Goal: Task Accomplishment & Management: Use online tool/utility

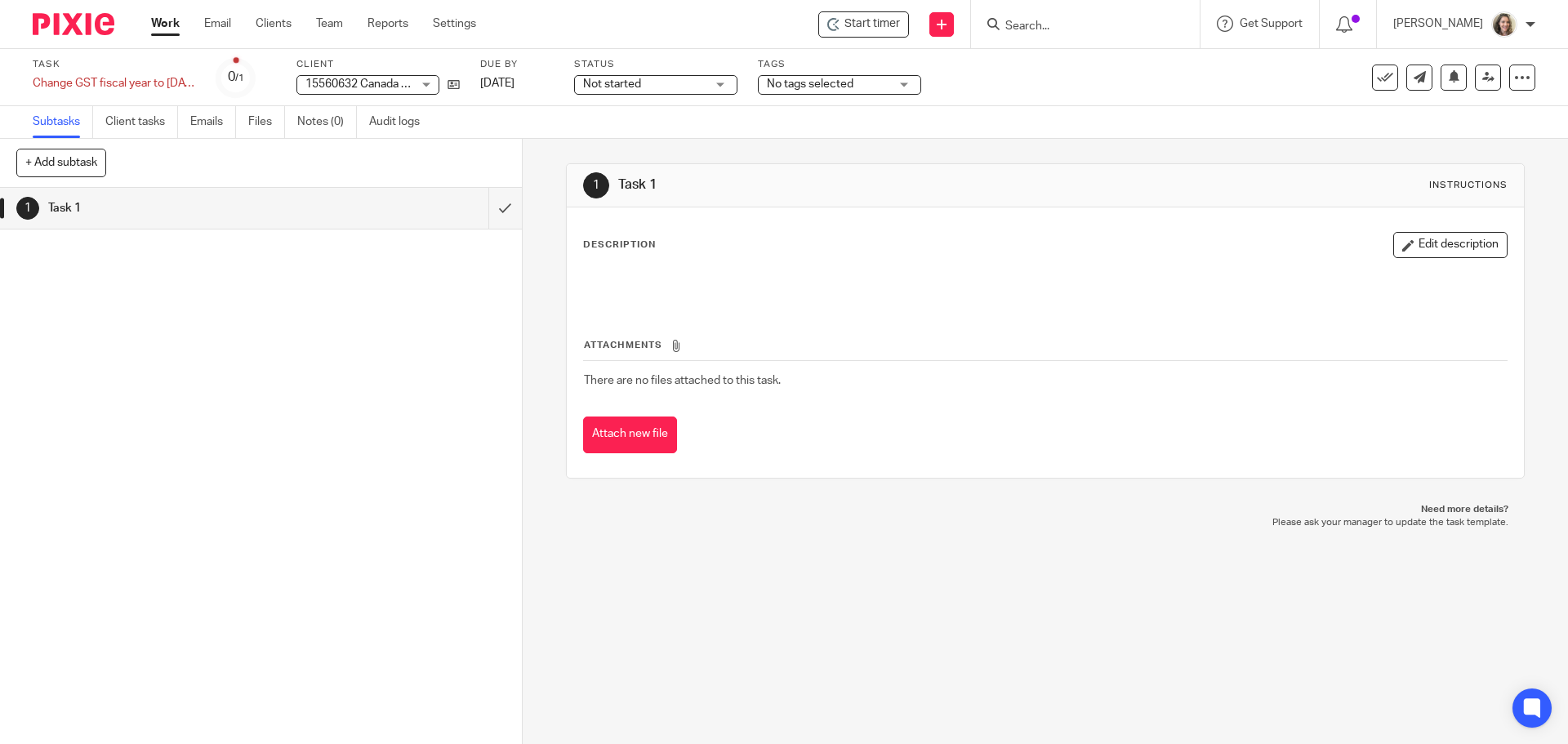
drag, startPoint x: 955, startPoint y: 260, endPoint x: 949, endPoint y: 252, distance: 10.0
click at [955, 260] on div "Description Edit description" at bounding box center [1045, 268] width 924 height 73
click at [900, 29] on span "Start timer" at bounding box center [872, 24] width 55 height 17
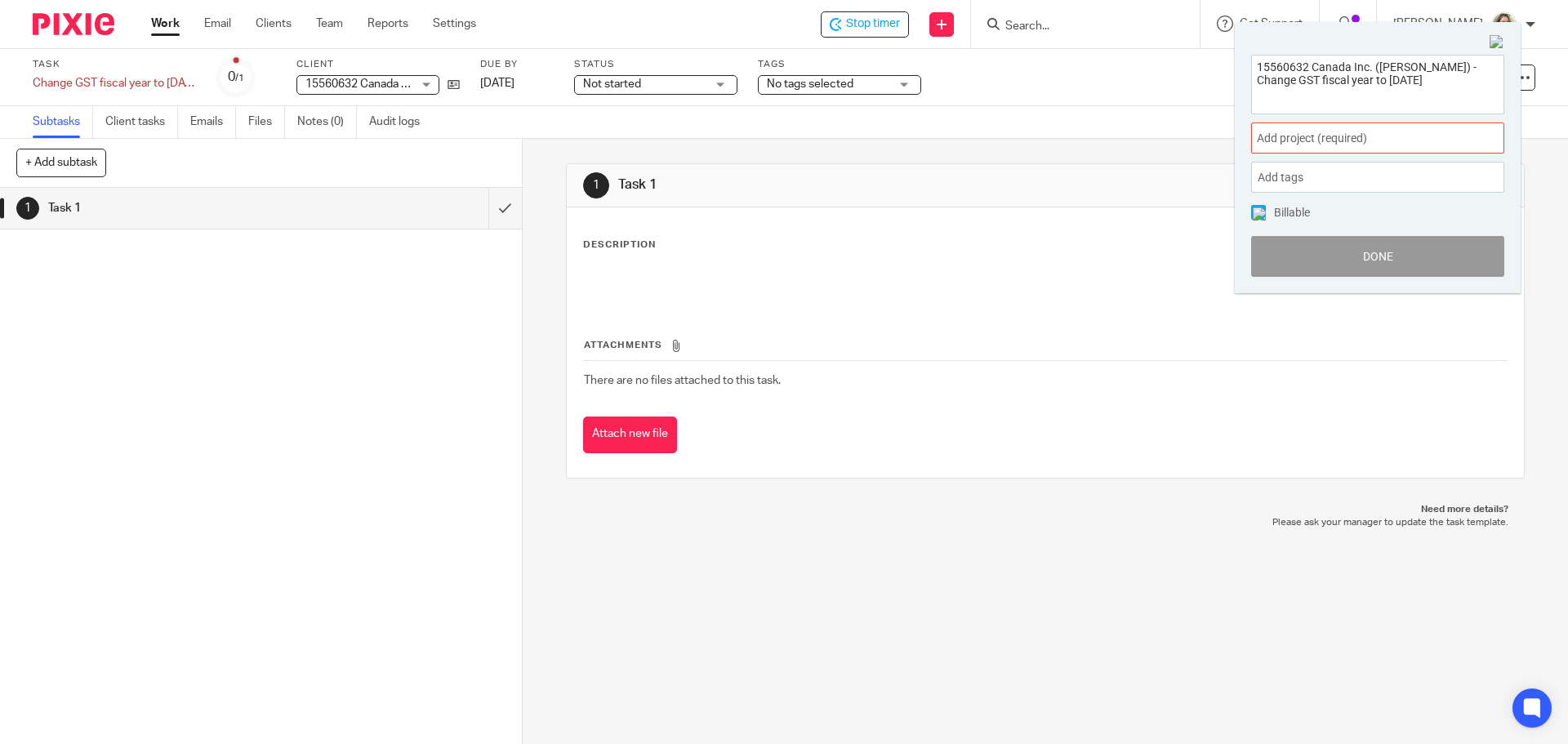
click at [1366, 134] on span "Add project (required) :" at bounding box center [1360, 138] width 206 height 17
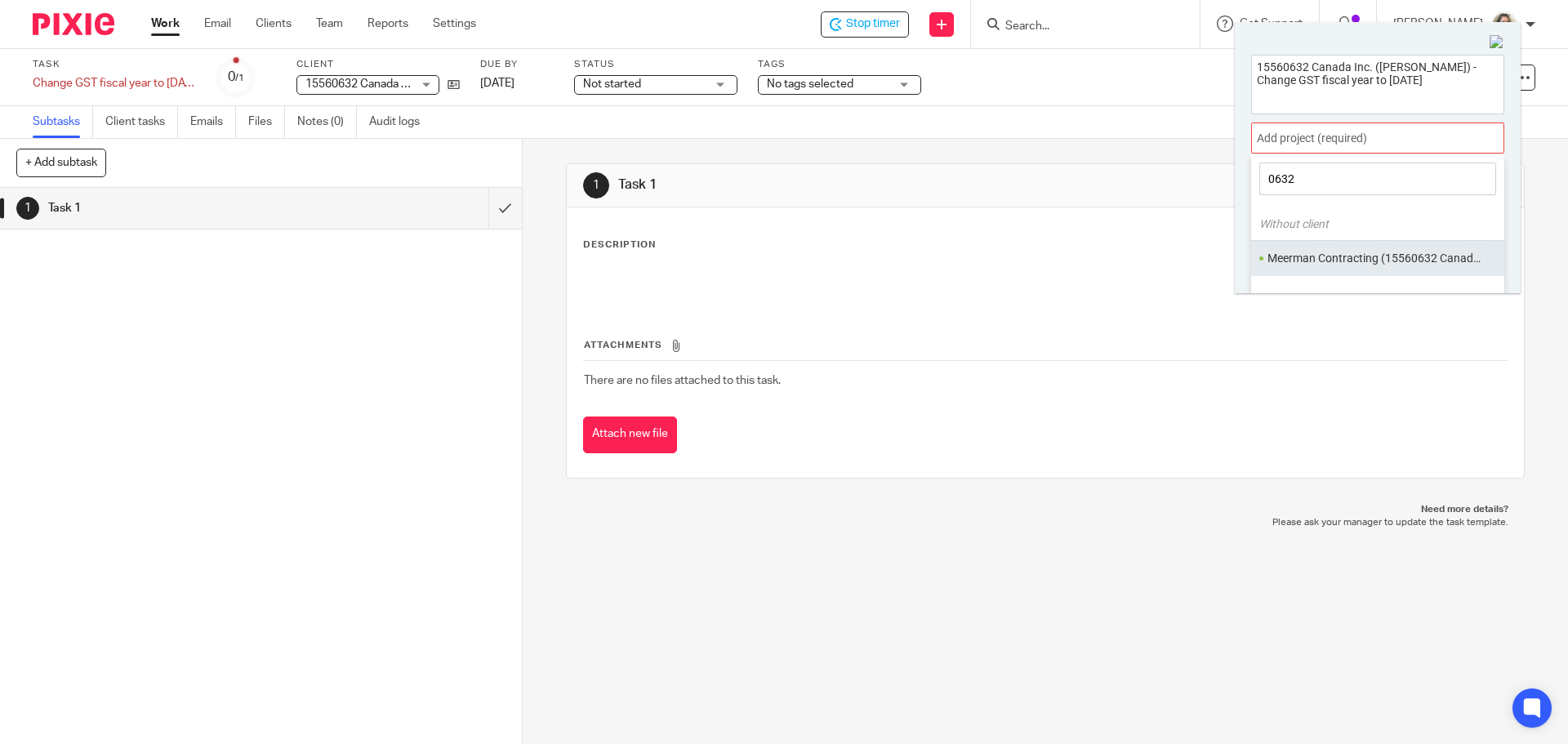
type input "0632"
click at [1385, 255] on li "Meerman Contracting (15560632 Canada Inc.)" at bounding box center [1375, 258] width 213 height 17
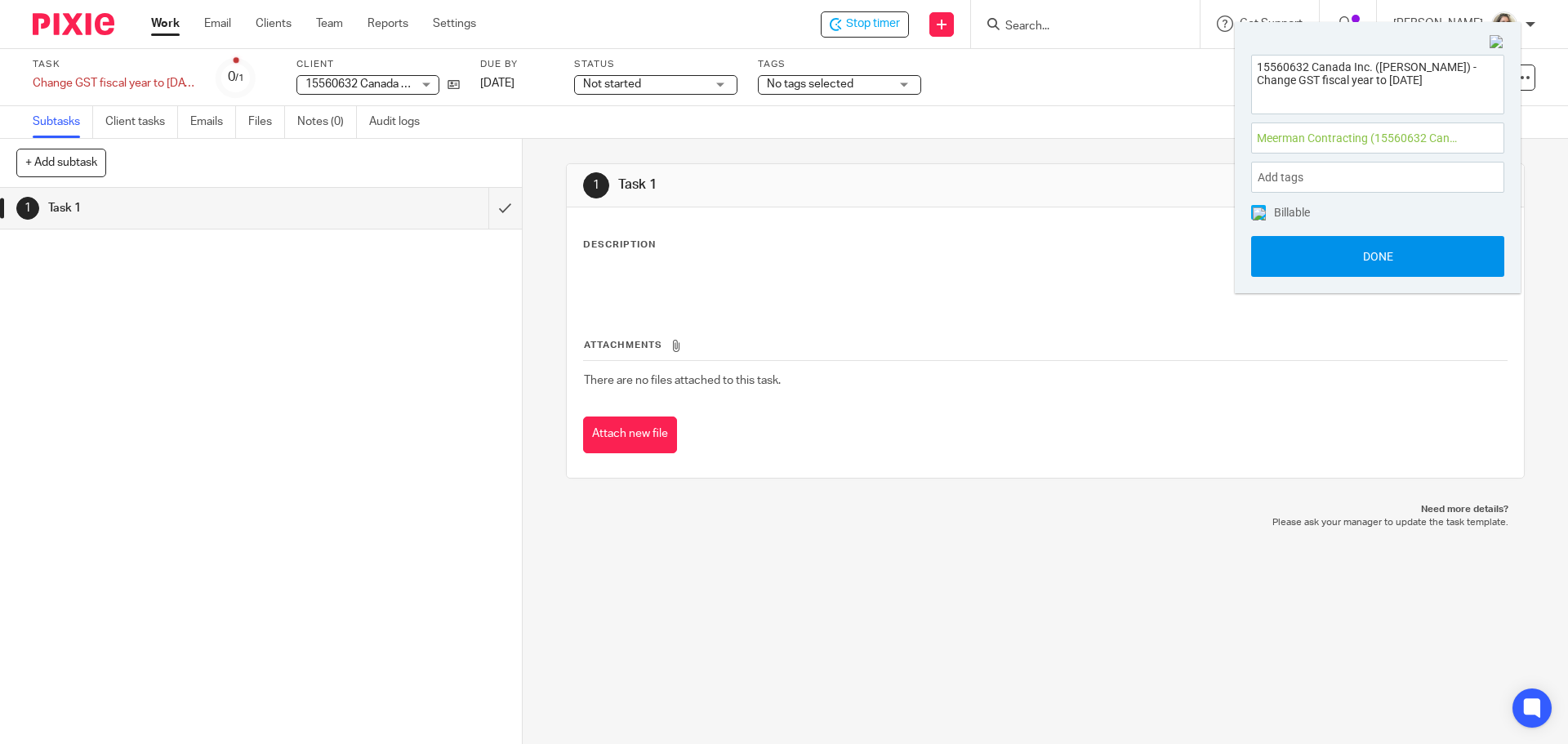
click at [1392, 256] on button "Done" at bounding box center [1378, 257] width 253 height 40
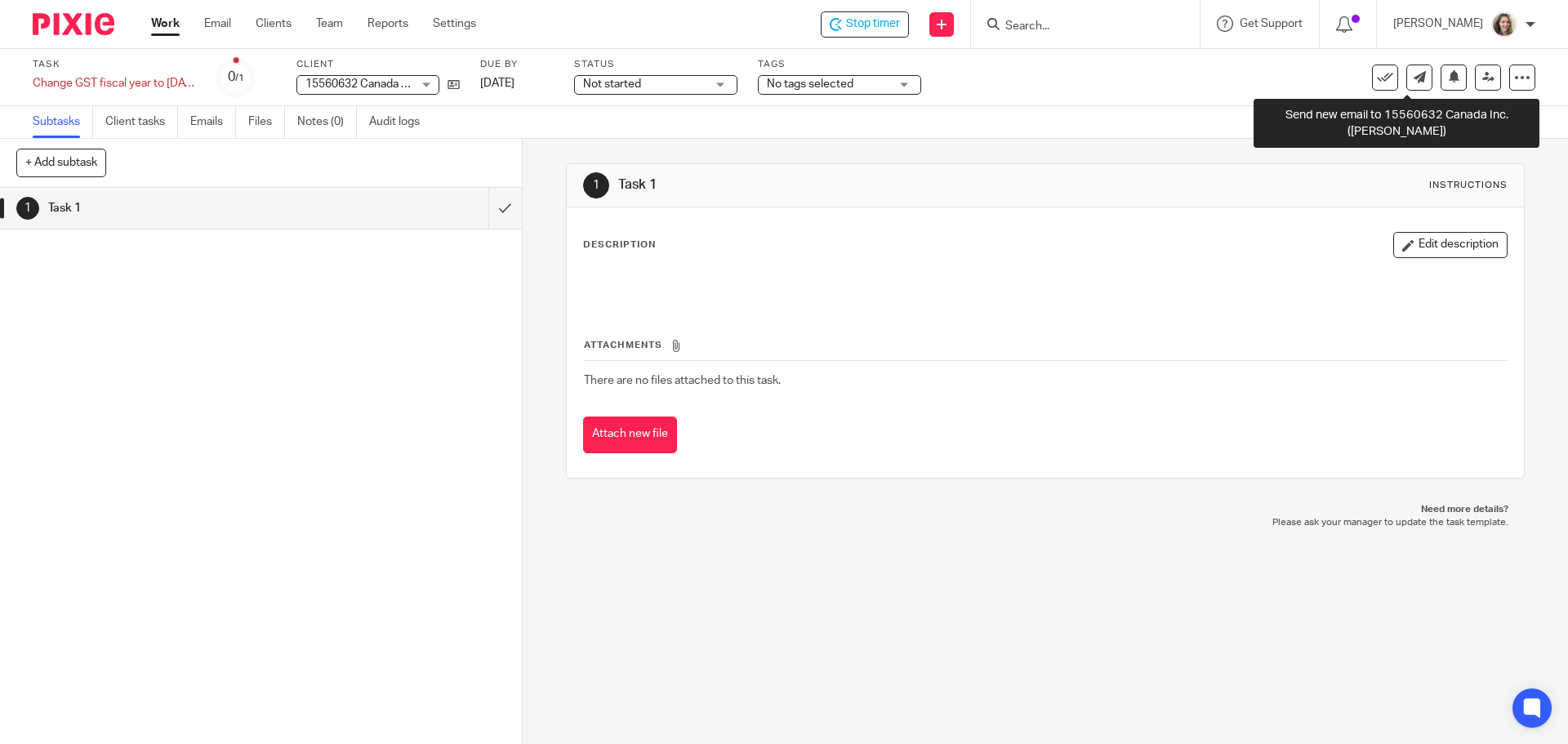
drag, startPoint x: 1411, startPoint y: 84, endPoint x: 1384, endPoint y: 100, distance: 31.4
click at [1411, 84] on link at bounding box center [1420, 77] width 26 height 26
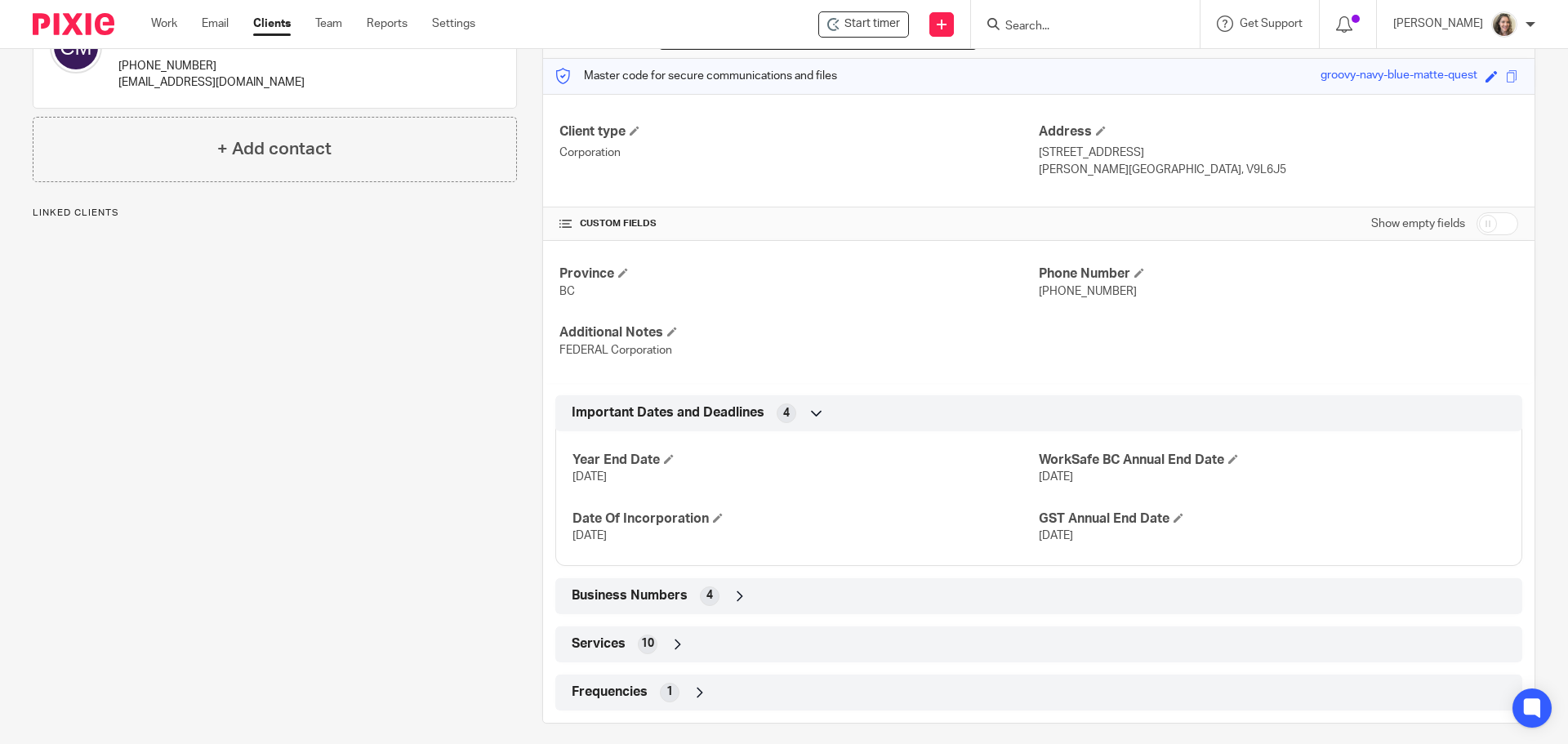
scroll to position [212, 0]
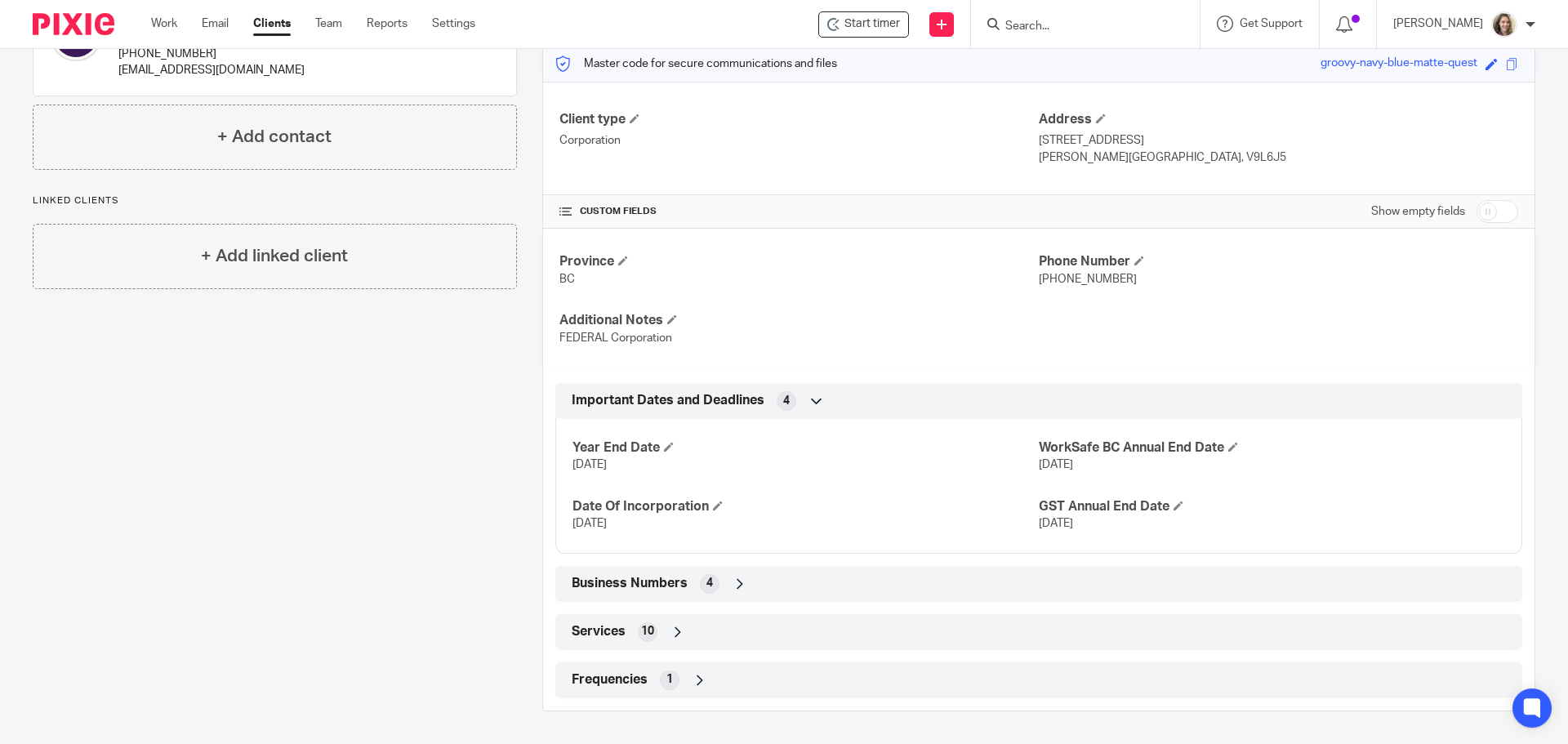
click at [663, 575] on span "Business Numbers" at bounding box center [629, 583] width 116 height 17
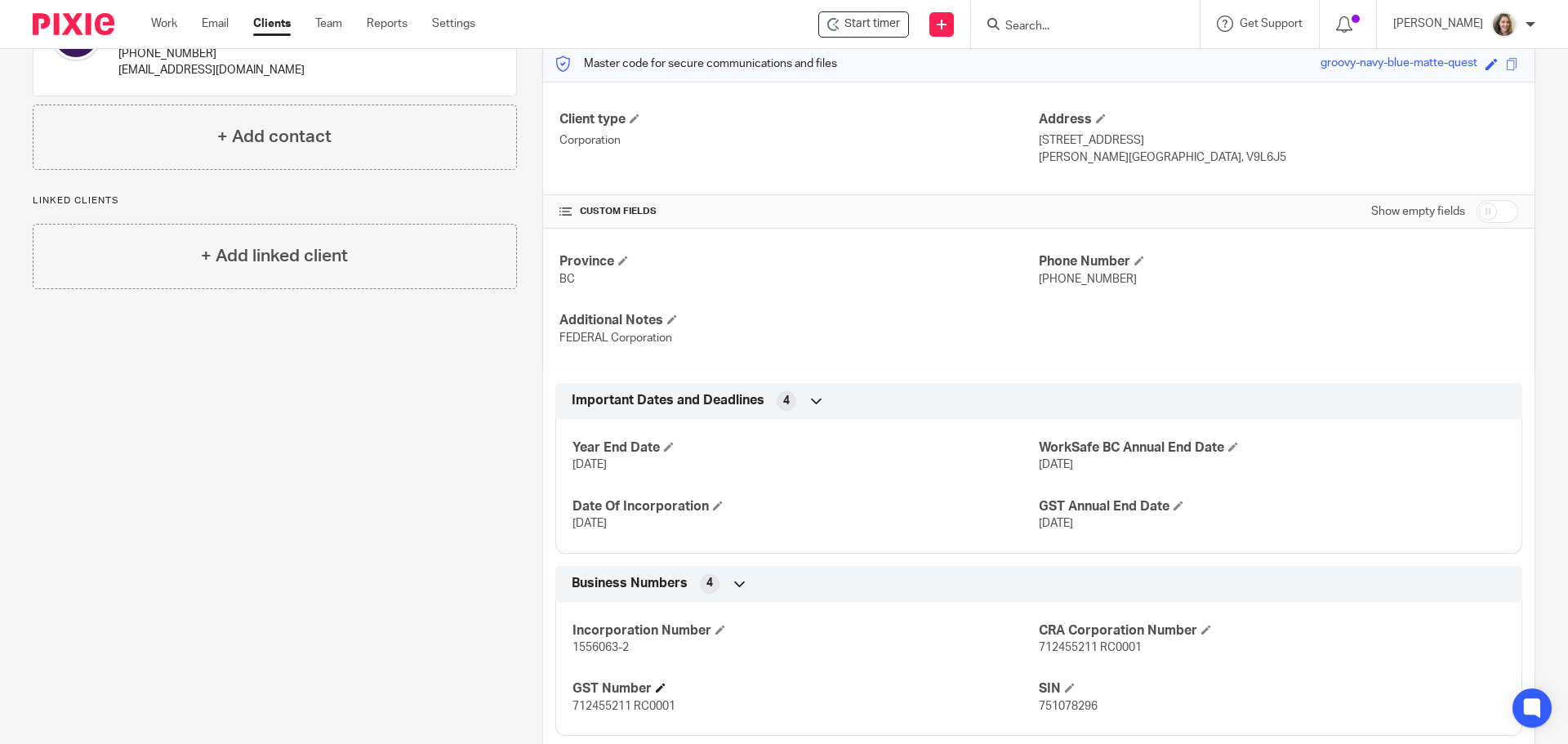
scroll to position [345, 0]
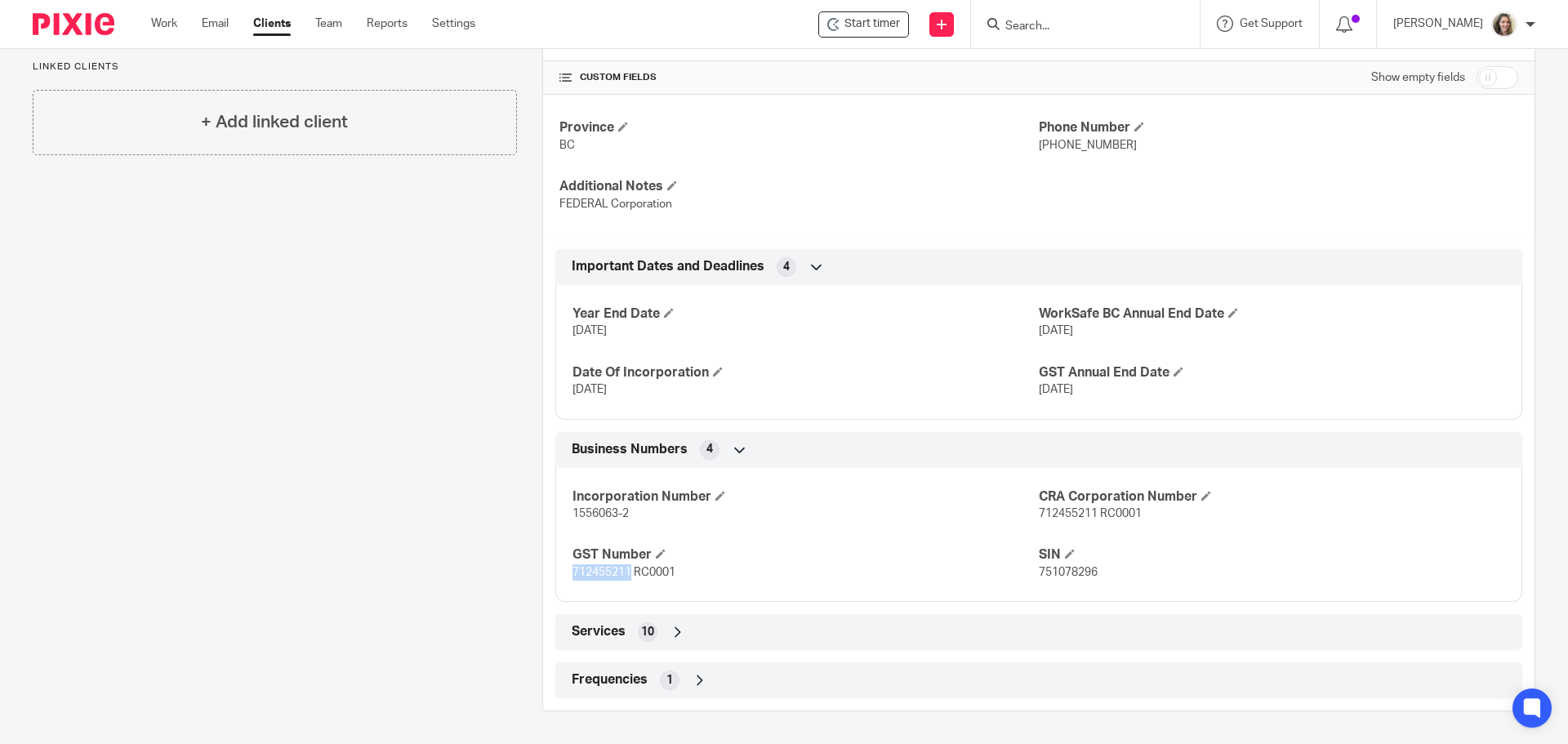
drag, startPoint x: 627, startPoint y: 570, endPoint x: 570, endPoint y: 578, distance: 57.6
click at [572, 578] on p "712455211 RC0001" at bounding box center [805, 572] width 467 height 17
copy span "712455211"
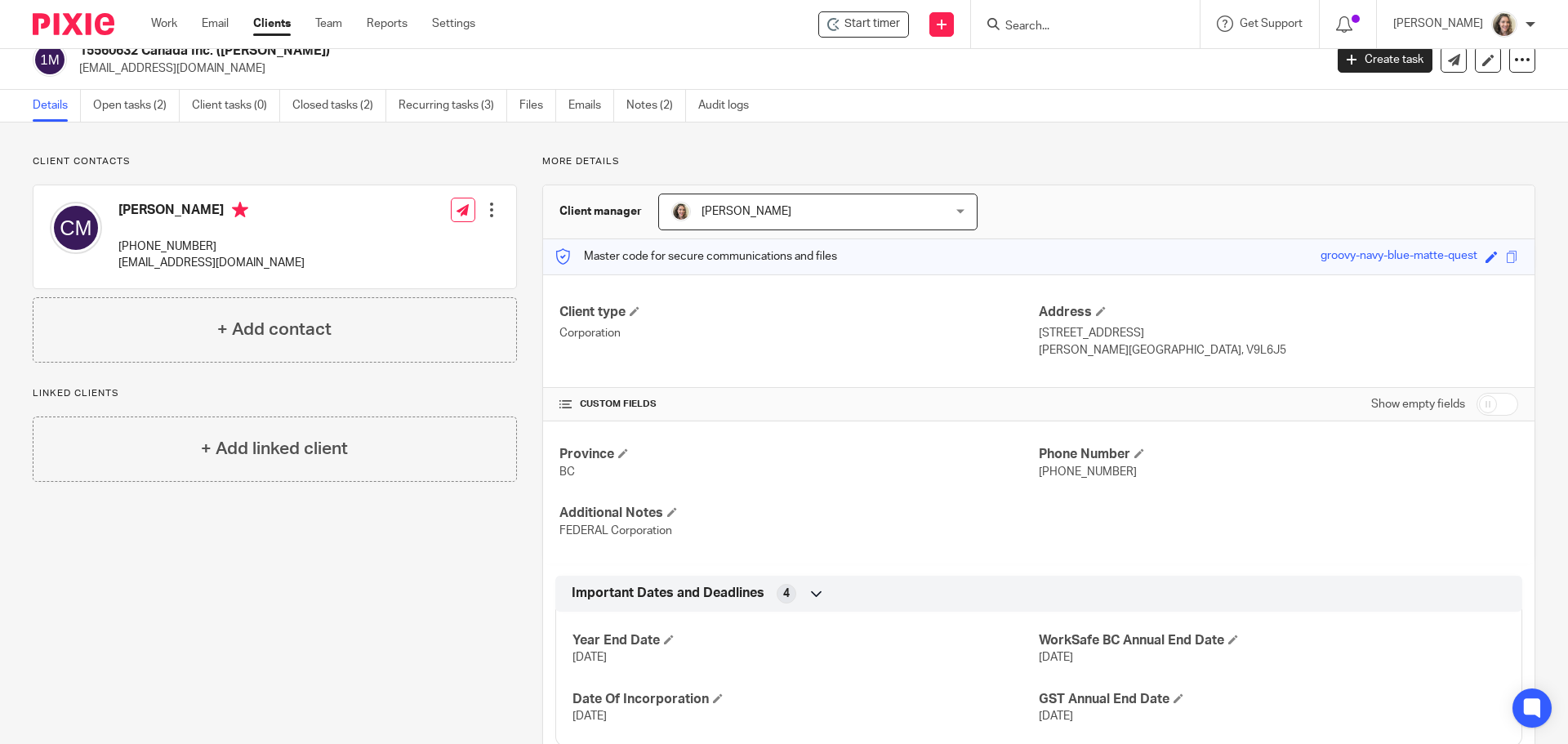
scroll to position [0, 0]
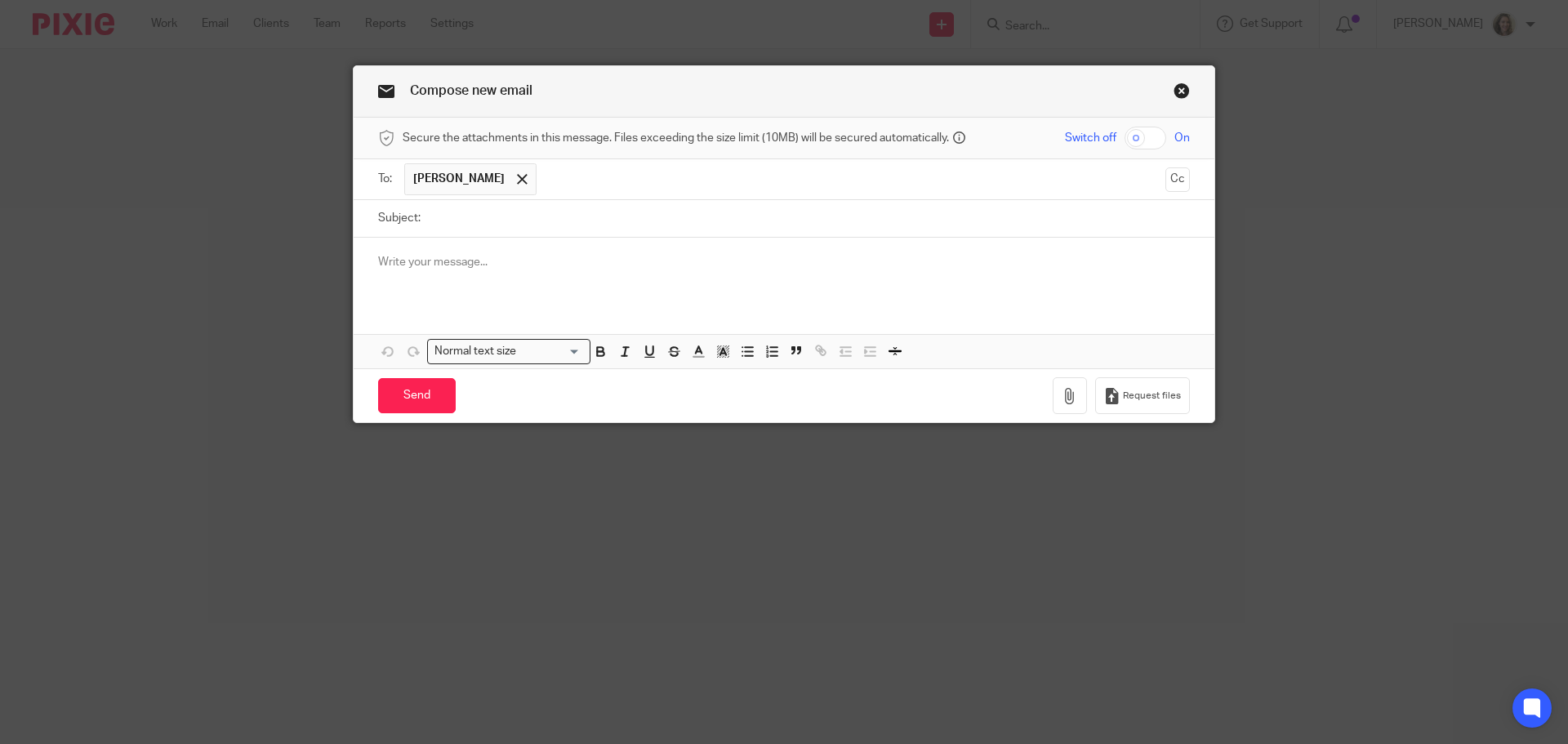
click at [574, 222] on input "Subject:" at bounding box center [809, 218] width 761 height 37
type input "GST year end updated to Sept 30"
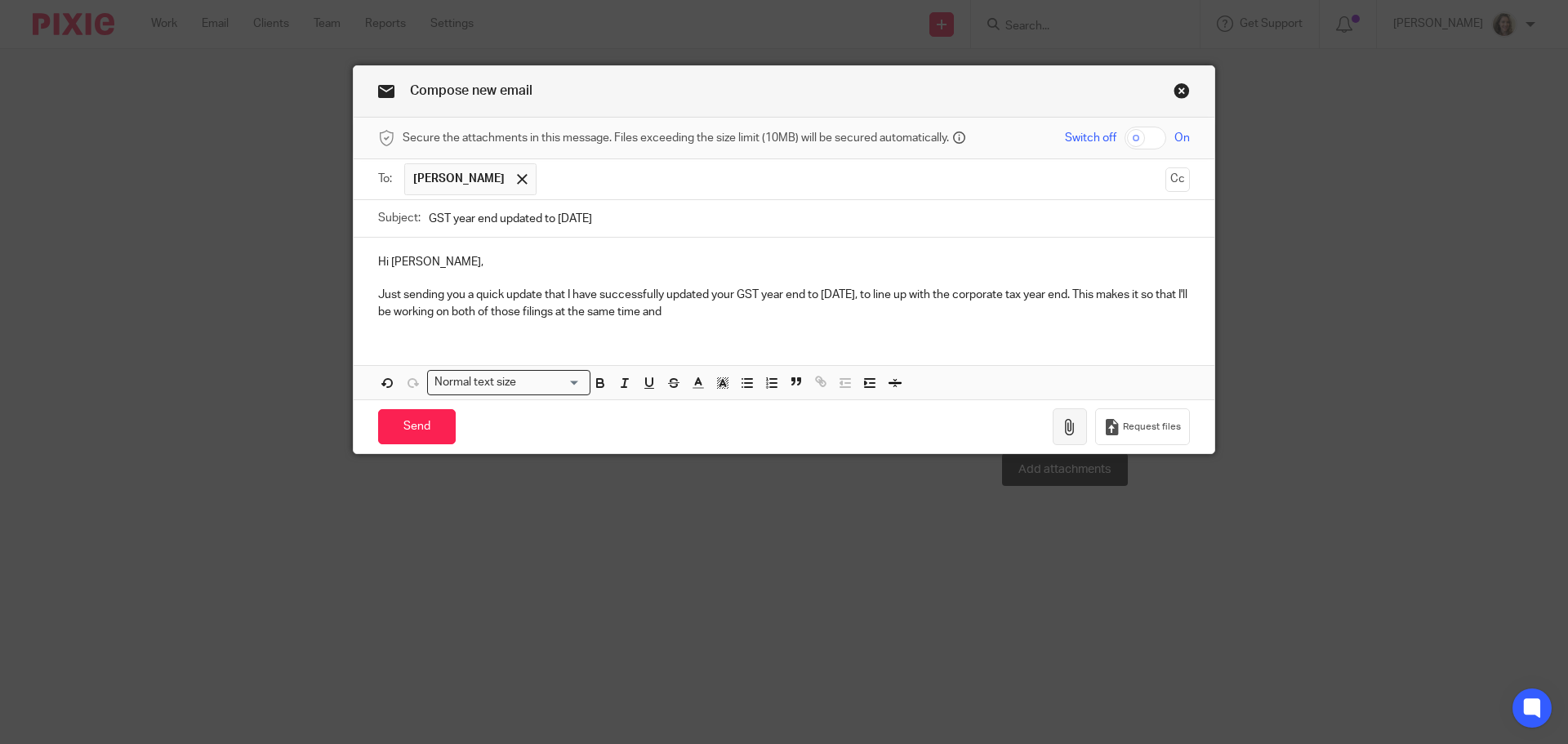
click at [1077, 434] on button "button" at bounding box center [1069, 427] width 34 height 37
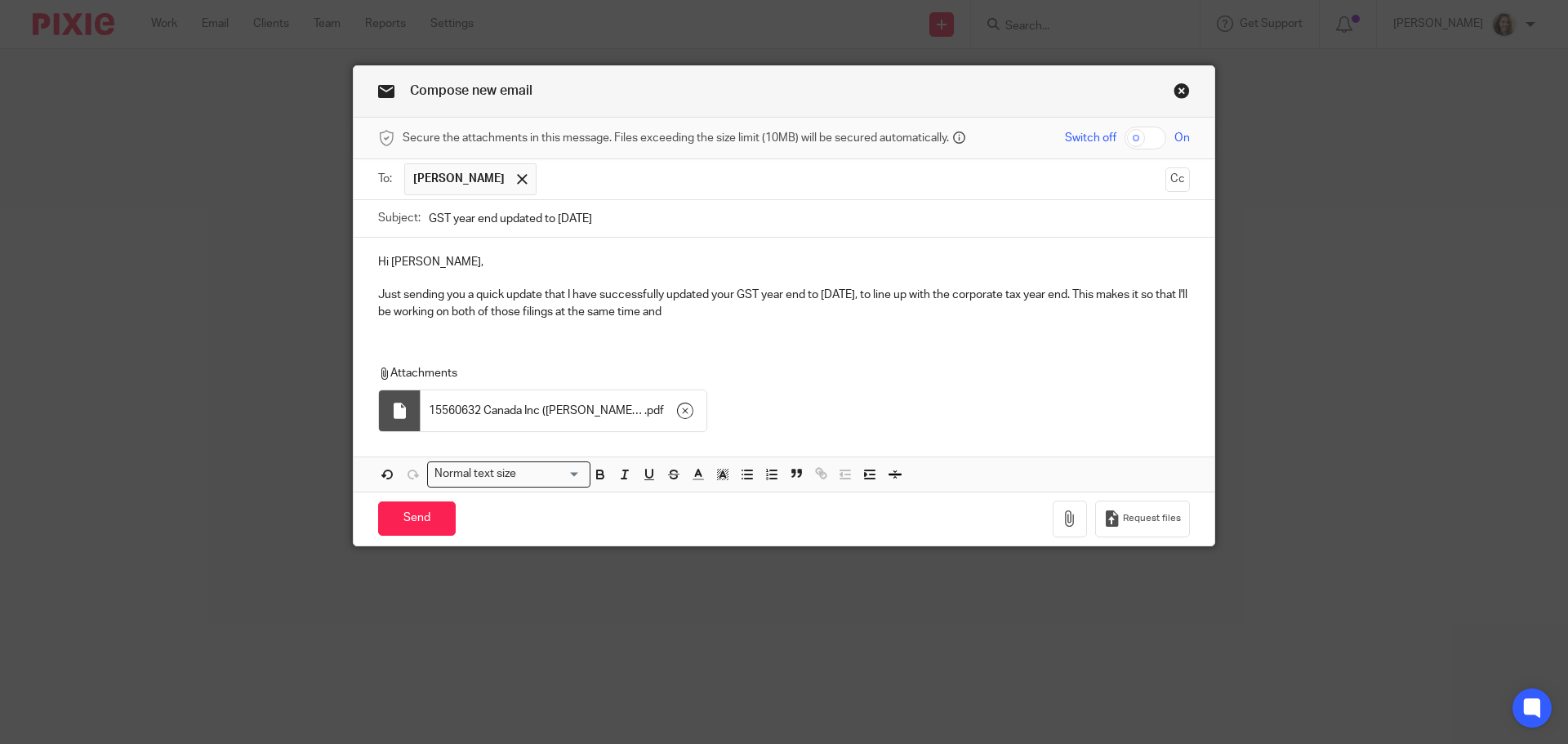
click at [717, 312] on p "Just sending you a quick update that I have successfully updated your GST year …" at bounding box center [784, 303] width 812 height 33
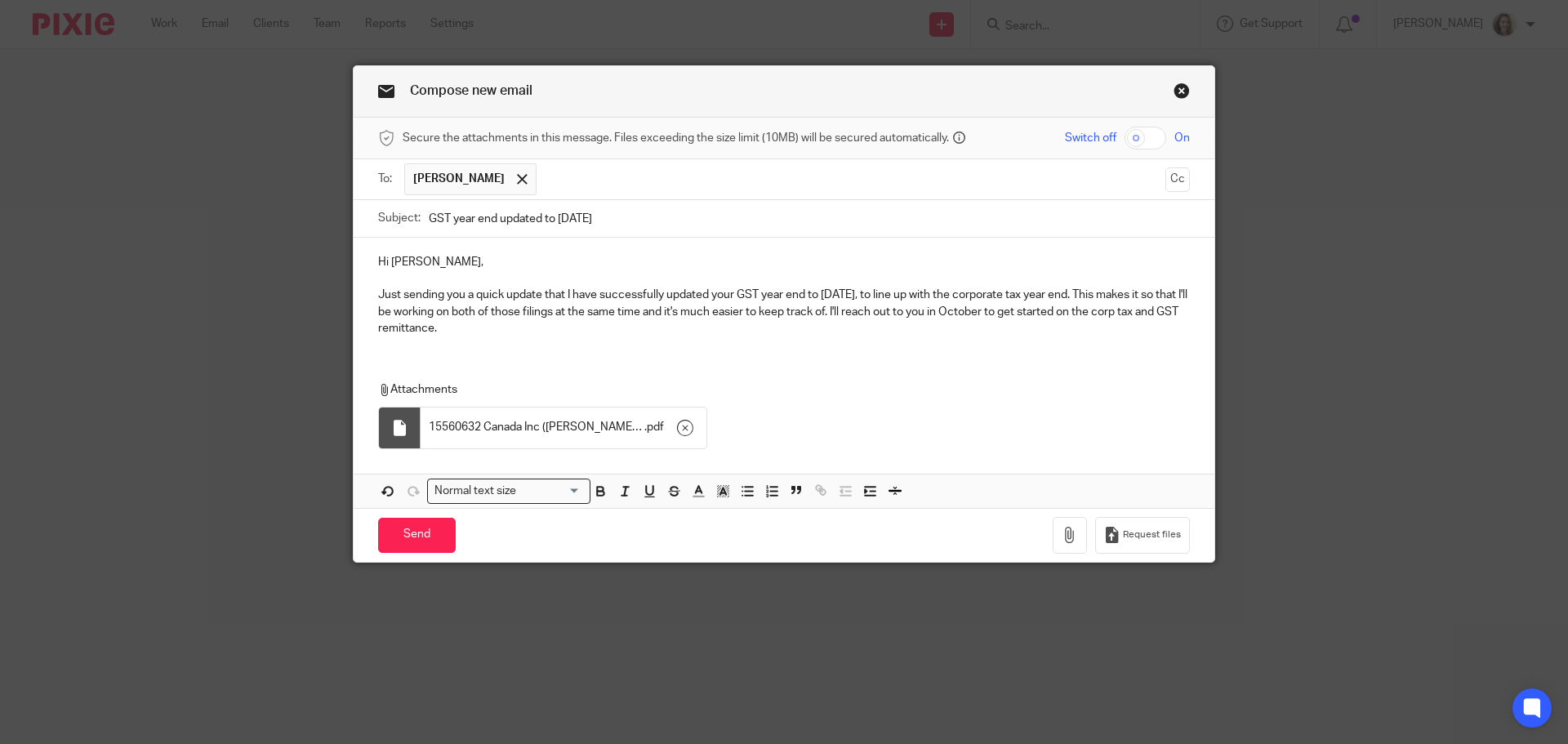
click at [1183, 311] on p "Just sending you a quick update that I have successfully updated your GST year …" at bounding box center [784, 312] width 812 height 50
click at [593, 330] on p "Just sending you a quick update that I have successfully updated your GST year …" at bounding box center [784, 312] width 812 height 50
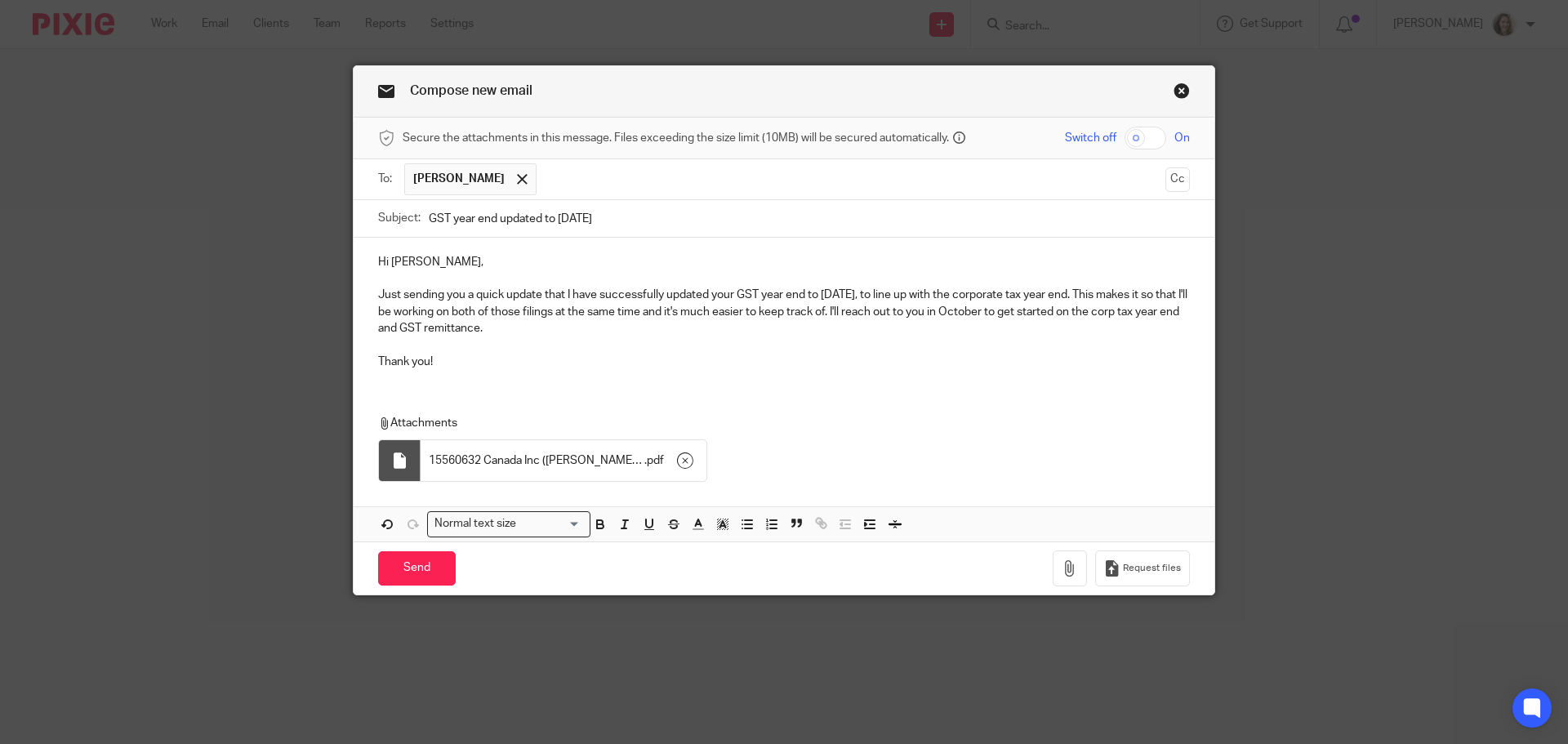
click at [873, 312] on p "Just sending you a quick update that I have successfully updated your GST year …" at bounding box center [784, 312] width 812 height 50
click at [403, 560] on input "Send" at bounding box center [417, 568] width 77 height 35
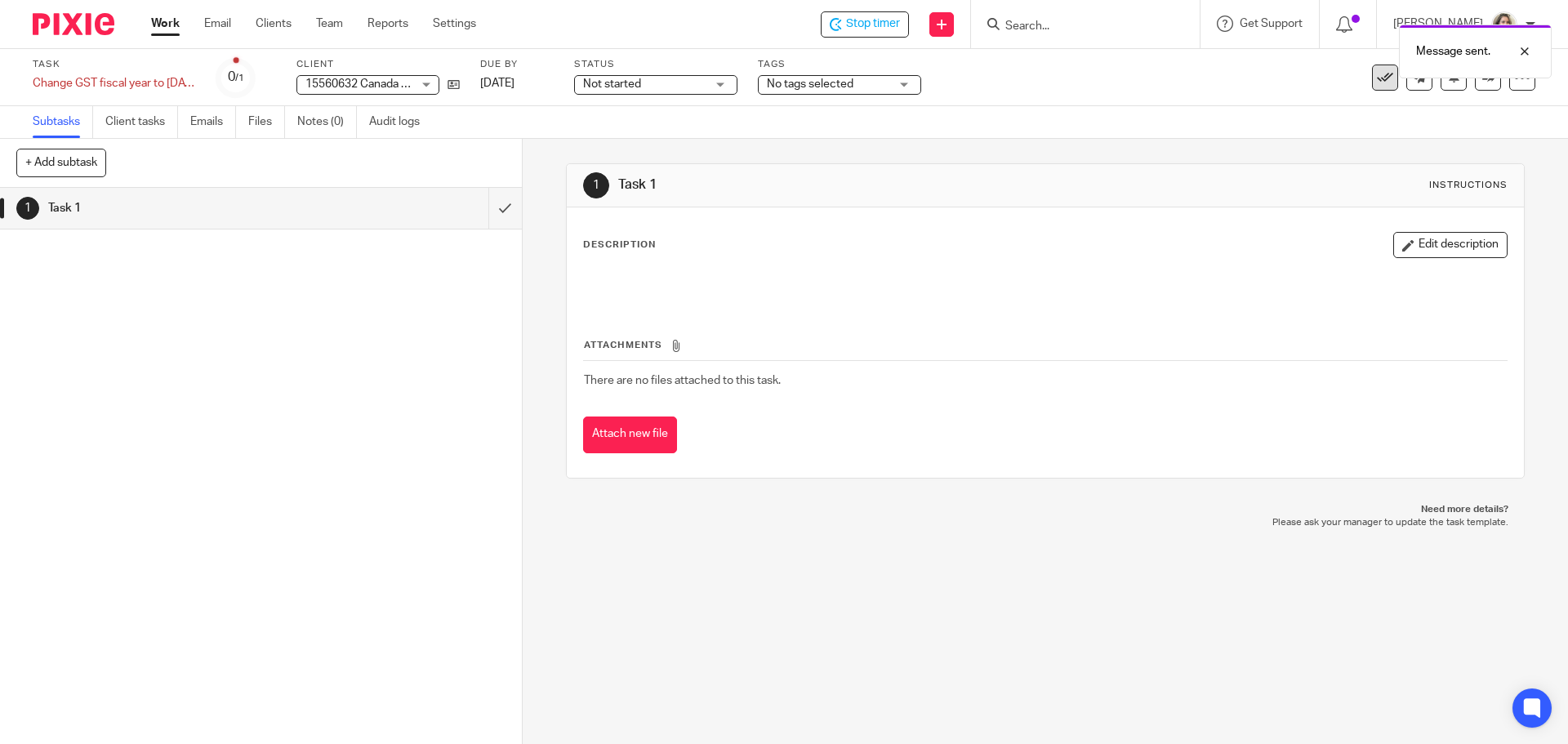
click at [1378, 78] on icon at bounding box center [1386, 77] width 17 height 17
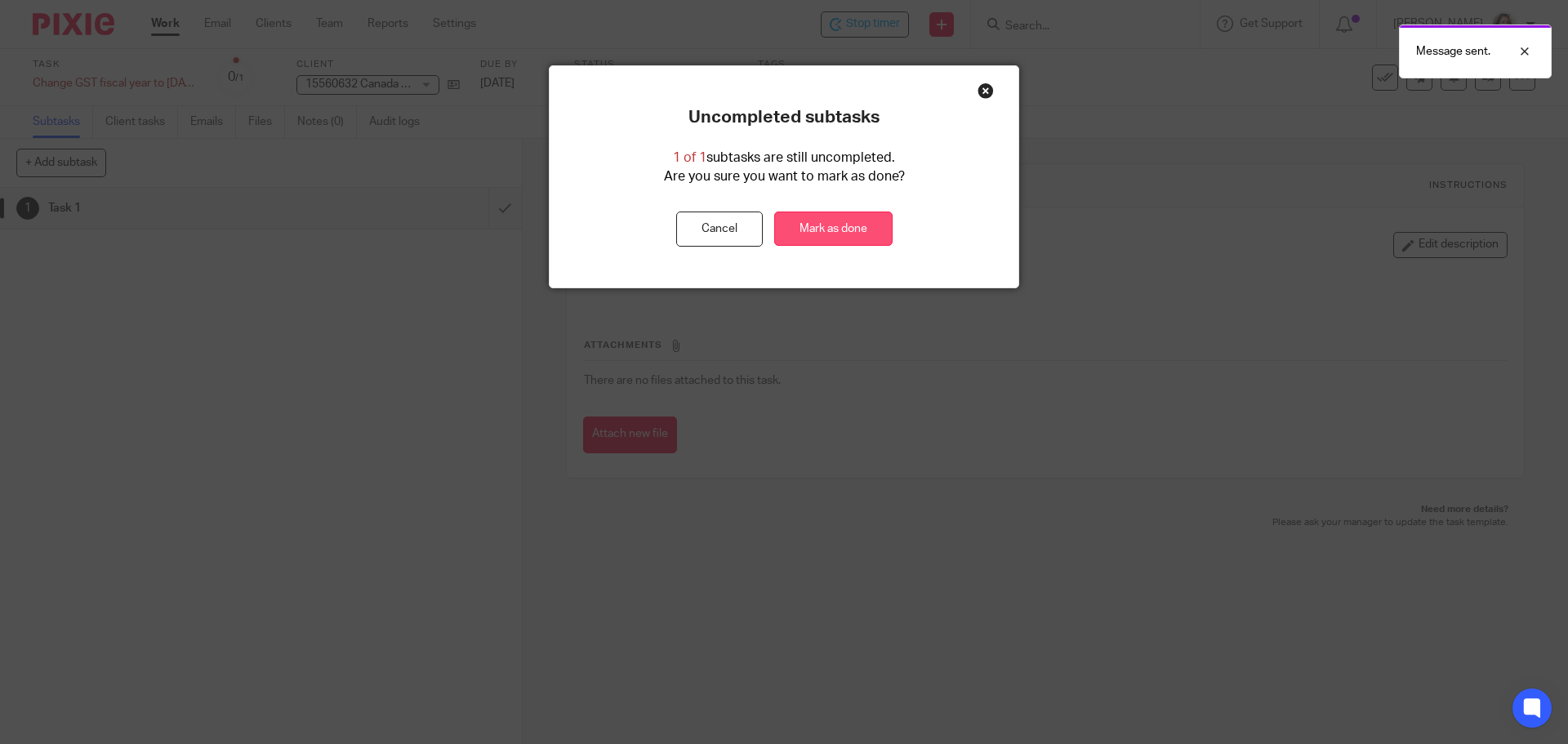
click at [856, 227] on link "Mark as done" at bounding box center [834, 229] width 119 height 35
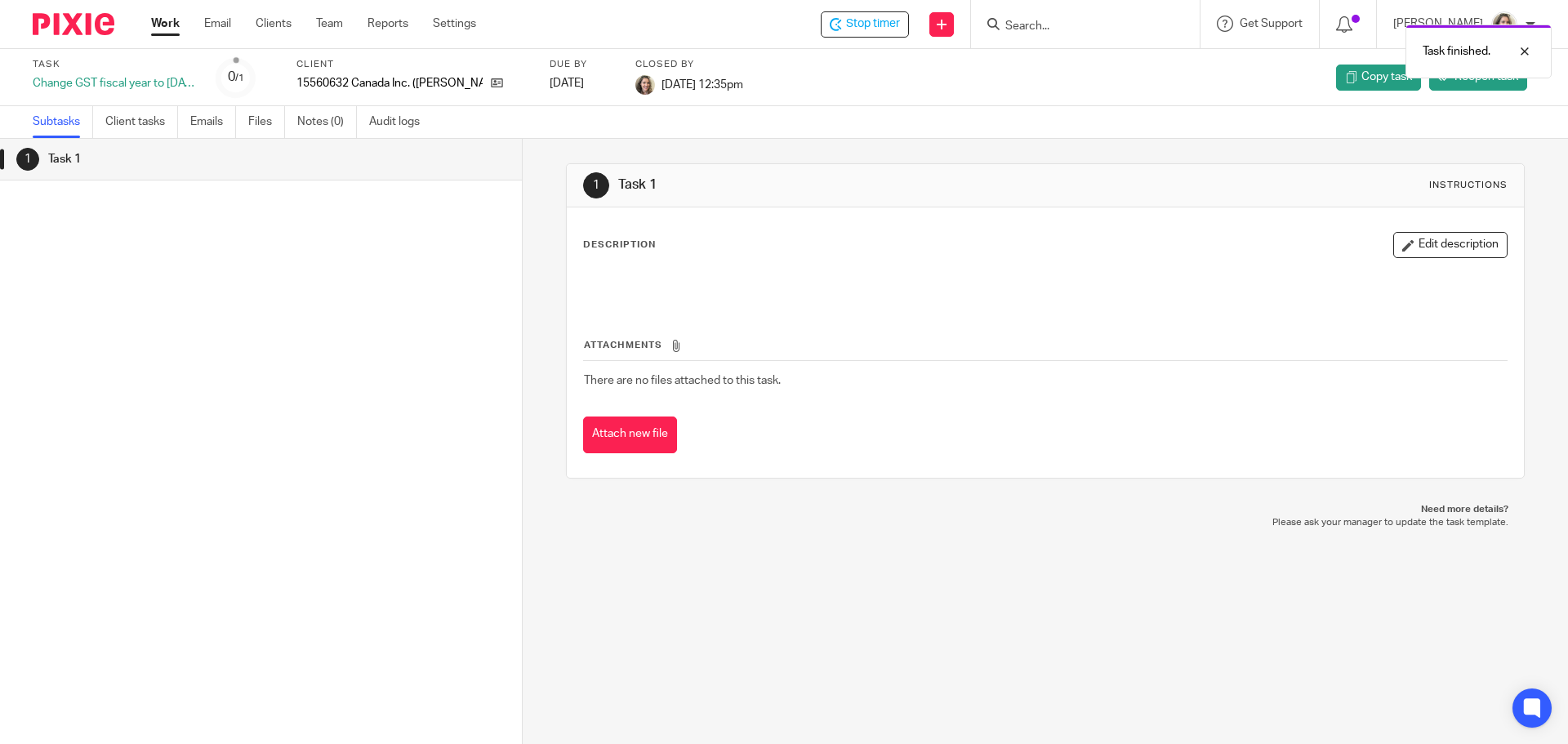
click at [171, 26] on link "Work" at bounding box center [165, 24] width 29 height 17
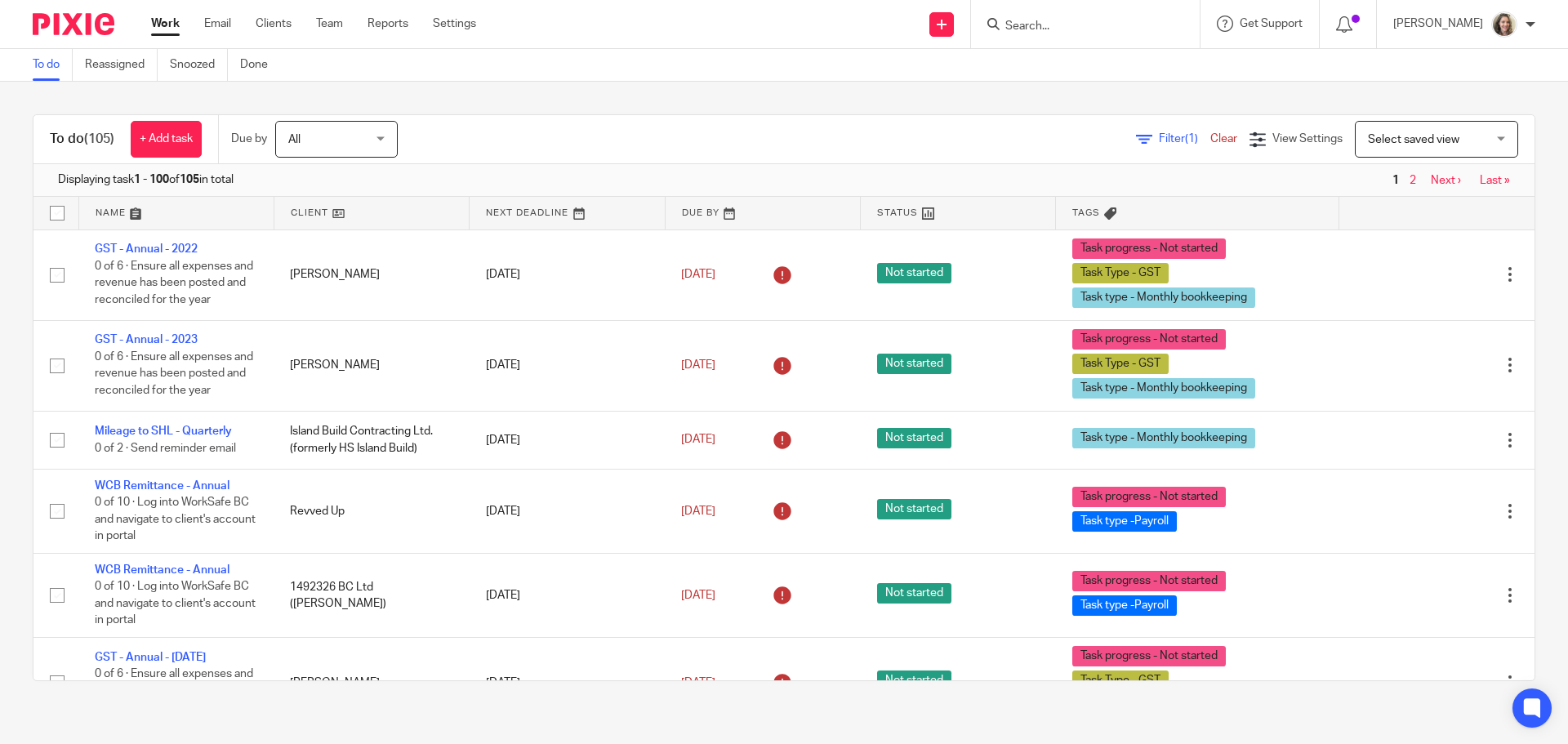
click at [108, 207] on link at bounding box center [176, 213] width 194 height 33
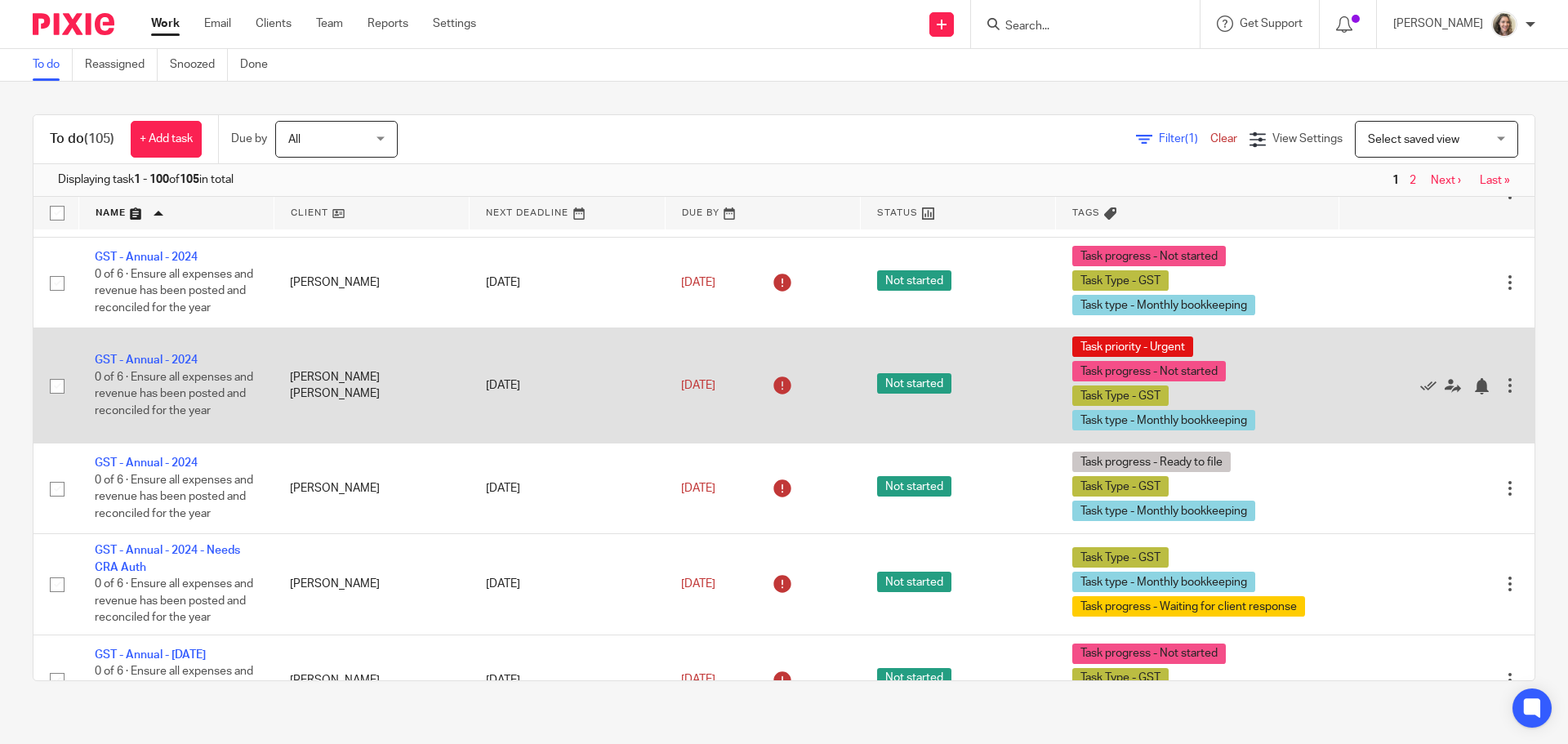
scroll to position [1470, 0]
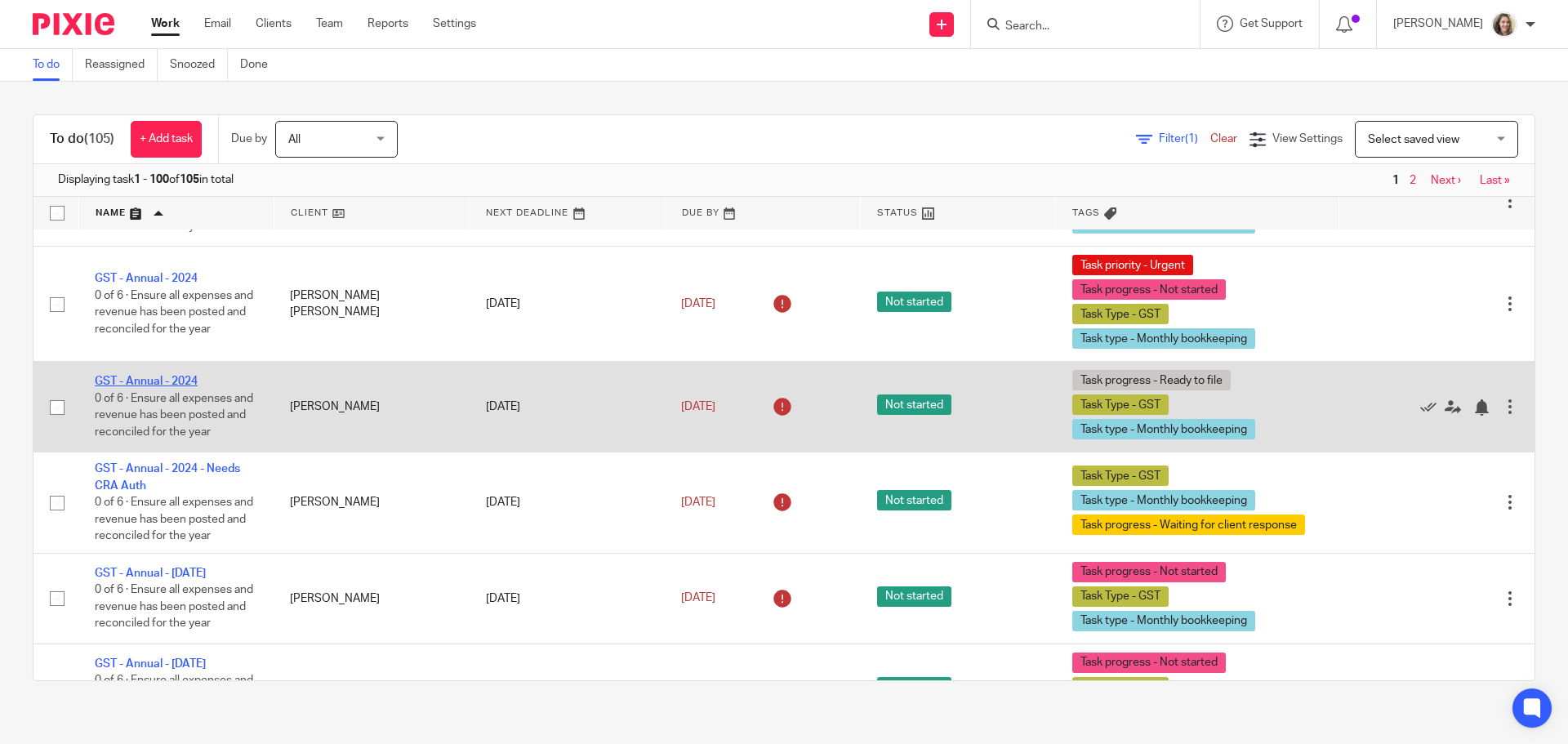
click at [145, 382] on link "GST - Annual - 2024" at bounding box center [146, 381] width 103 height 11
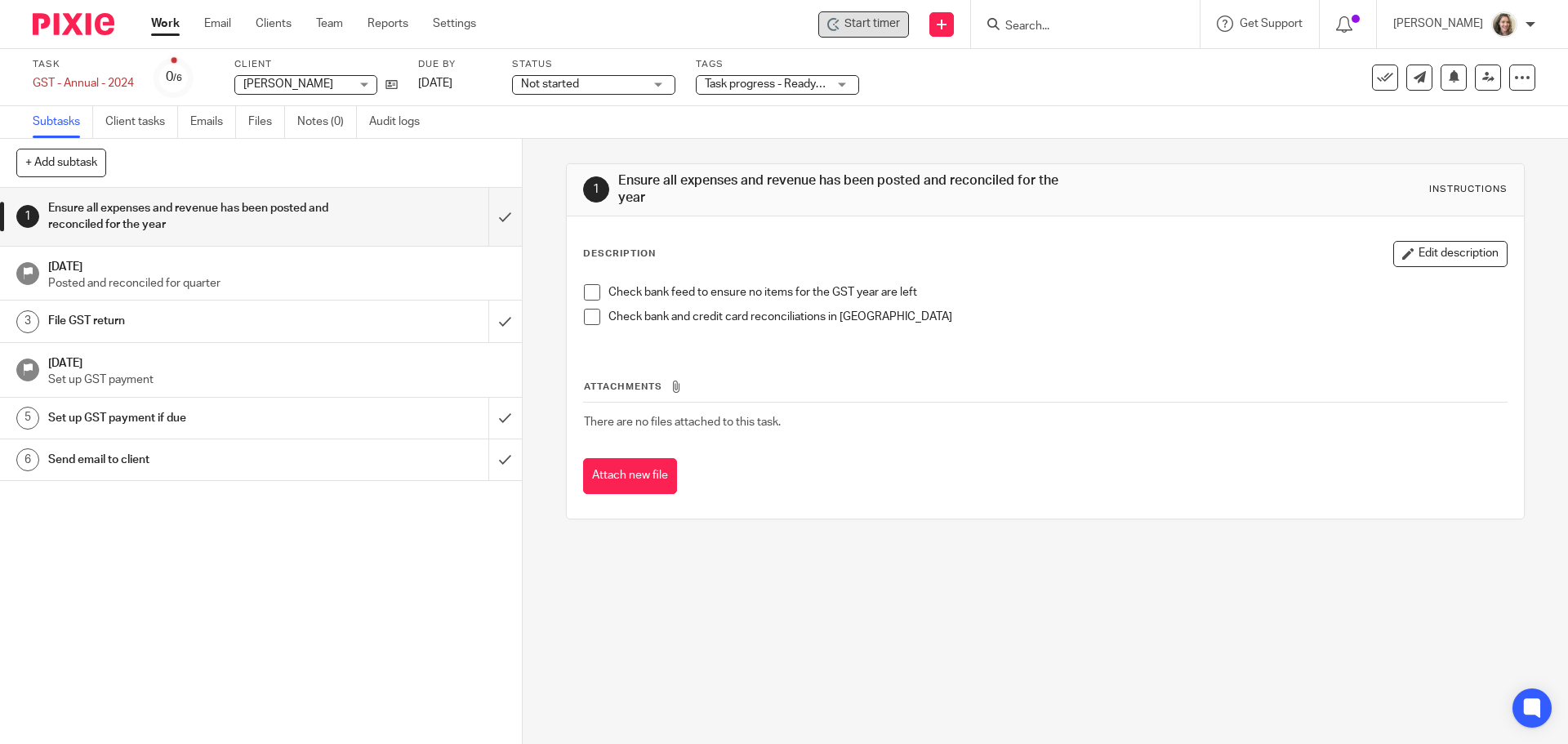
click at [900, 26] on span "Start timer" at bounding box center [872, 24] width 55 height 17
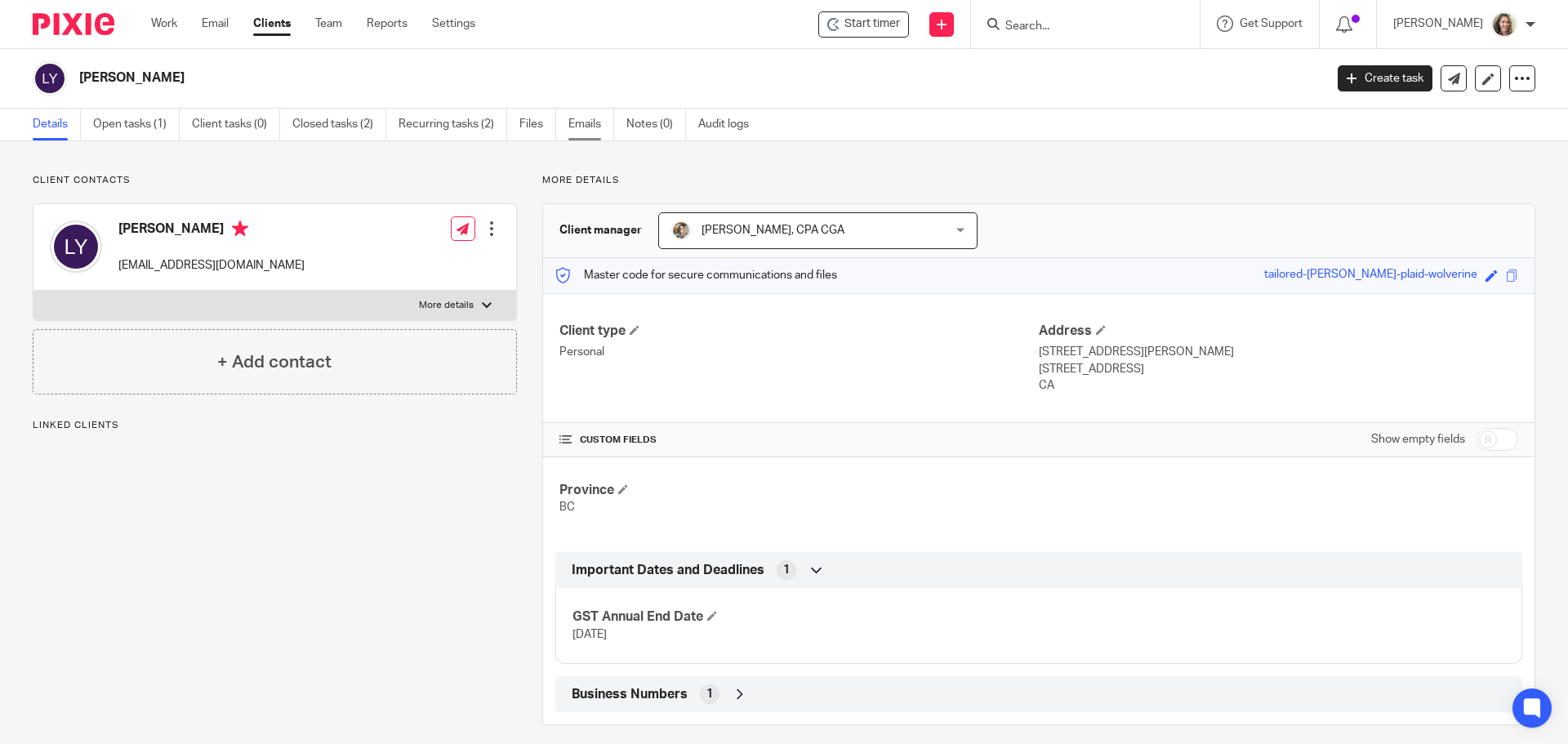
click at [587, 125] on link "Emails" at bounding box center [592, 124] width 46 height 32
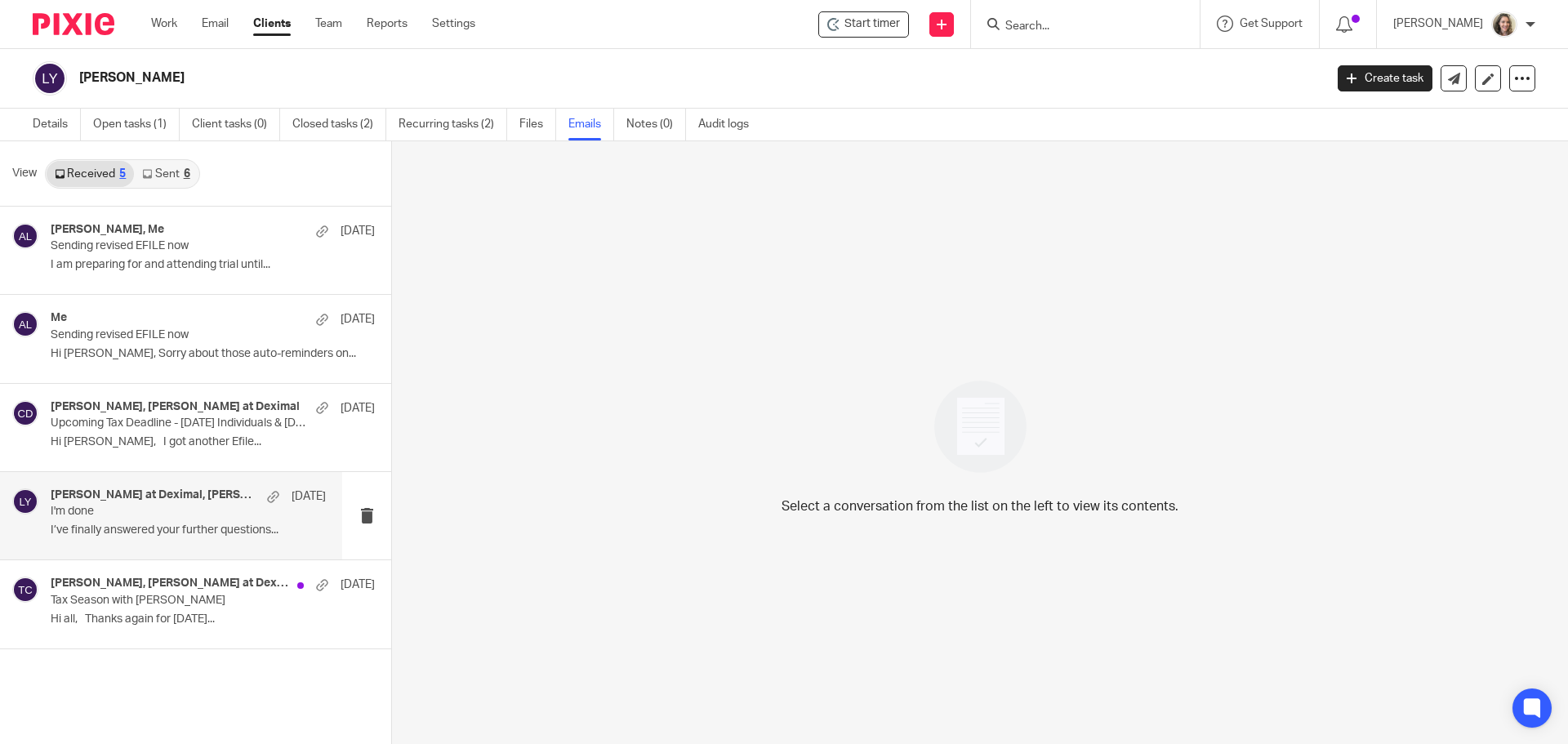
click at [161, 504] on div "Chrissy at Deximal, Lucy Yuan Apr 7, 2024" at bounding box center [188, 497] width 275 height 17
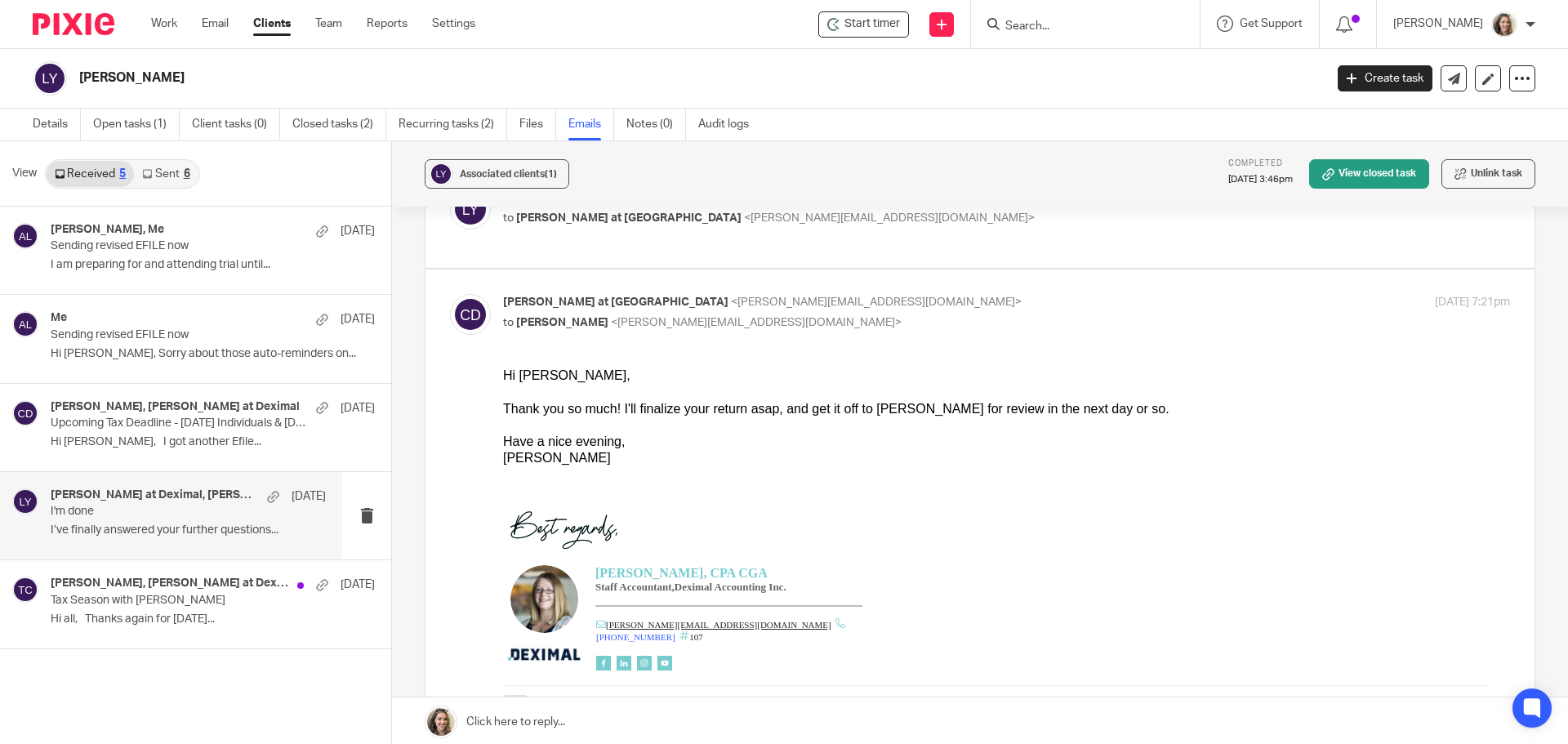
scroll to position [408, 0]
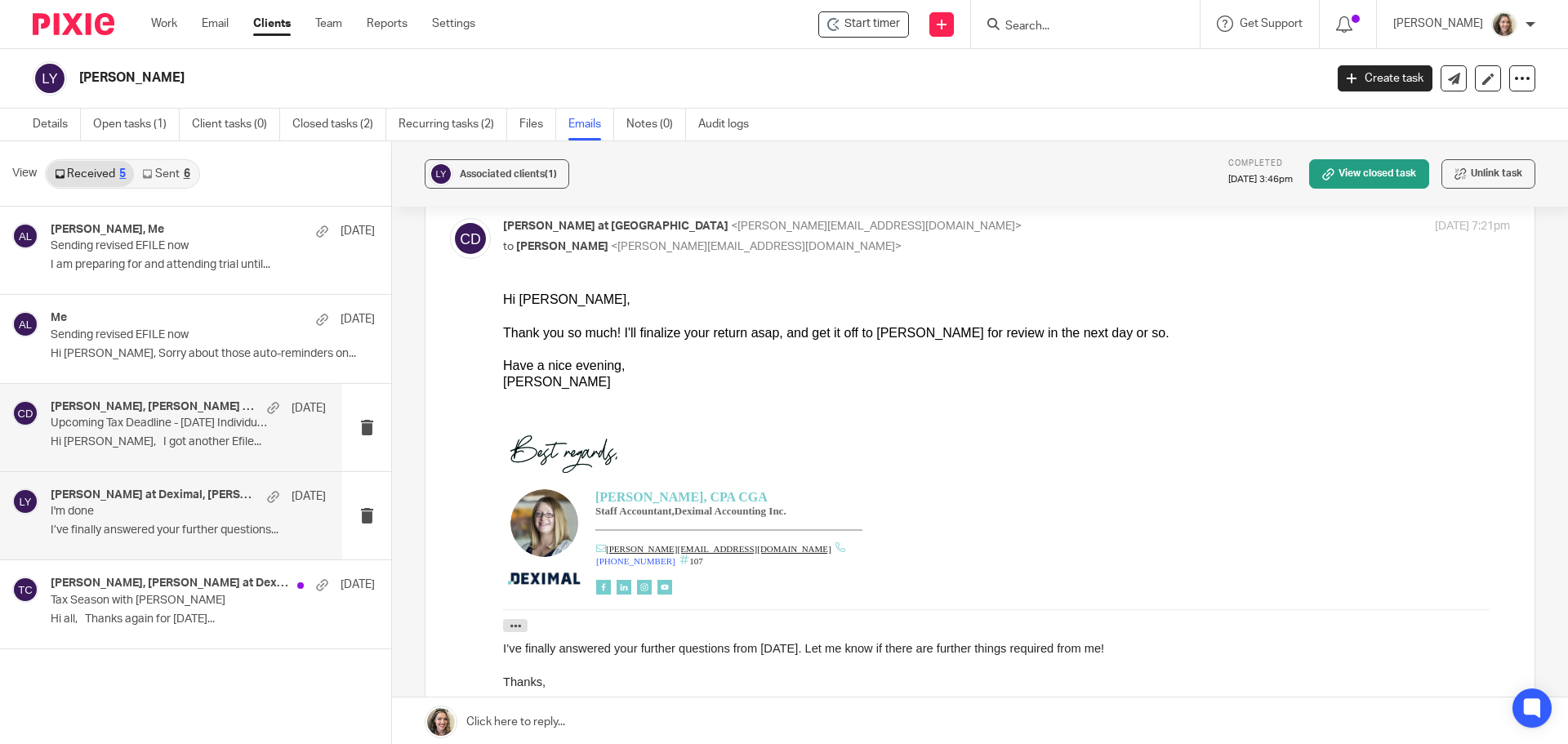
click at [161, 445] on p "Hi Chrissy, I got another Efile..." at bounding box center [188, 441] width 275 height 14
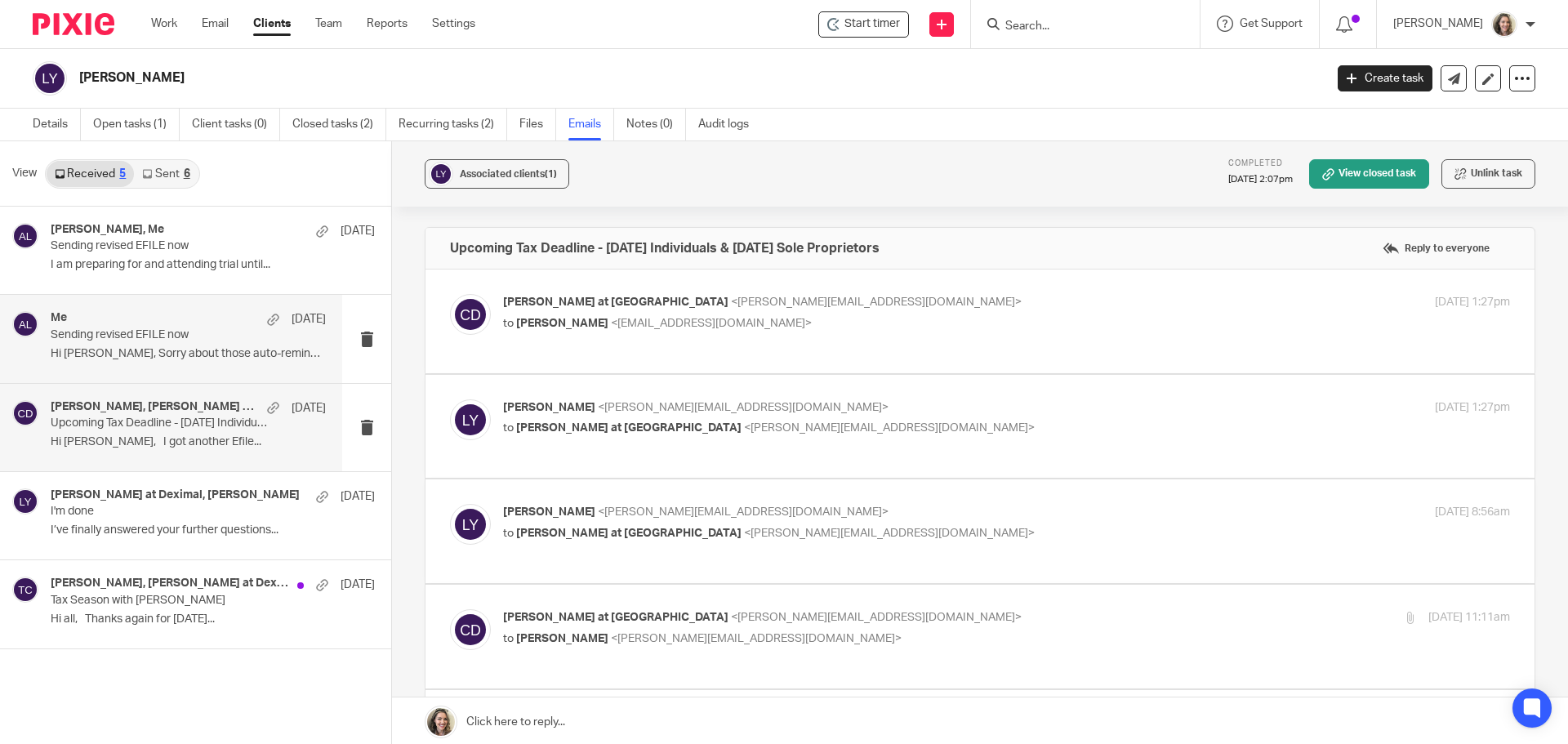
scroll to position [0, 0]
click at [162, 341] on p "Sending revised EFILE now" at bounding box center [161, 335] width 221 height 14
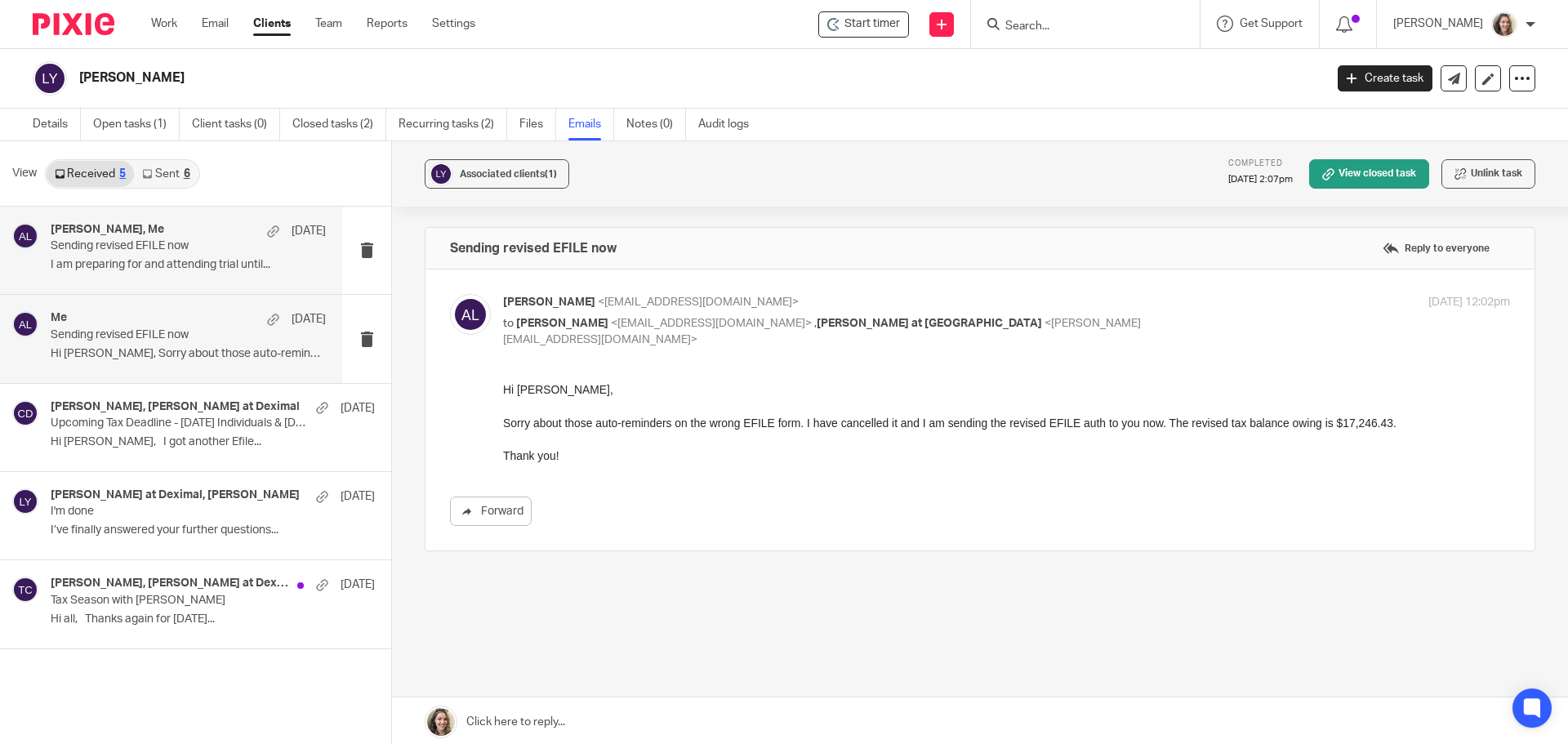
click at [151, 237] on div "Lucy Yuan, Me Apr 24" at bounding box center [188, 231] width 275 height 17
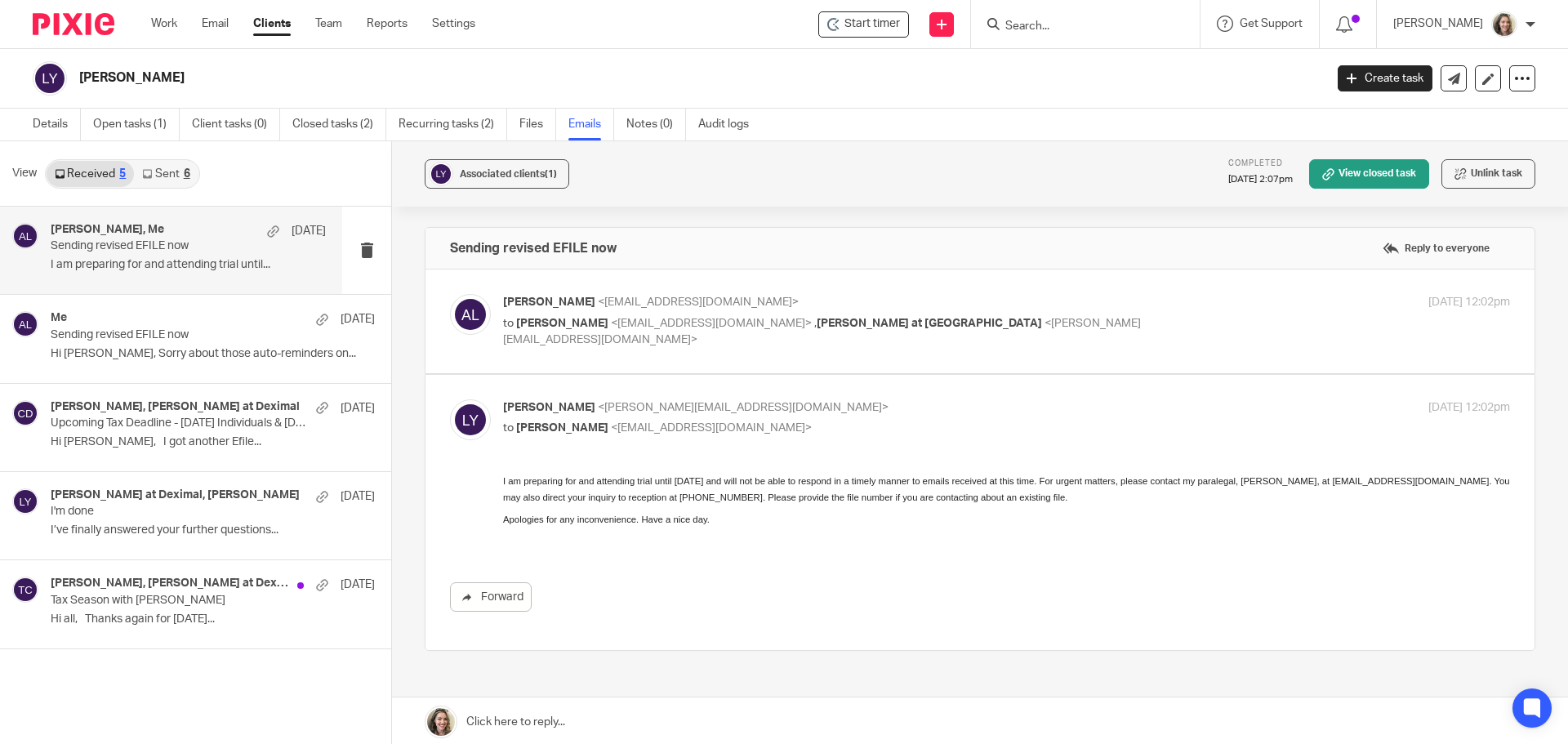
click at [1051, 338] on div "Alicia Loewen <info@deximal.ca> to Lucy Yuan <lyuan@swadden.com> , Chrissy at D…" at bounding box center [980, 321] width 1060 height 54
click at [997, 315] on p "to Lucy Yuan <lyuan@swadden.com> , Chrissy at Deximal <chrissy@deximal.ca>" at bounding box center [839, 332] width 672 height 33
checkbox input "true"
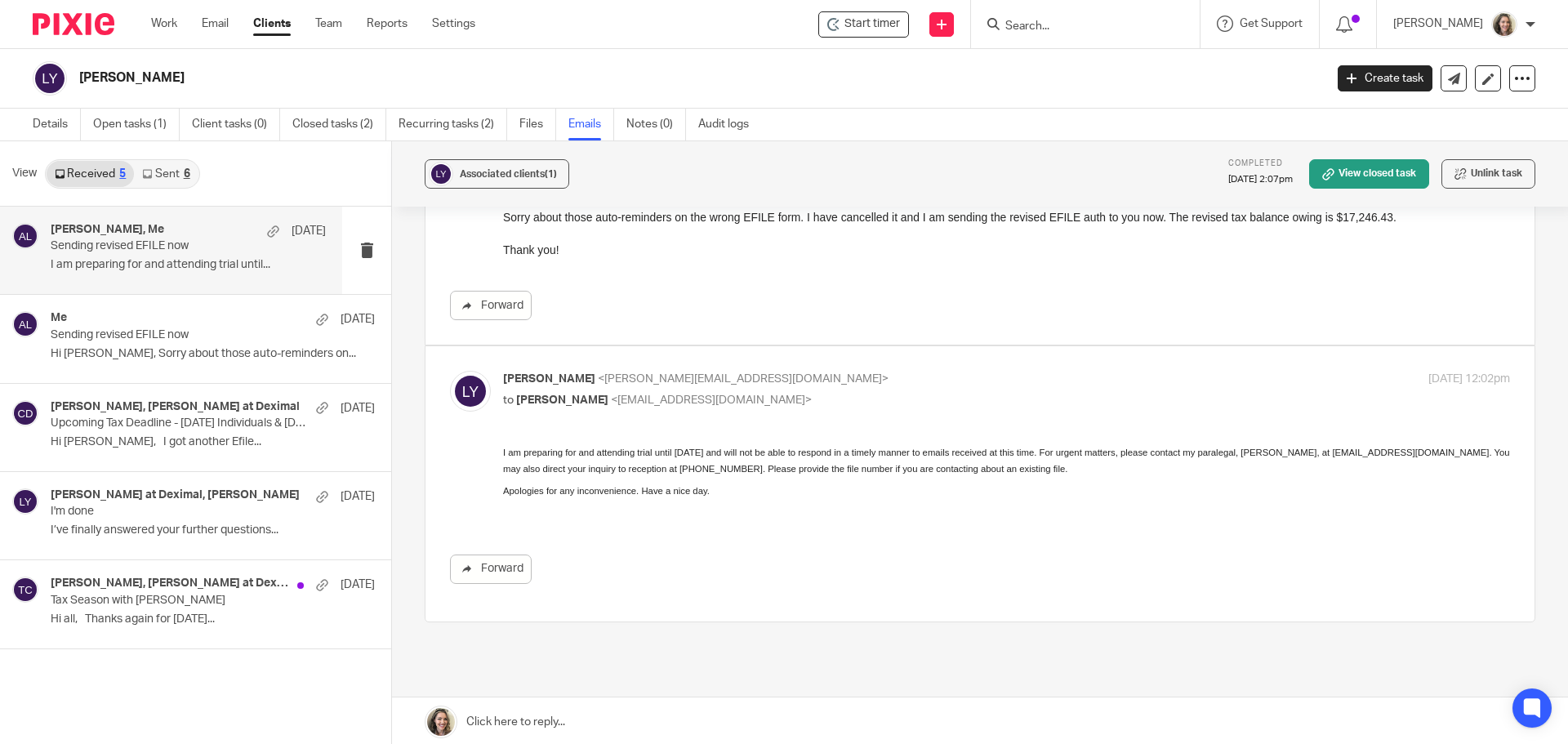
scroll to position [245, 0]
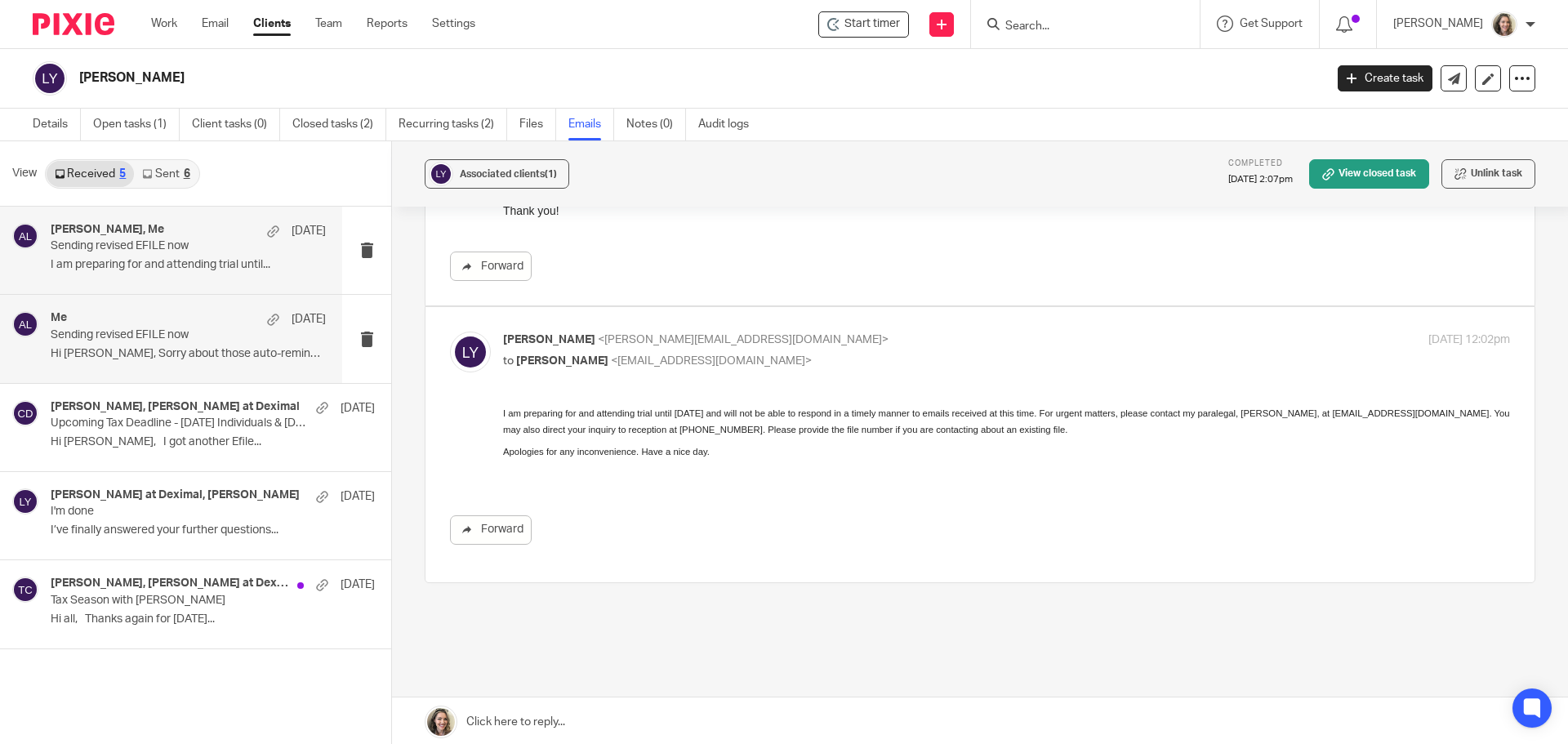
click at [104, 341] on p "Sending revised EFILE now" at bounding box center [161, 335] width 221 height 14
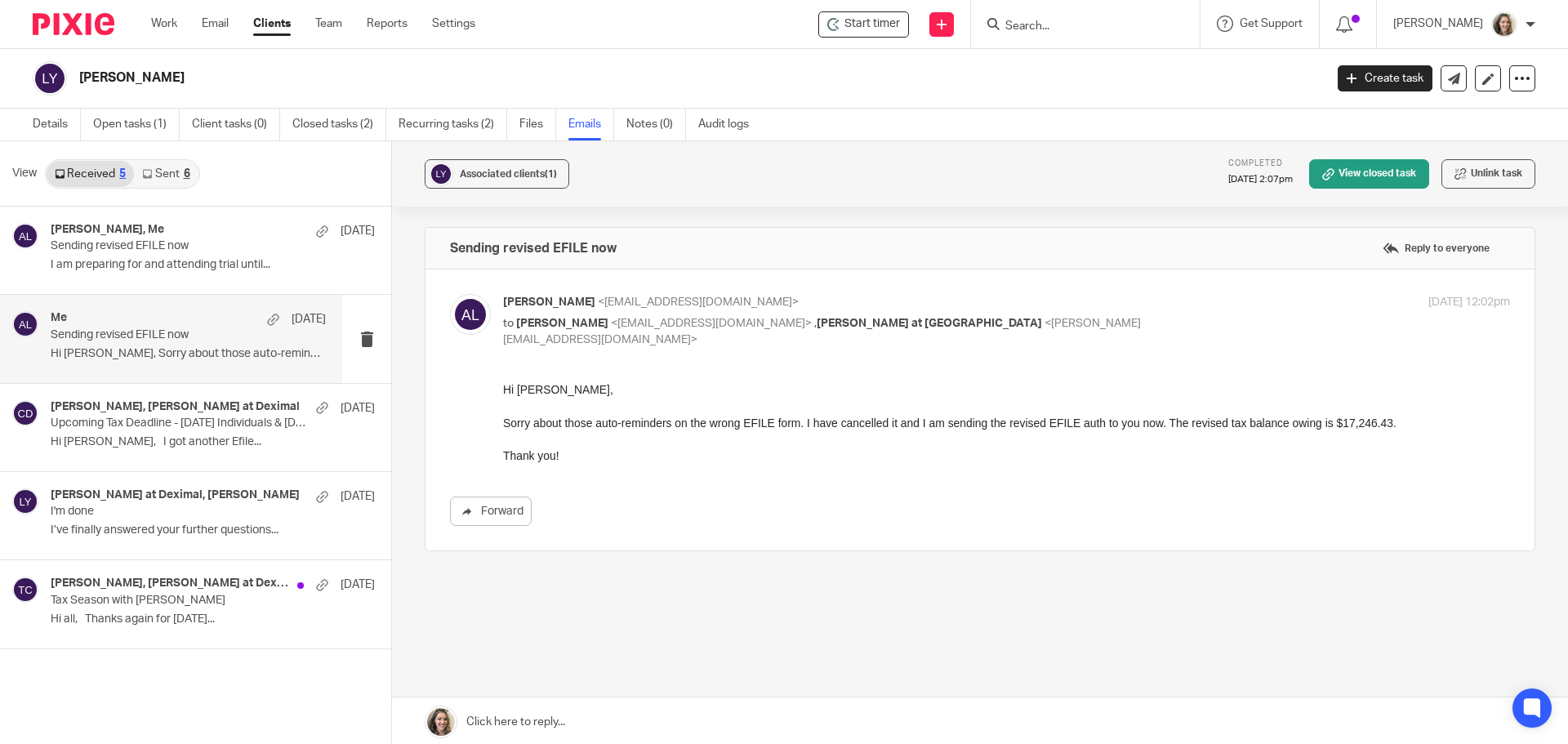
scroll to position [0, 0]
click at [133, 459] on div "Lucy Yuan, Chrissy at Deximal Apr 24 Upcoming Tax Deadline - Apr 30 Individuals…" at bounding box center [171, 427] width 342 height 87
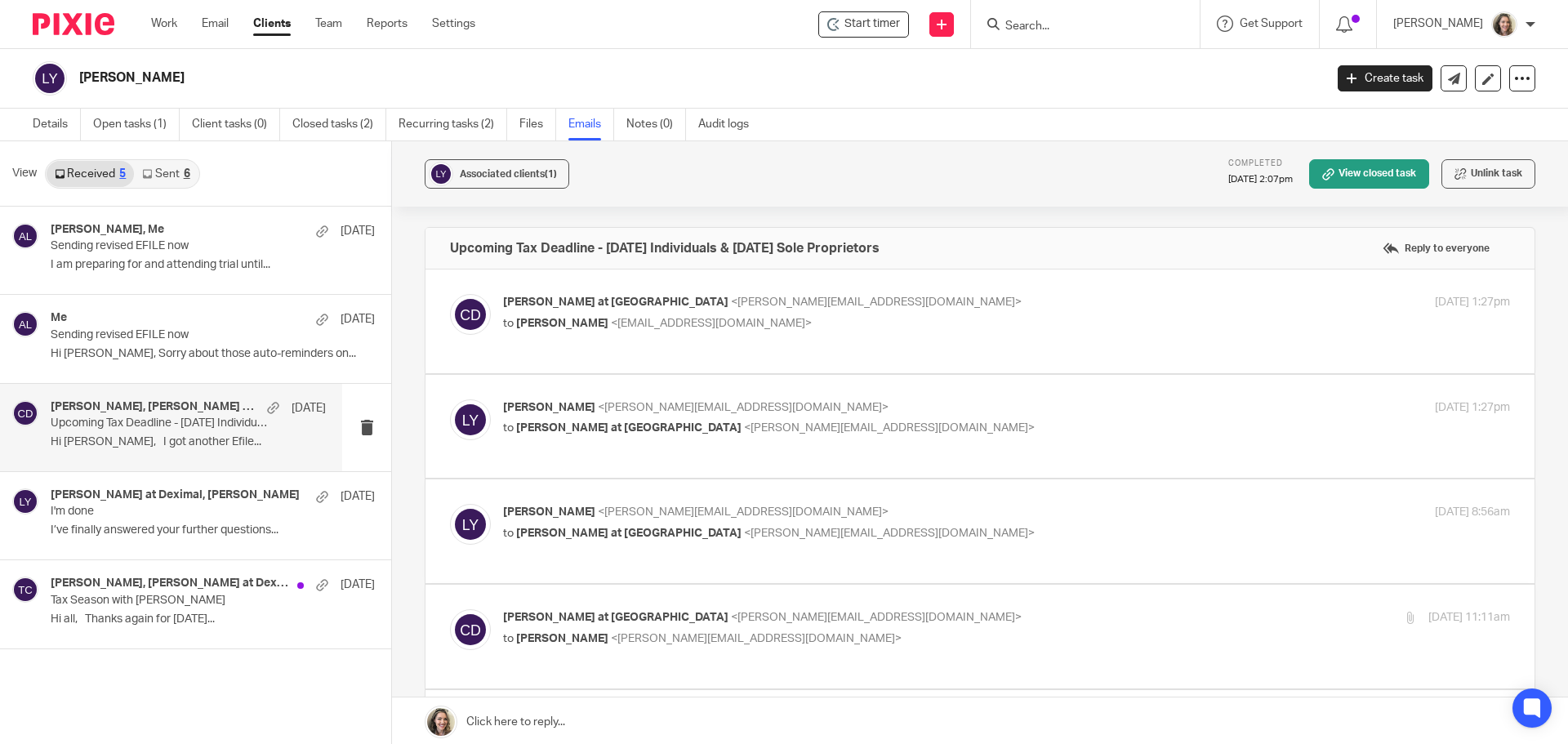
click at [875, 432] on p "to Chrissy at Deximal <chrissy@deximal.ca>" at bounding box center [839, 428] width 672 height 17
checkbox input "true"
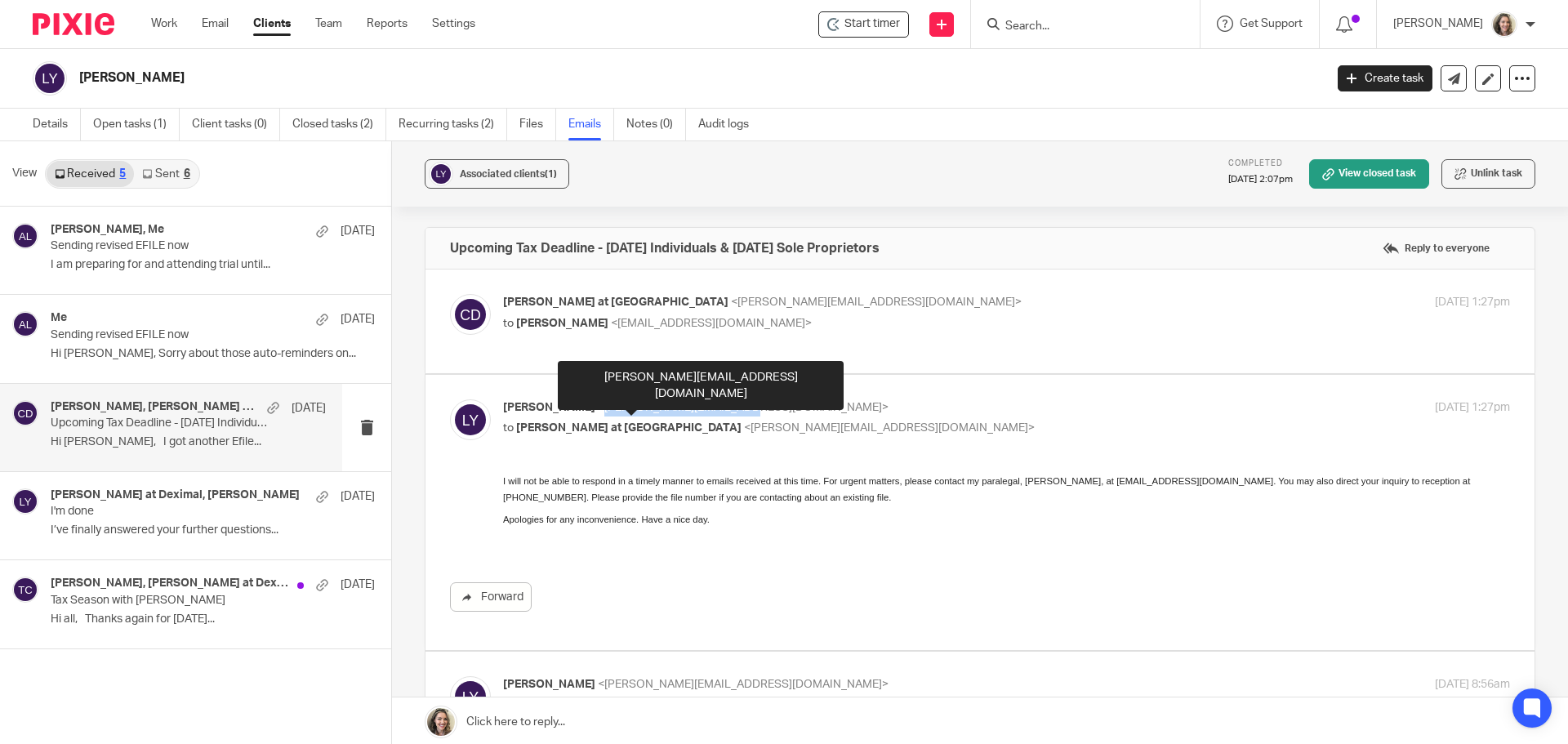
drag, startPoint x: 698, startPoint y: 406, endPoint x: 564, endPoint y: 412, distance: 134.1
click at [598, 412] on span "<bly@meridianlawgroup.ca>" at bounding box center [744, 407] width 291 height 11
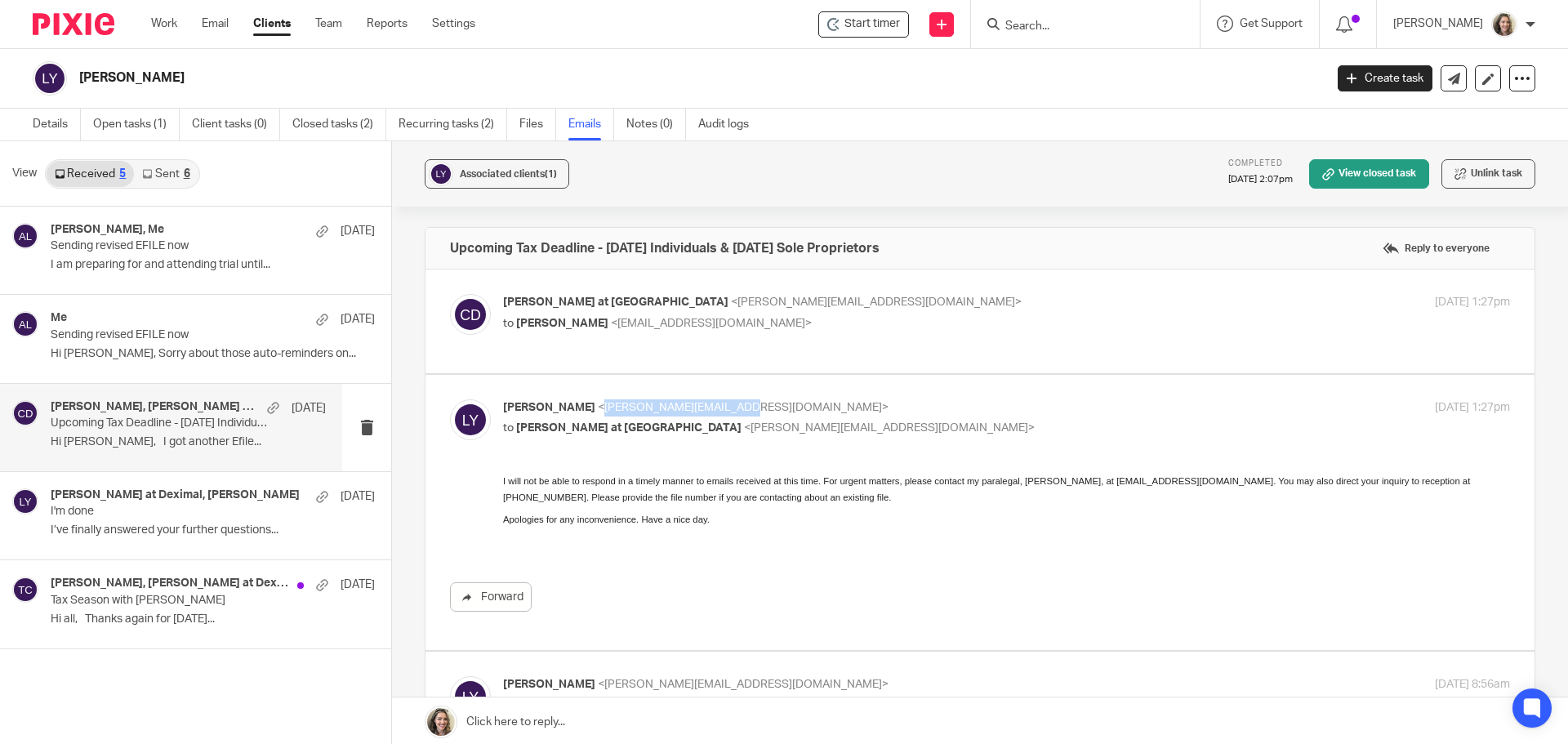
copy span "bly@meridianlawgroup.ca"
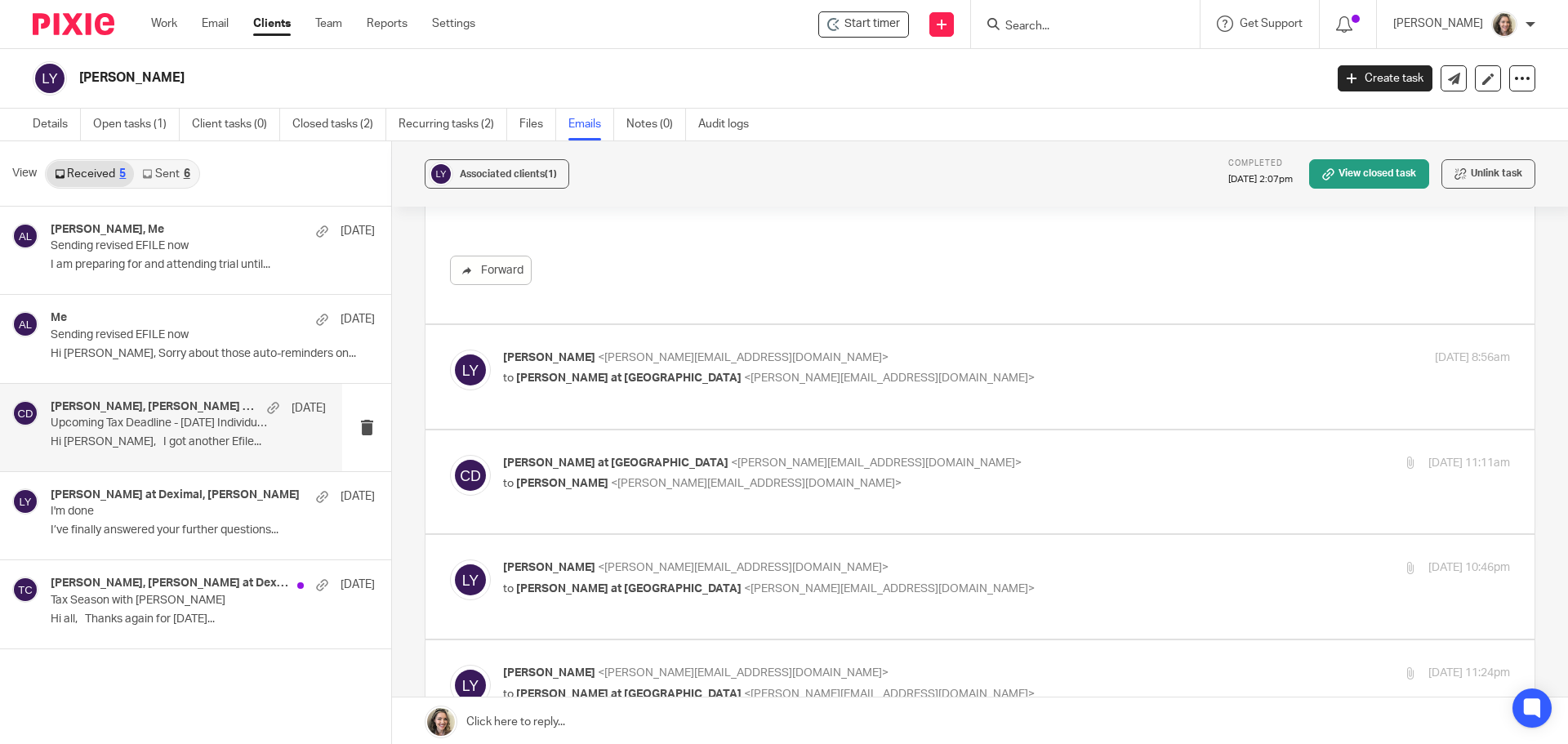
scroll to position [408, 0]
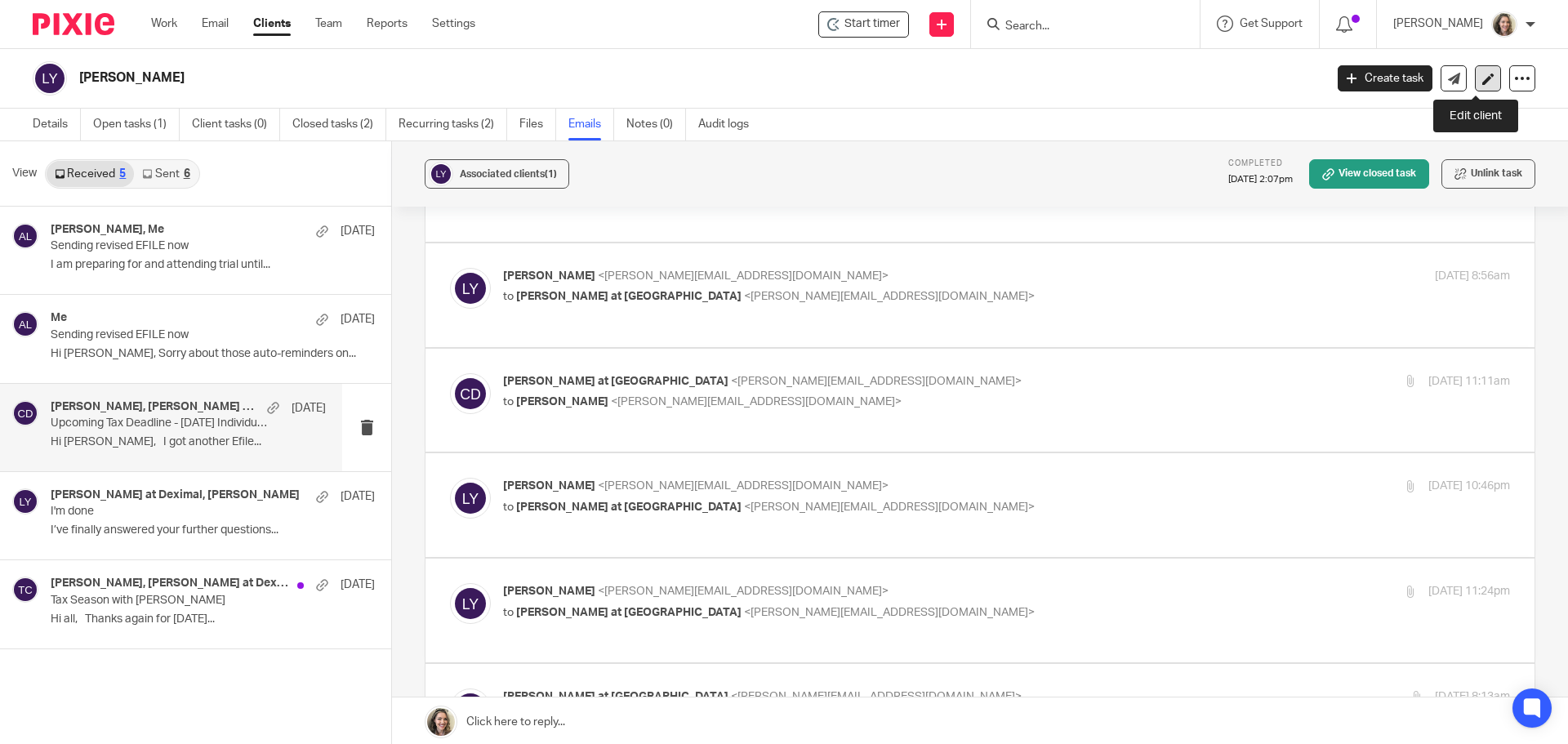
click at [1475, 69] on link at bounding box center [1488, 78] width 26 height 26
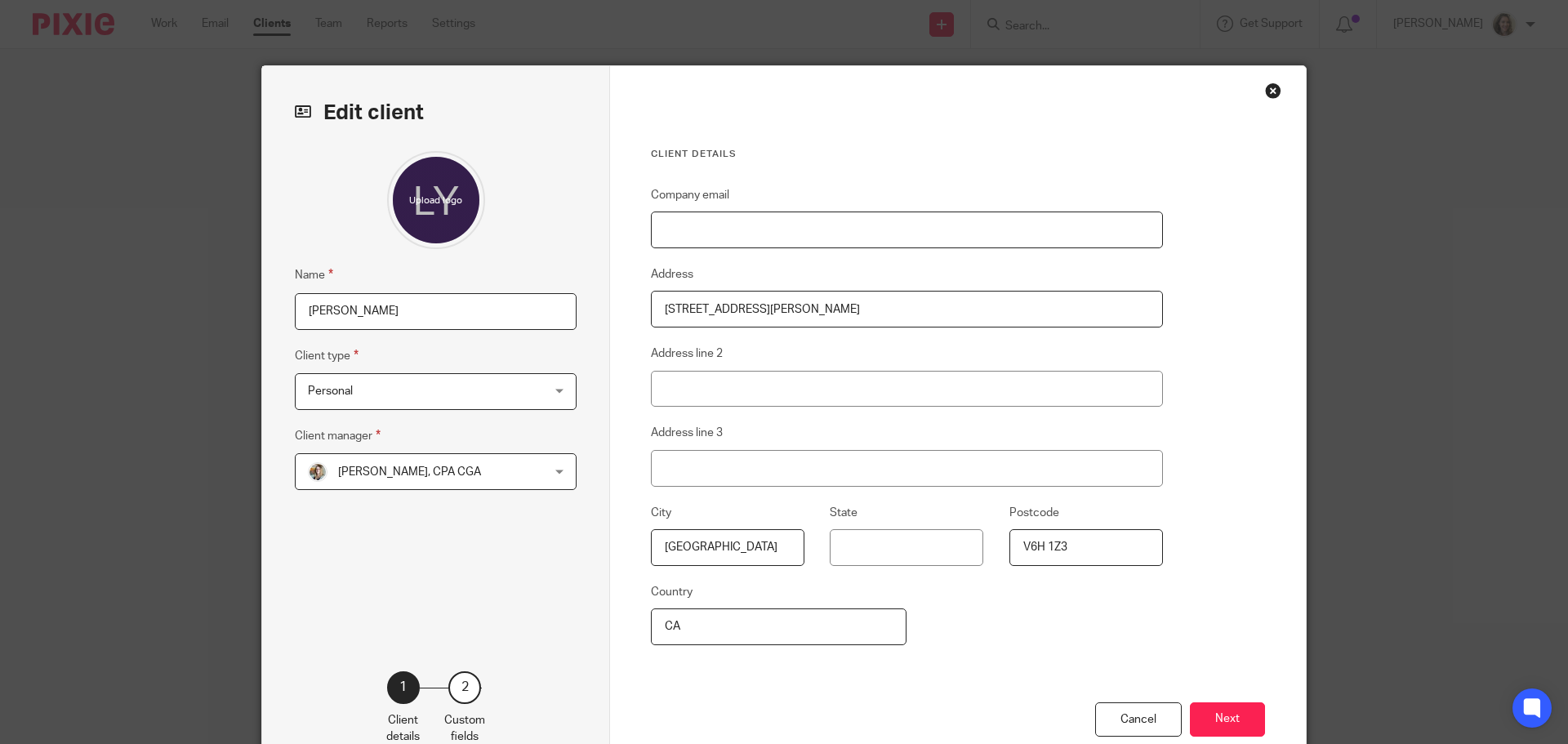
click at [693, 238] on input "Company email" at bounding box center [906, 230] width 513 height 37
paste input "bly@meridianlawgroup.ca"
type input "bly@meridianlawgroup.ca"
click at [1206, 725] on button "Next" at bounding box center [1228, 719] width 75 height 35
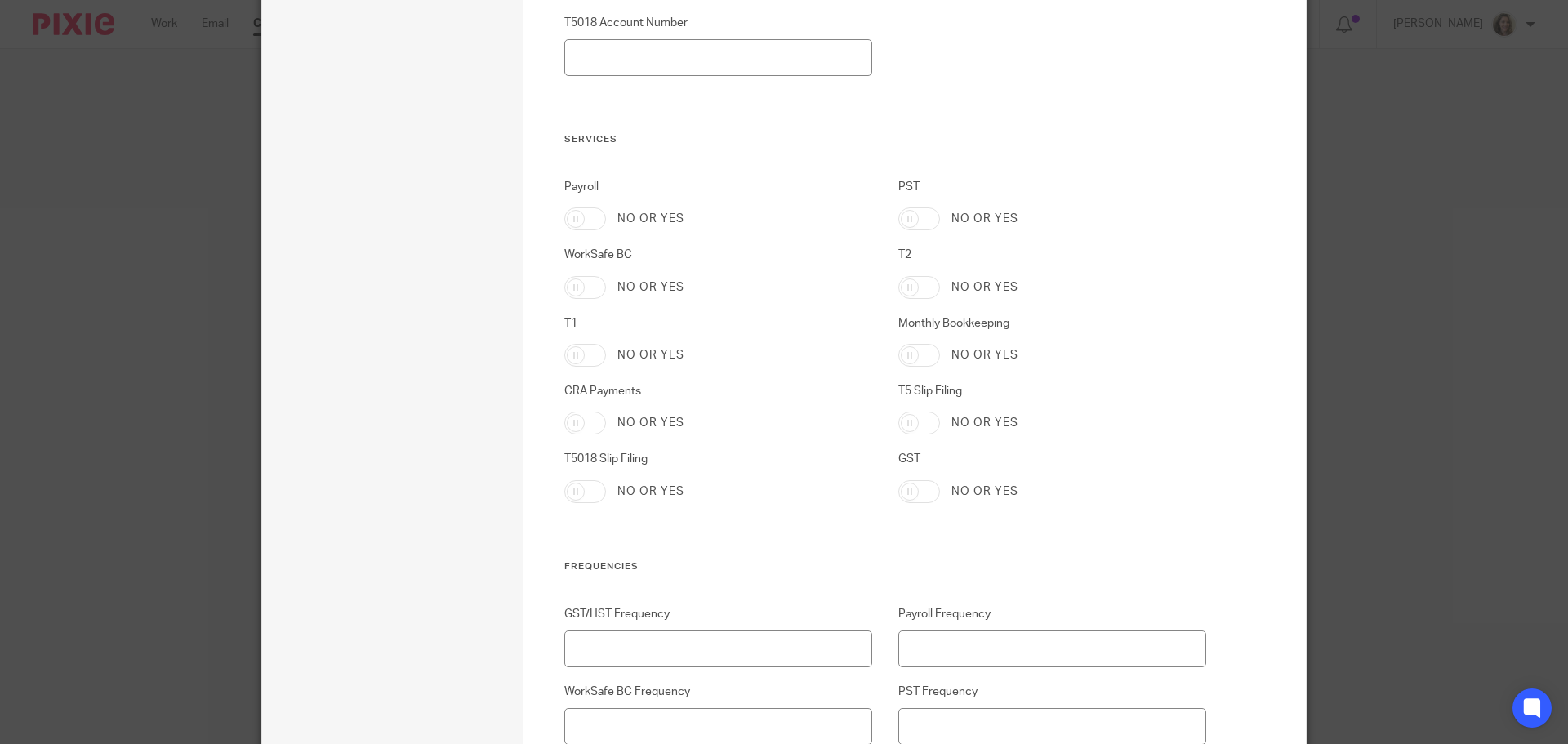
scroll to position [1632, 0]
click at [580, 345] on input "T1" at bounding box center [584, 349] width 41 height 23
checkbox input "true"
click at [913, 480] on input "GST" at bounding box center [918, 486] width 41 height 23
checkbox input "true"
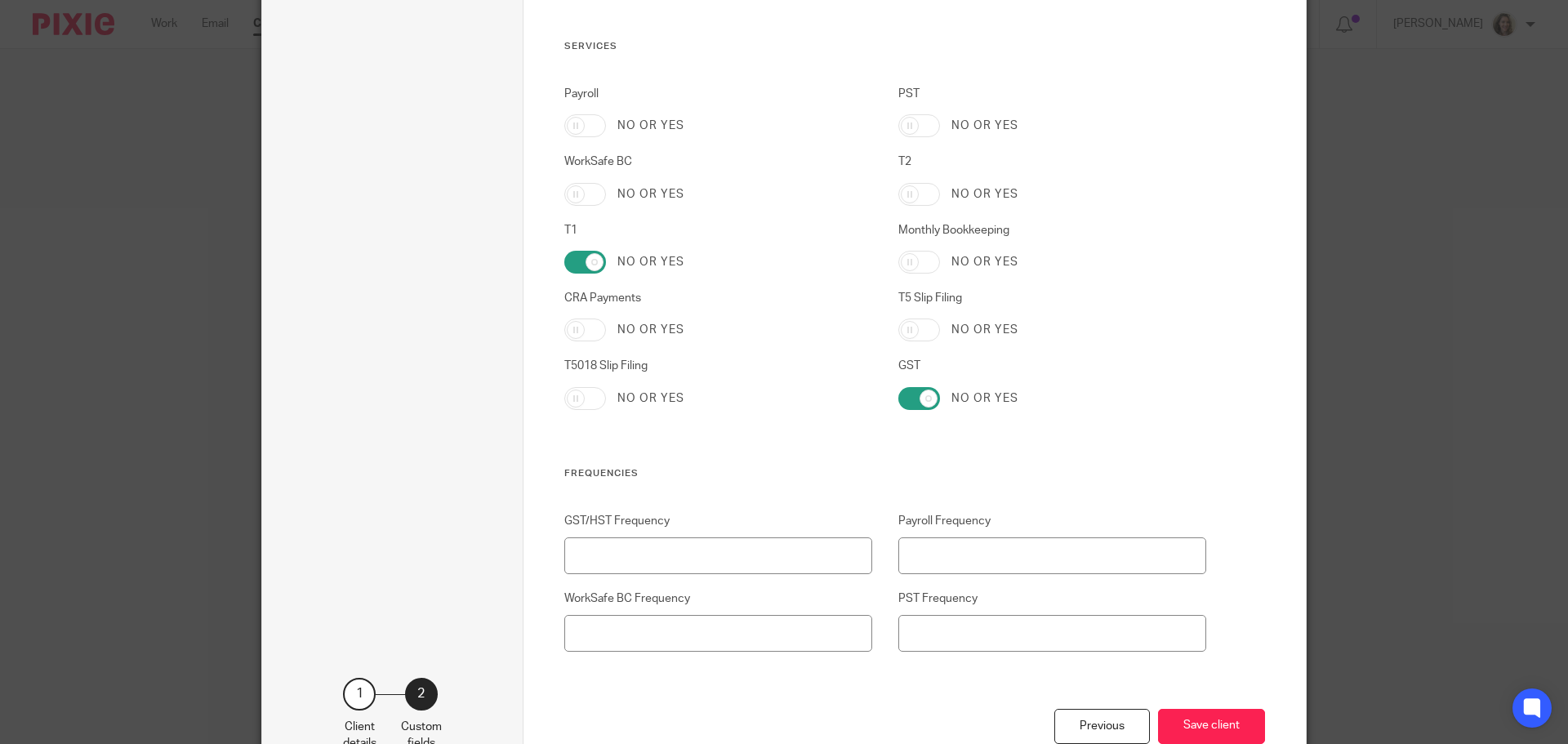
scroll to position [1796, 0]
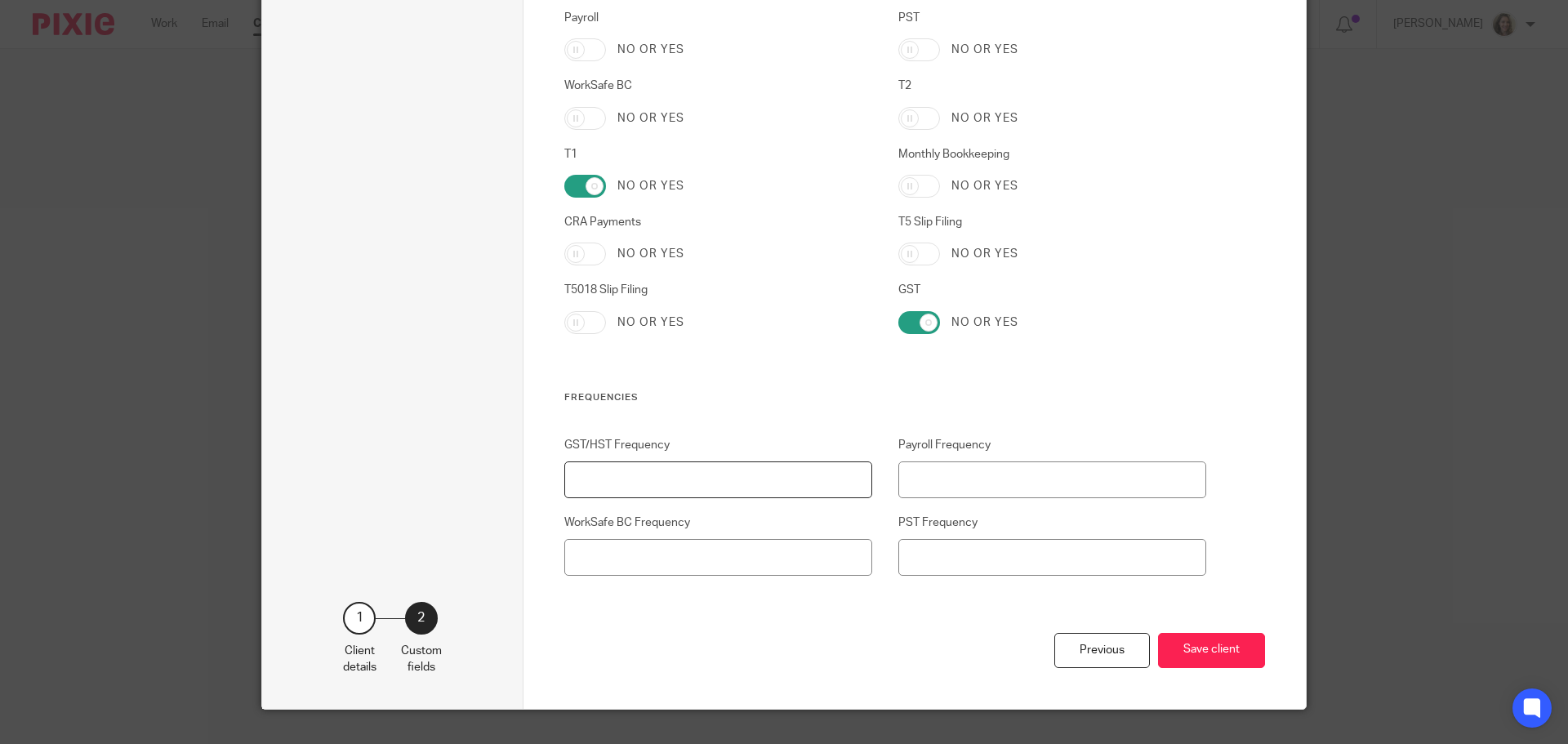
click at [700, 477] on input "GST/HST Frequency" at bounding box center [719, 480] width 309 height 37
type input "Annual"
click at [1223, 663] on button "Save client" at bounding box center [1212, 650] width 107 height 35
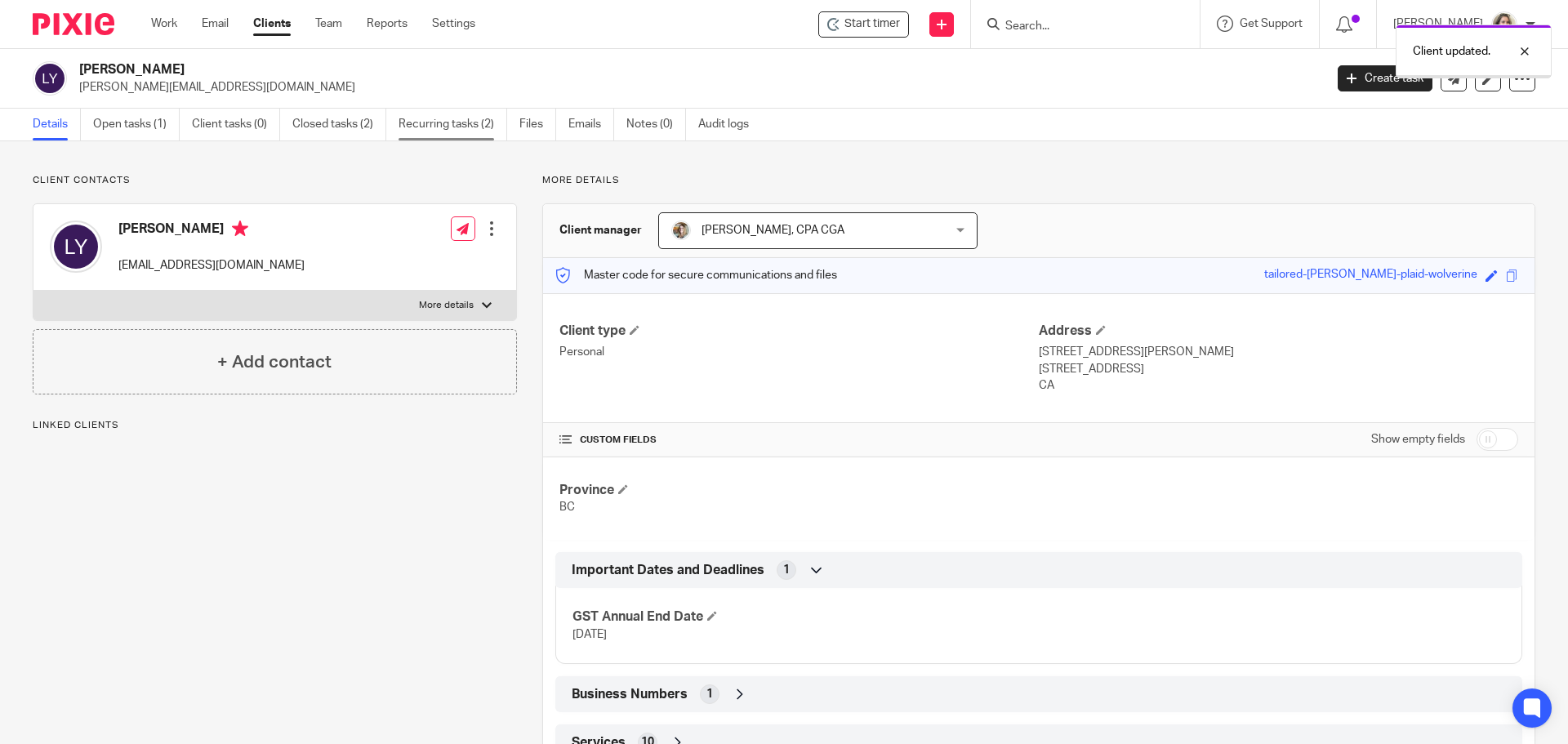
click at [443, 127] on link "Recurring tasks (2)" at bounding box center [453, 124] width 109 height 32
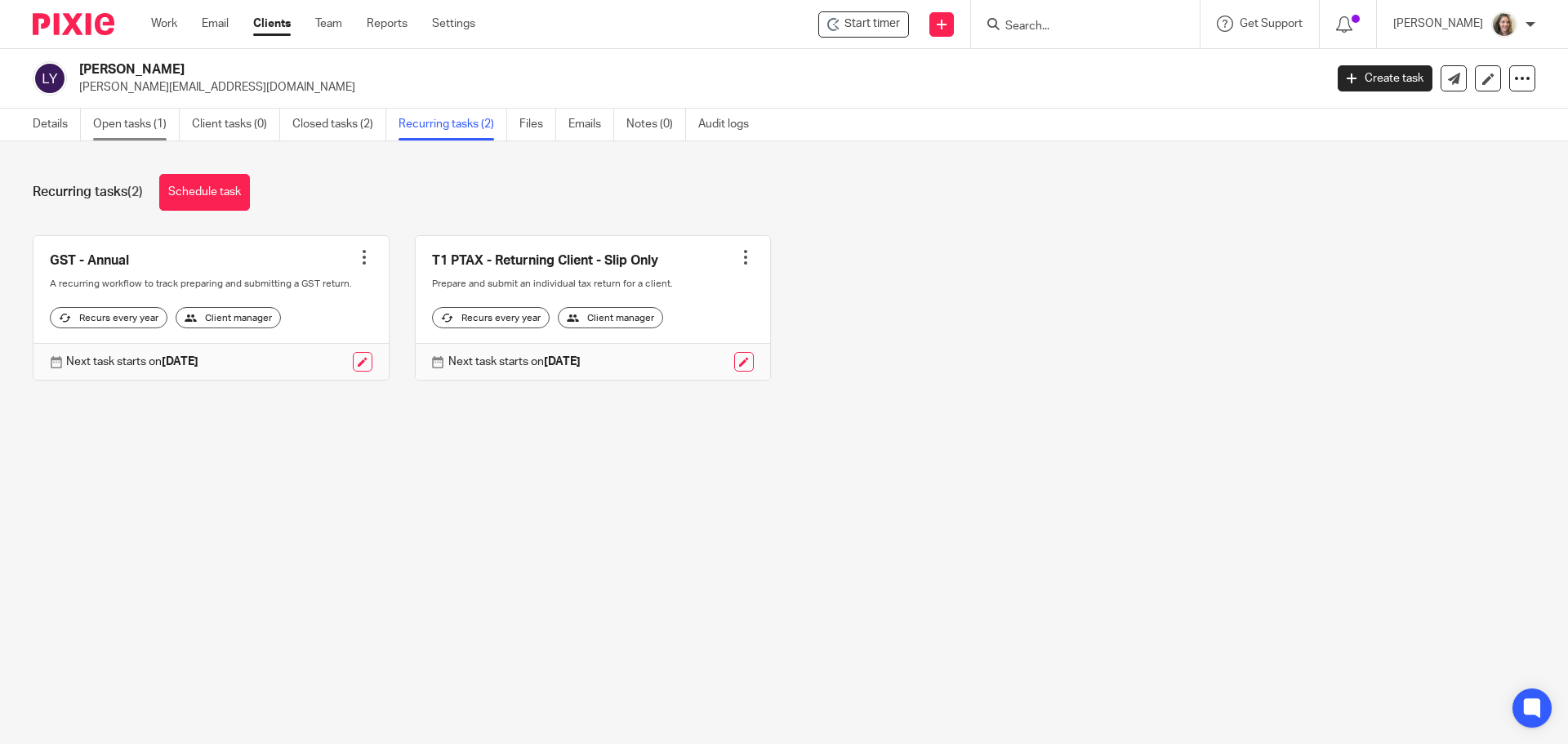
click at [116, 128] on link "Open tasks (1)" at bounding box center [136, 124] width 86 height 32
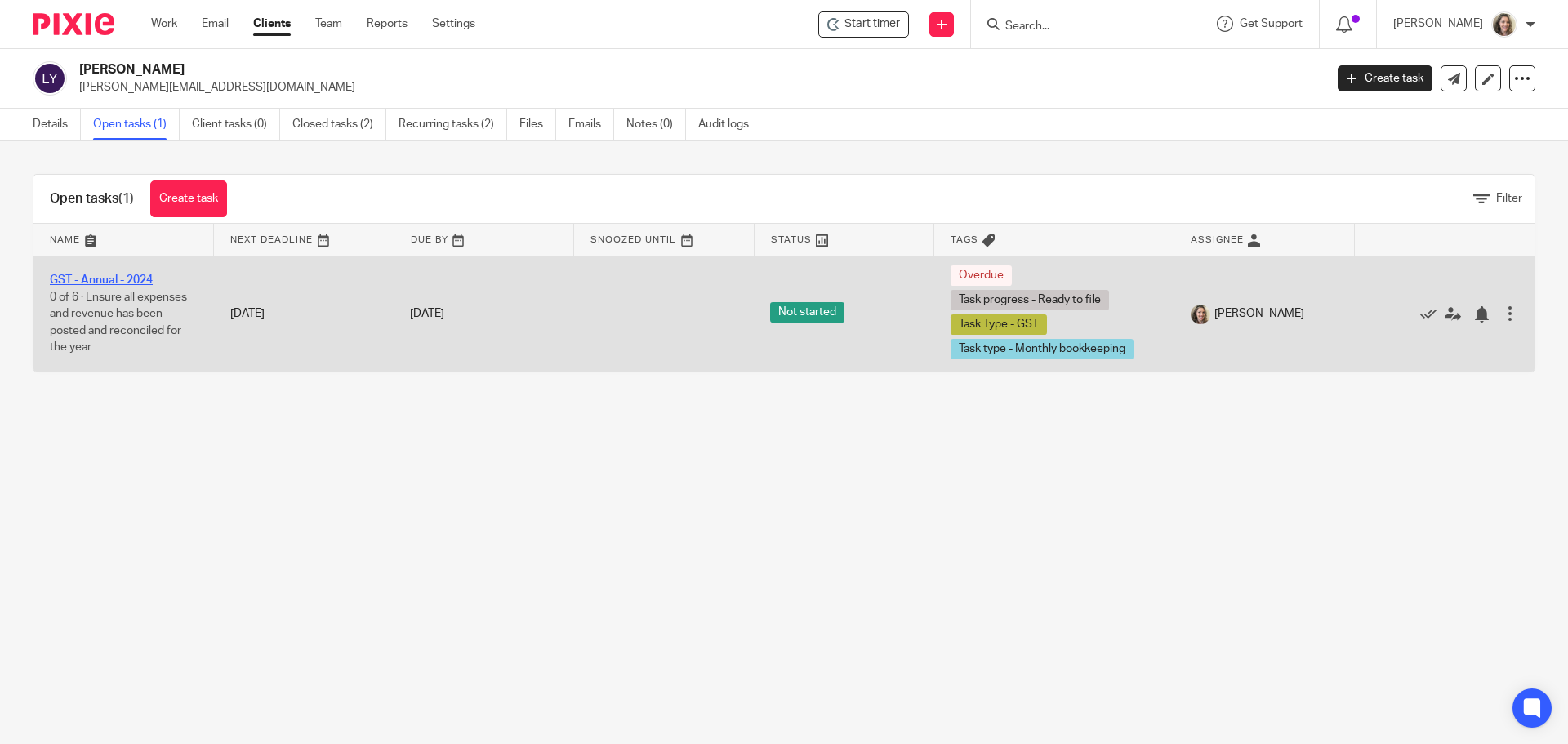
click at [101, 280] on link "GST - Annual - 2024" at bounding box center [101, 280] width 103 height 11
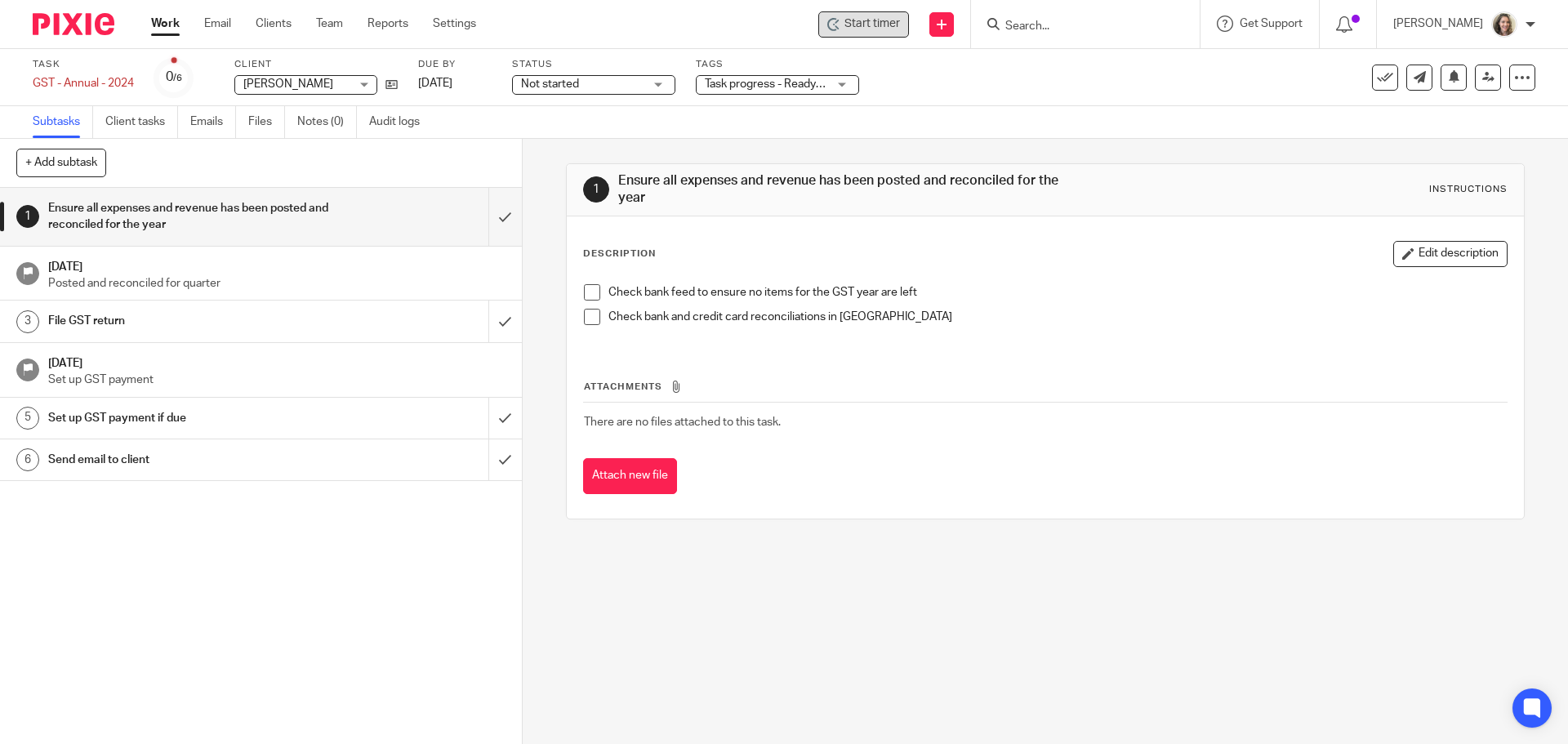
click at [900, 25] on span "Start timer" at bounding box center [872, 24] width 55 height 17
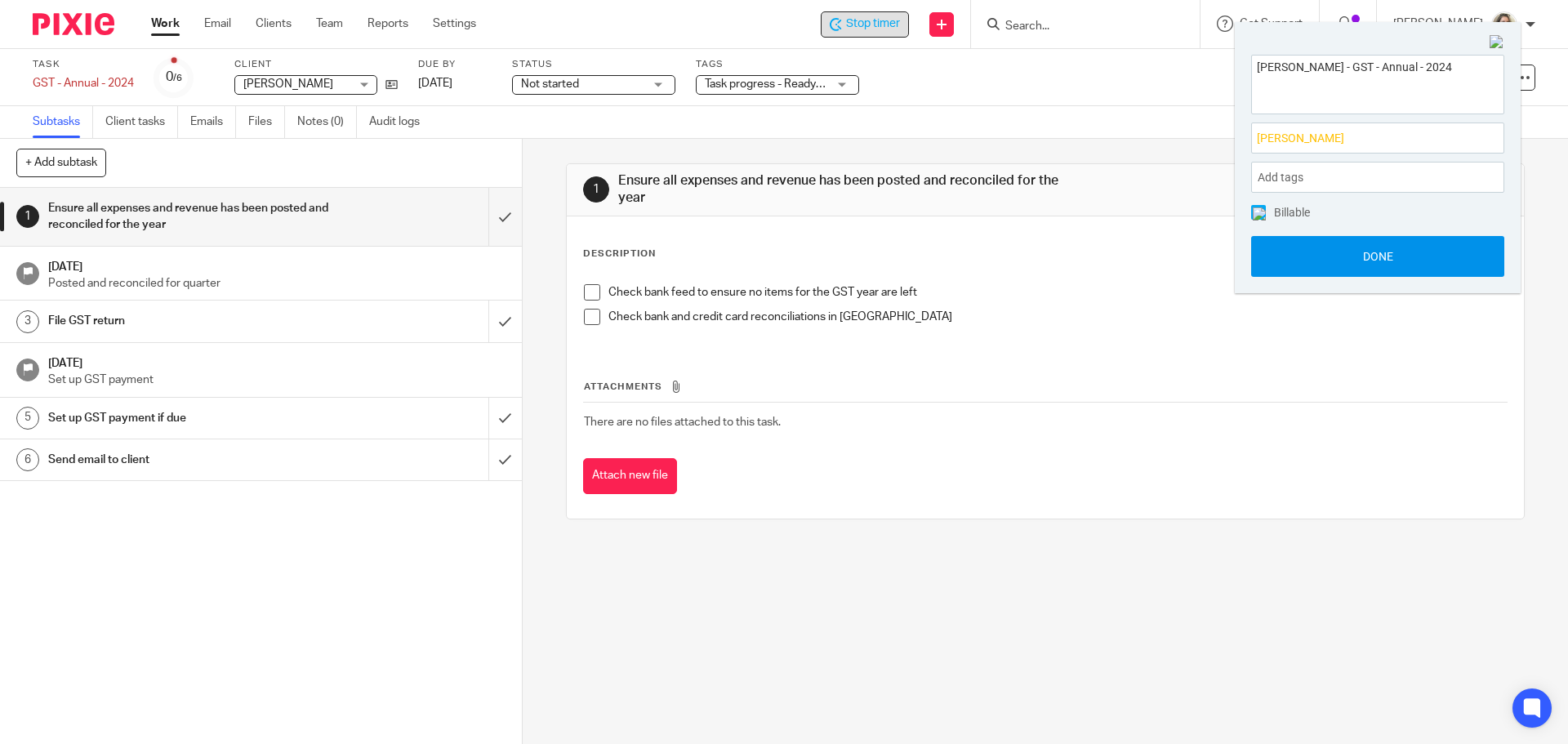
click at [1387, 245] on button "Done" at bounding box center [1378, 257] width 253 height 40
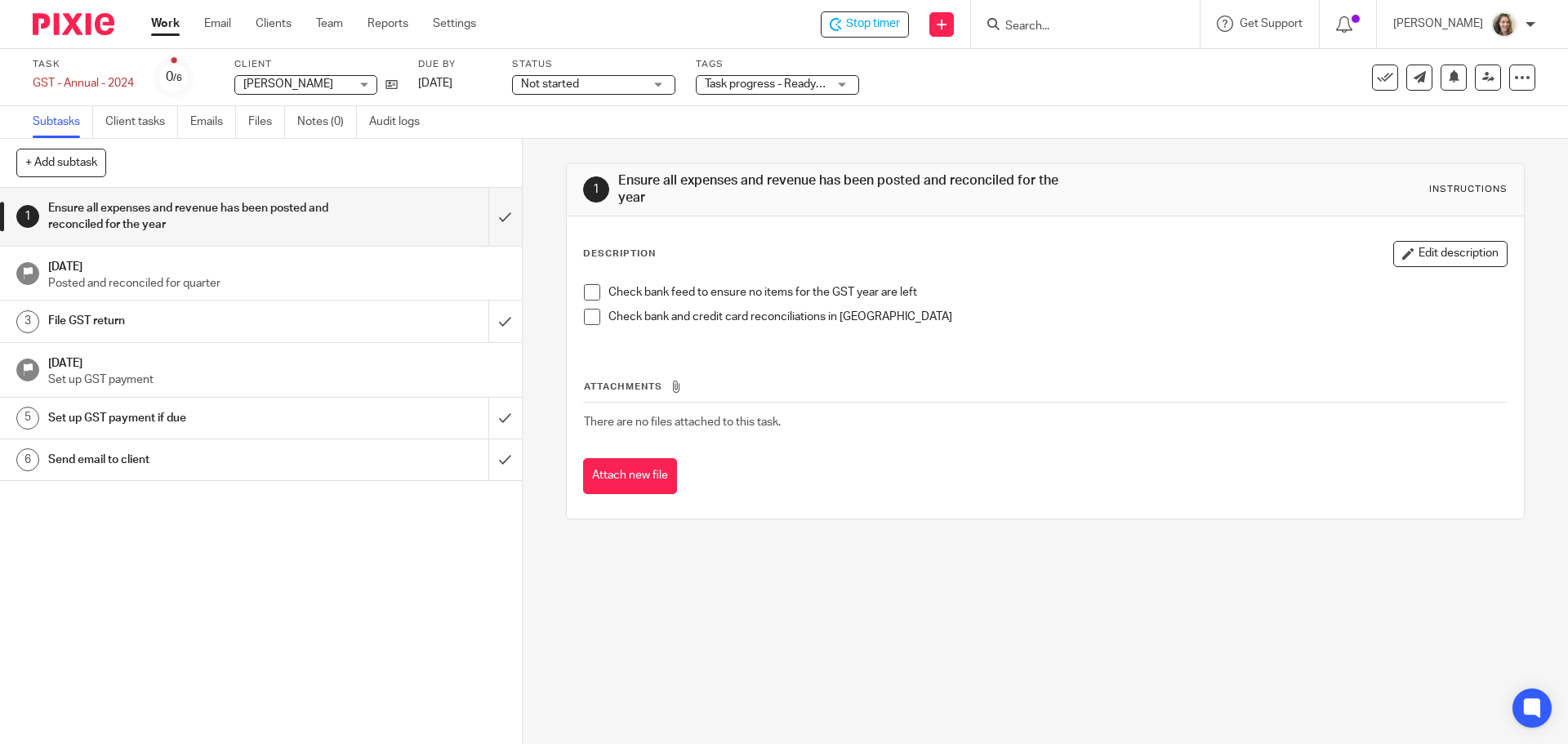
click at [789, 648] on div "1 Ensure all expenses and revenue has been posted and reconciled for the year I…" at bounding box center [1045, 441] width 1045 height 605
click at [808, 88] on span "Task progress - Ready to file + 2" at bounding box center [785, 84] width 160 height 11
click at [1106, 35] on div at bounding box center [1085, 24] width 229 height 48
click at [1099, 22] on input "Search" at bounding box center [1078, 27] width 147 height 15
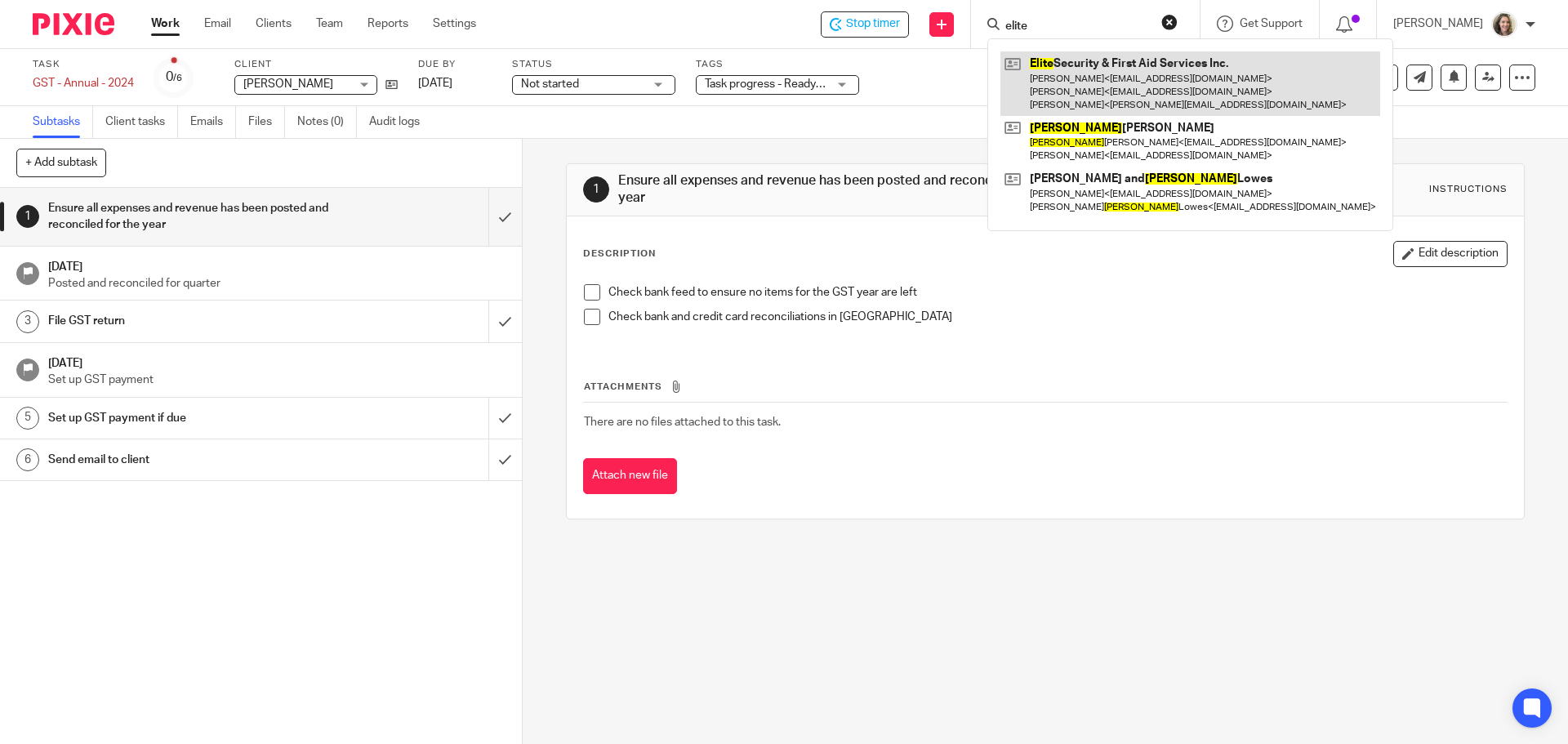
type input "elite"
click at [1135, 95] on link at bounding box center [1190, 84] width 380 height 64
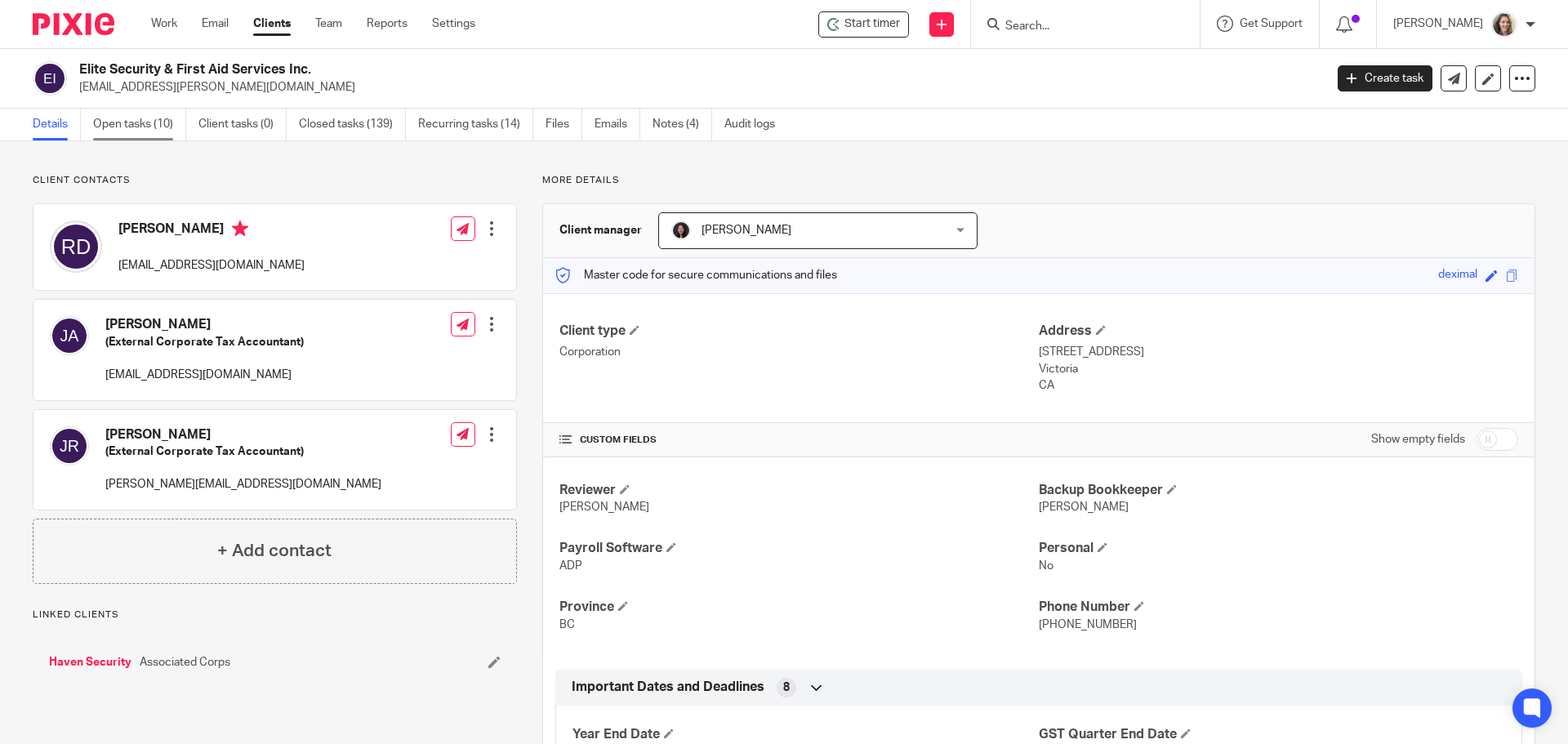
click at [121, 127] on link "Open tasks (10)" at bounding box center [139, 124] width 93 height 32
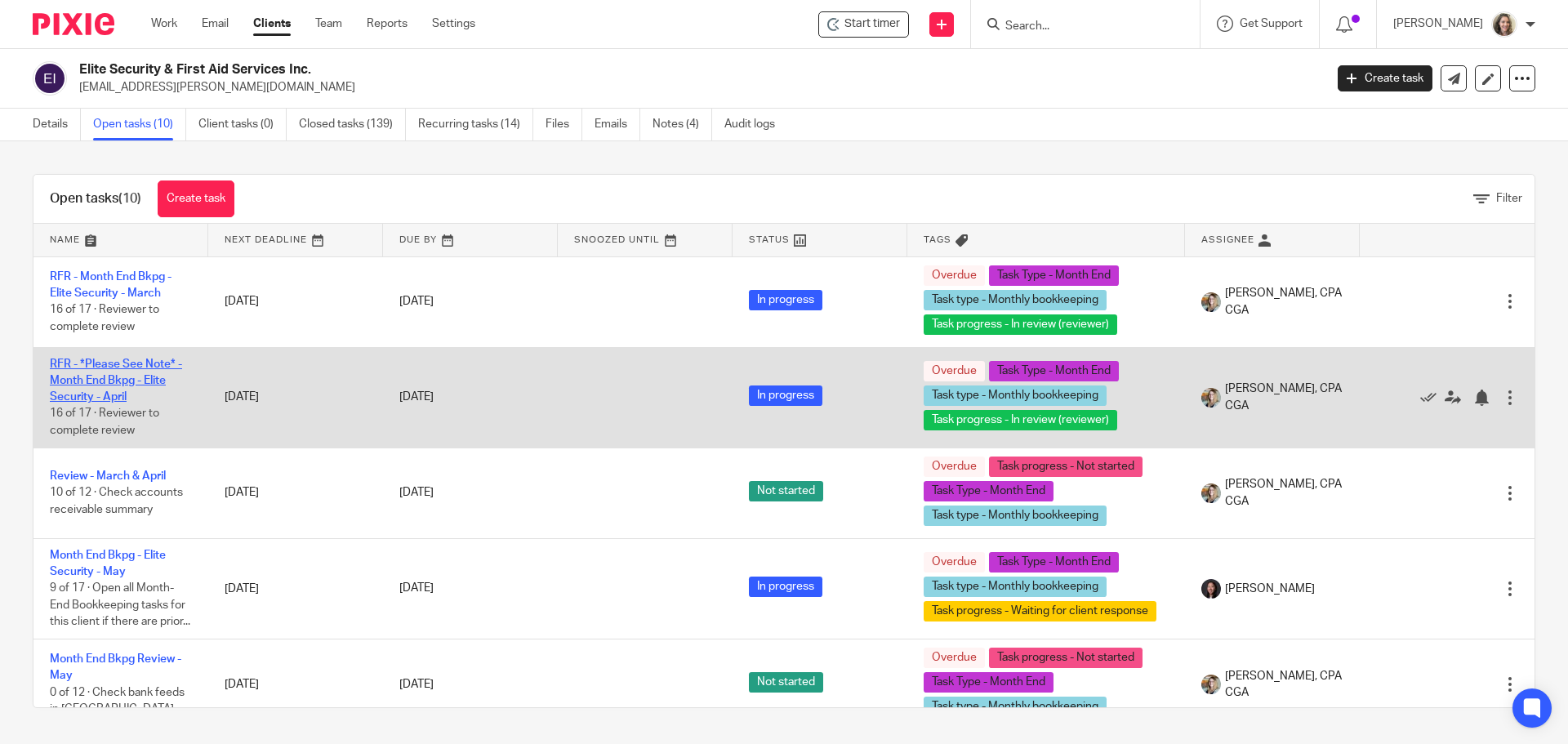
click at [119, 374] on link "RFR - *Please See Note* - Month End Bkpg - Elite Security - April" at bounding box center [116, 381] width 133 height 45
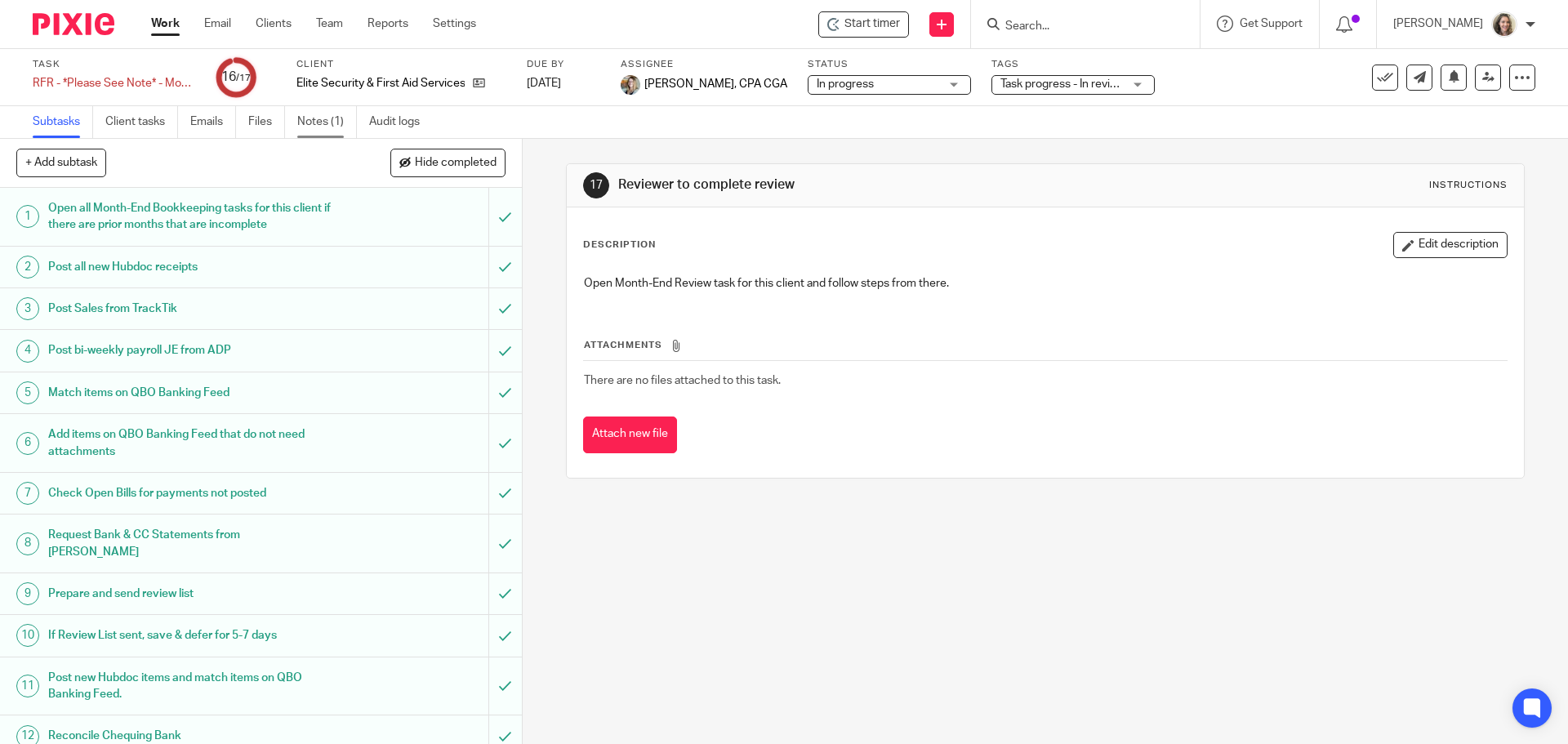
click at [320, 119] on link "Notes (1)" at bounding box center [327, 121] width 60 height 32
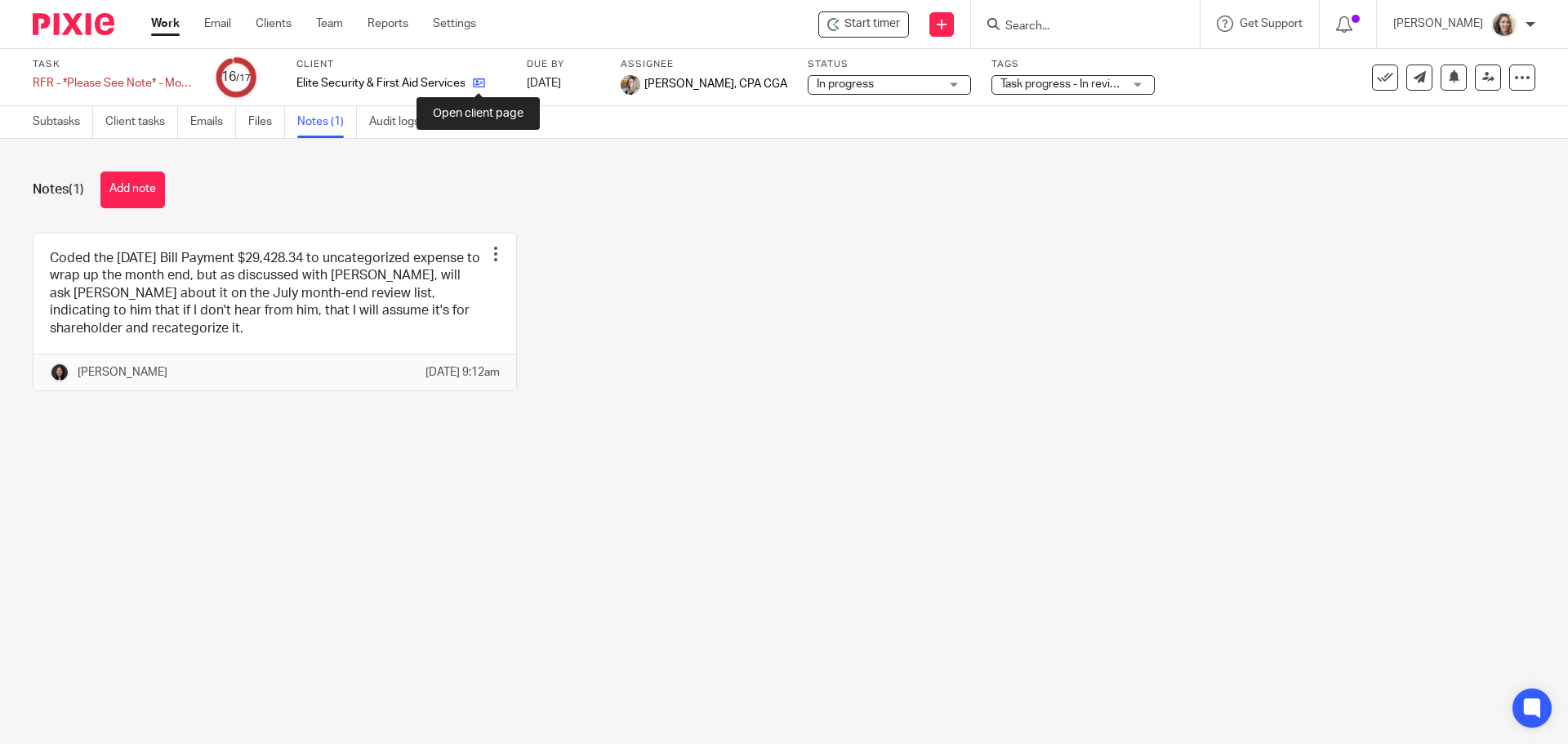
click at [483, 84] on icon at bounding box center [478, 82] width 12 height 12
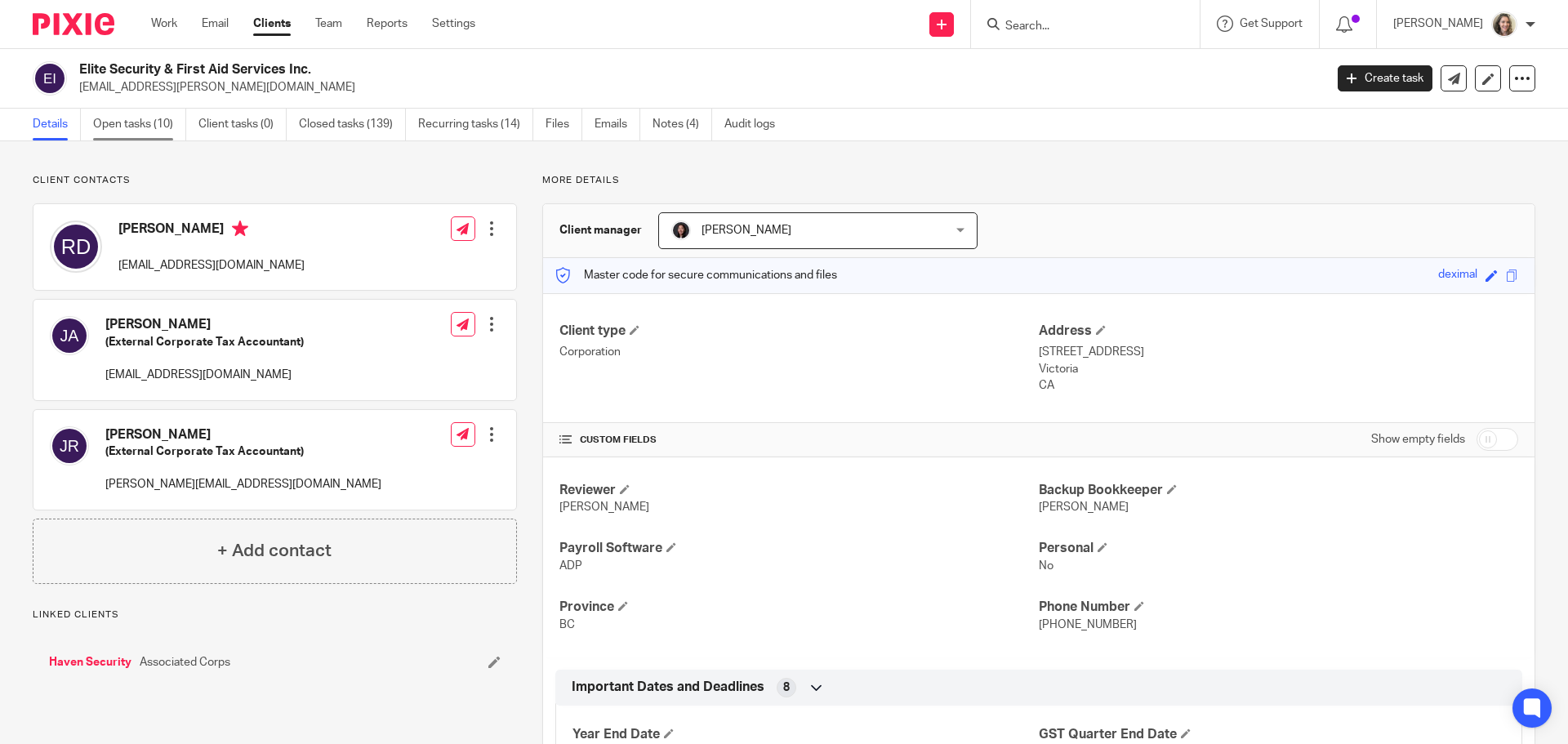
click at [166, 124] on link "Open tasks (10)" at bounding box center [139, 124] width 93 height 32
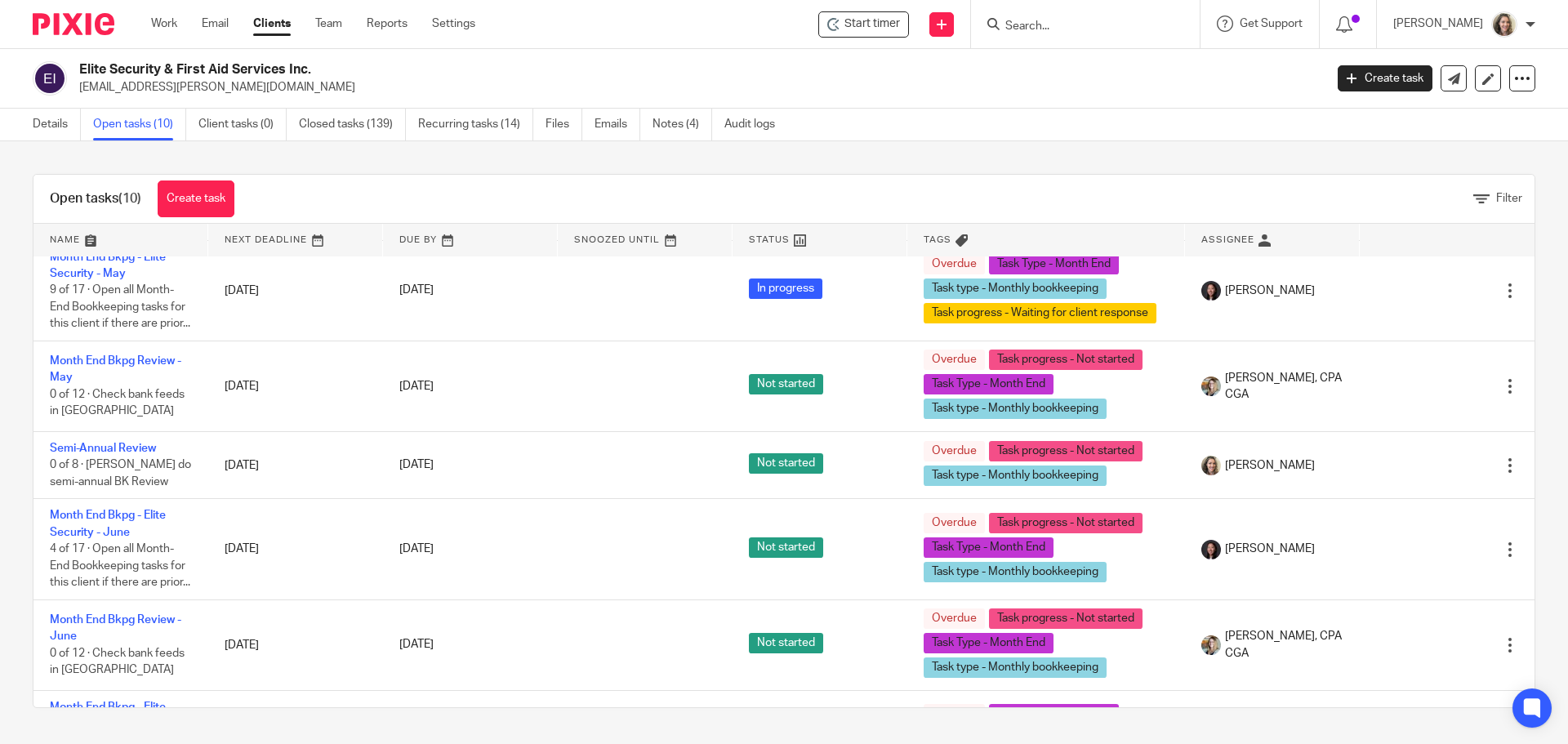
scroll to position [326, 0]
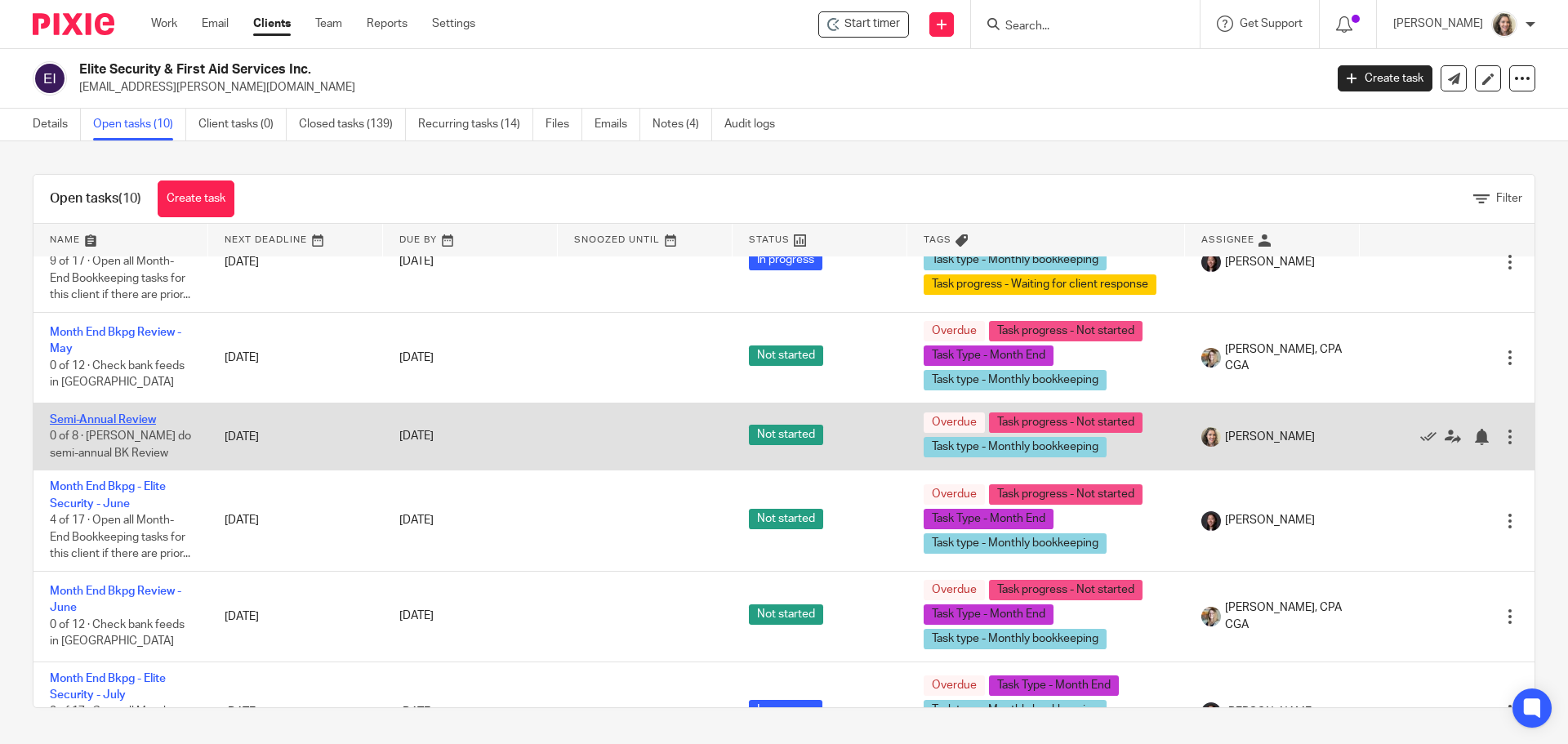
click at [133, 425] on link "Semi-Annual Review" at bounding box center [102, 419] width 106 height 11
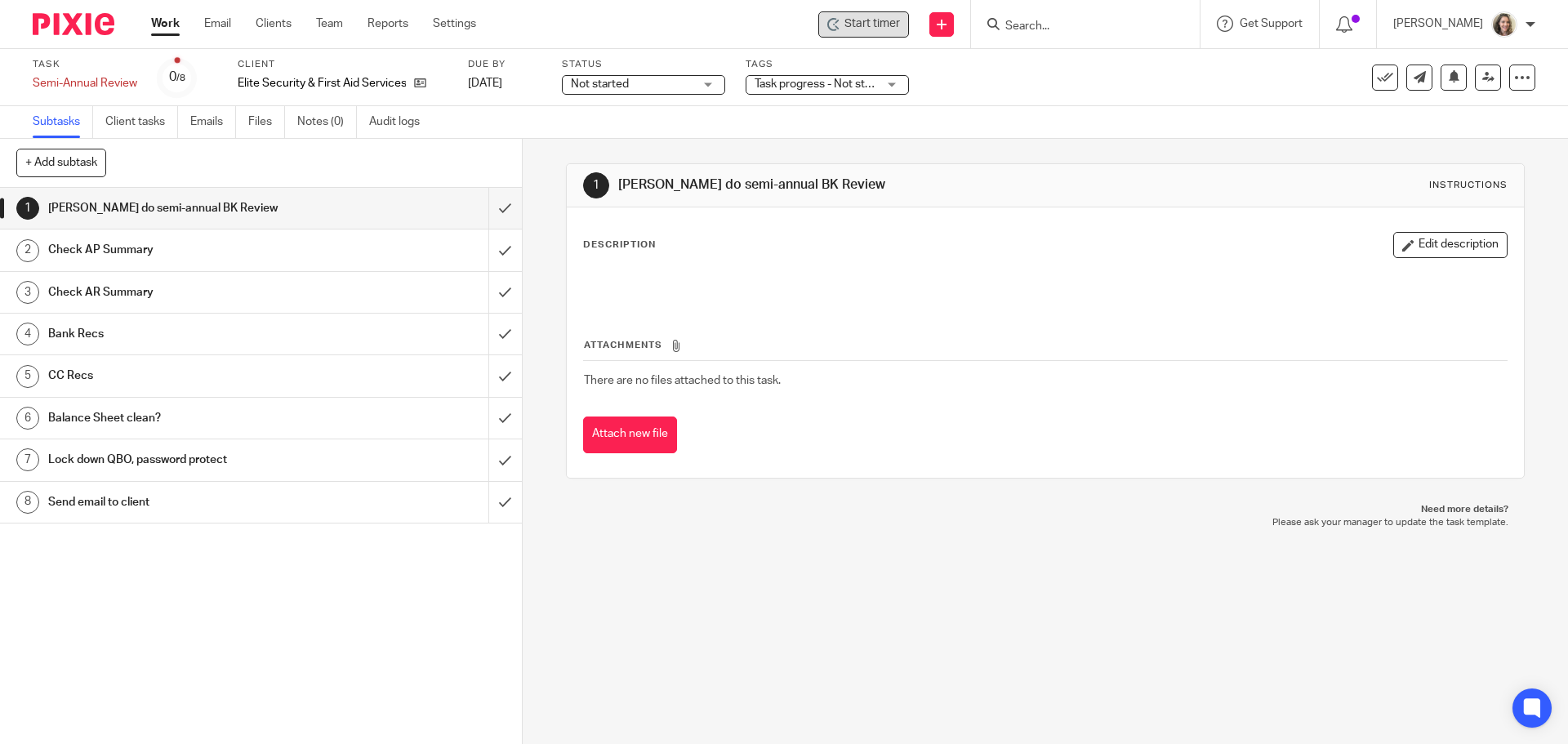
click at [870, 30] on span "Start timer" at bounding box center [872, 24] width 55 height 17
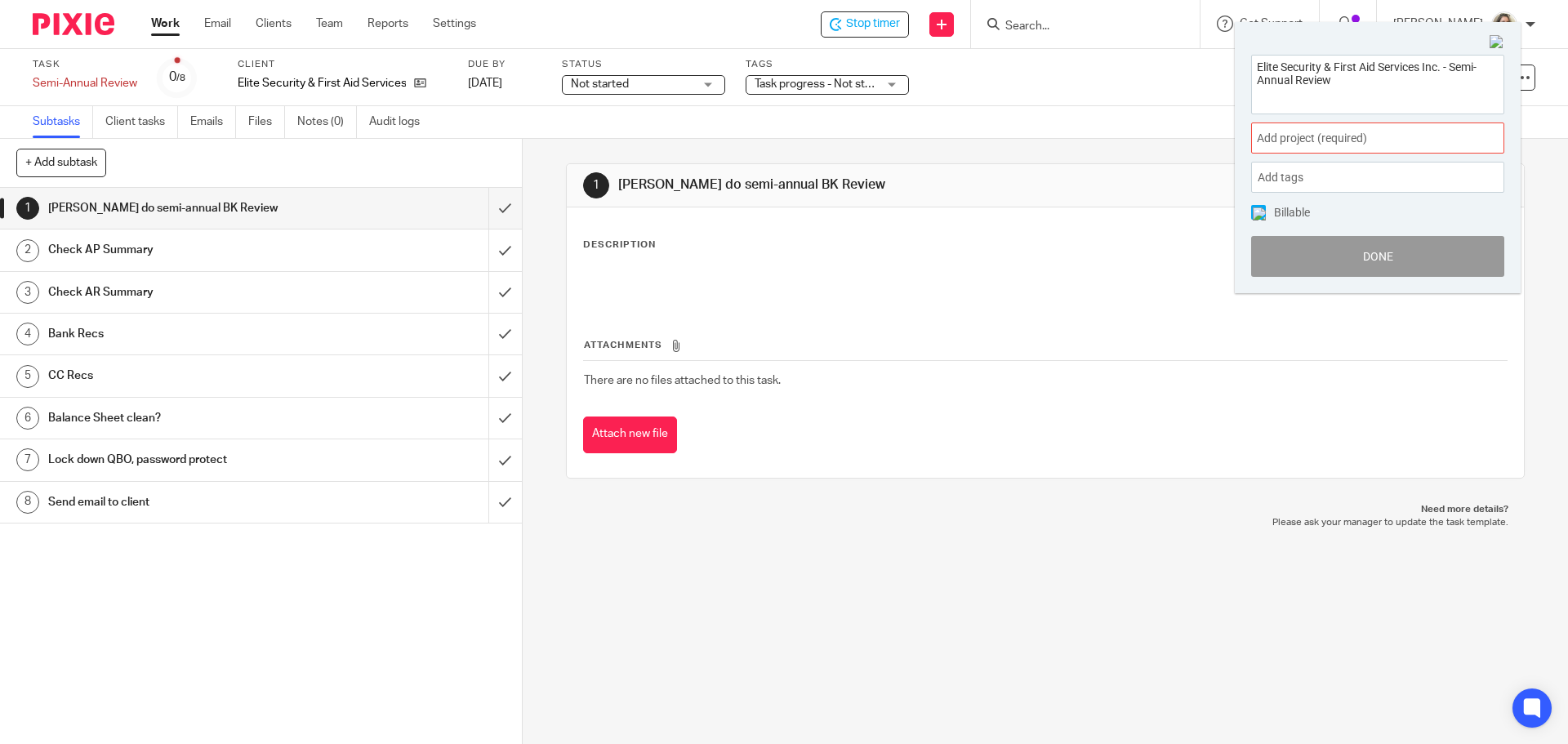
click at [1312, 129] on div "Add project (required) :" at bounding box center [1378, 138] width 253 height 31
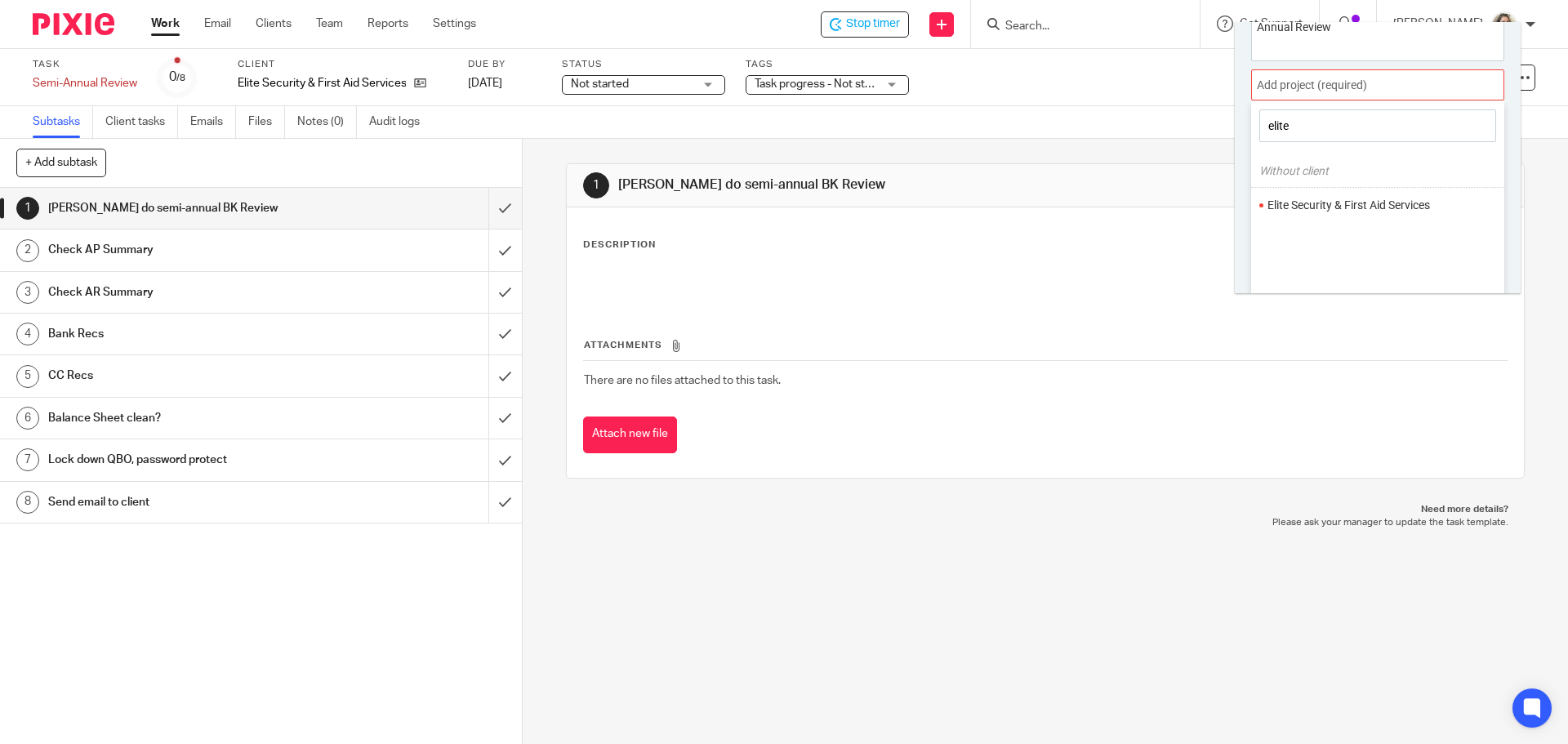
scroll to position [81, 0]
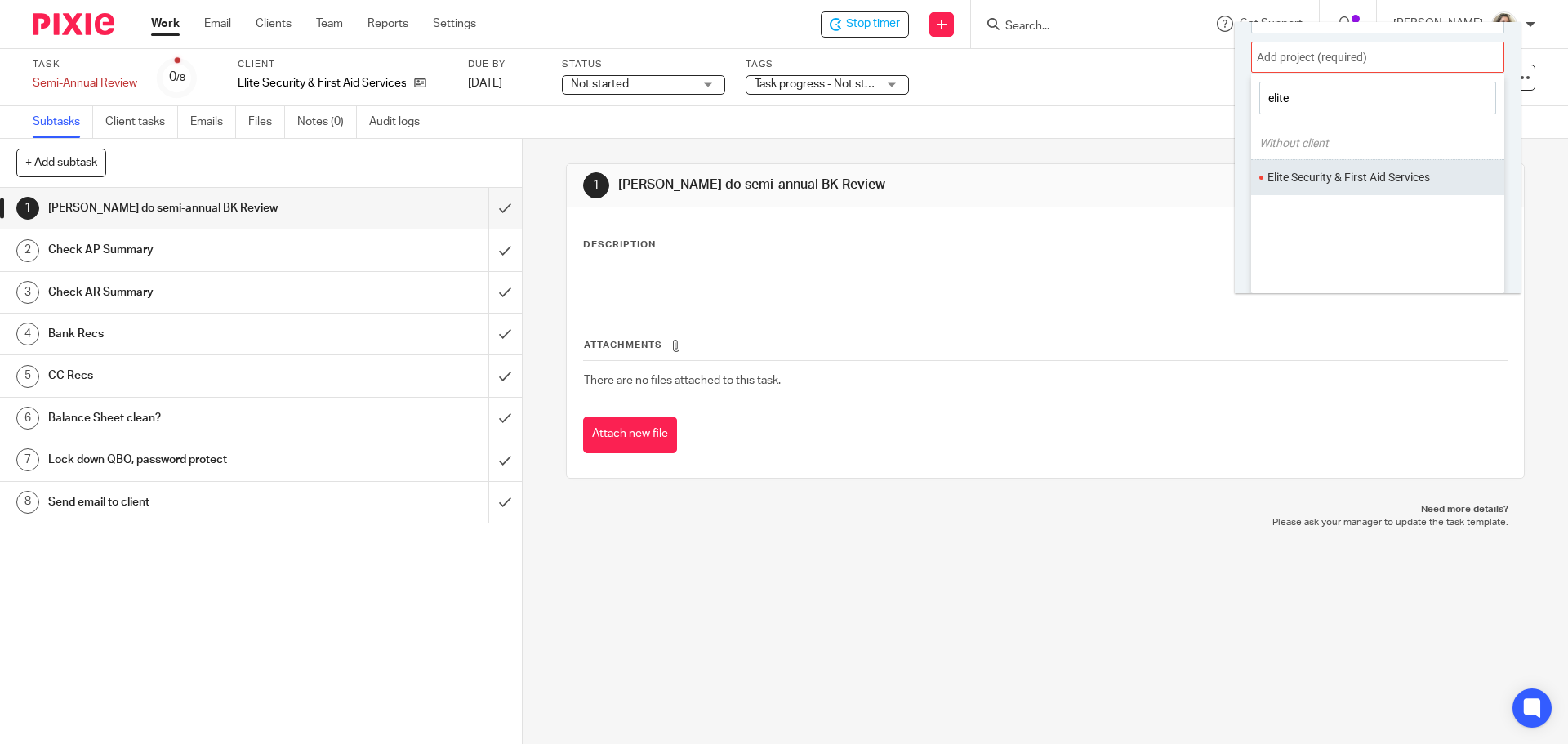
type input "elite"
click at [1343, 186] on li "Elite Security & First Aid Services" at bounding box center [1375, 177] width 213 height 17
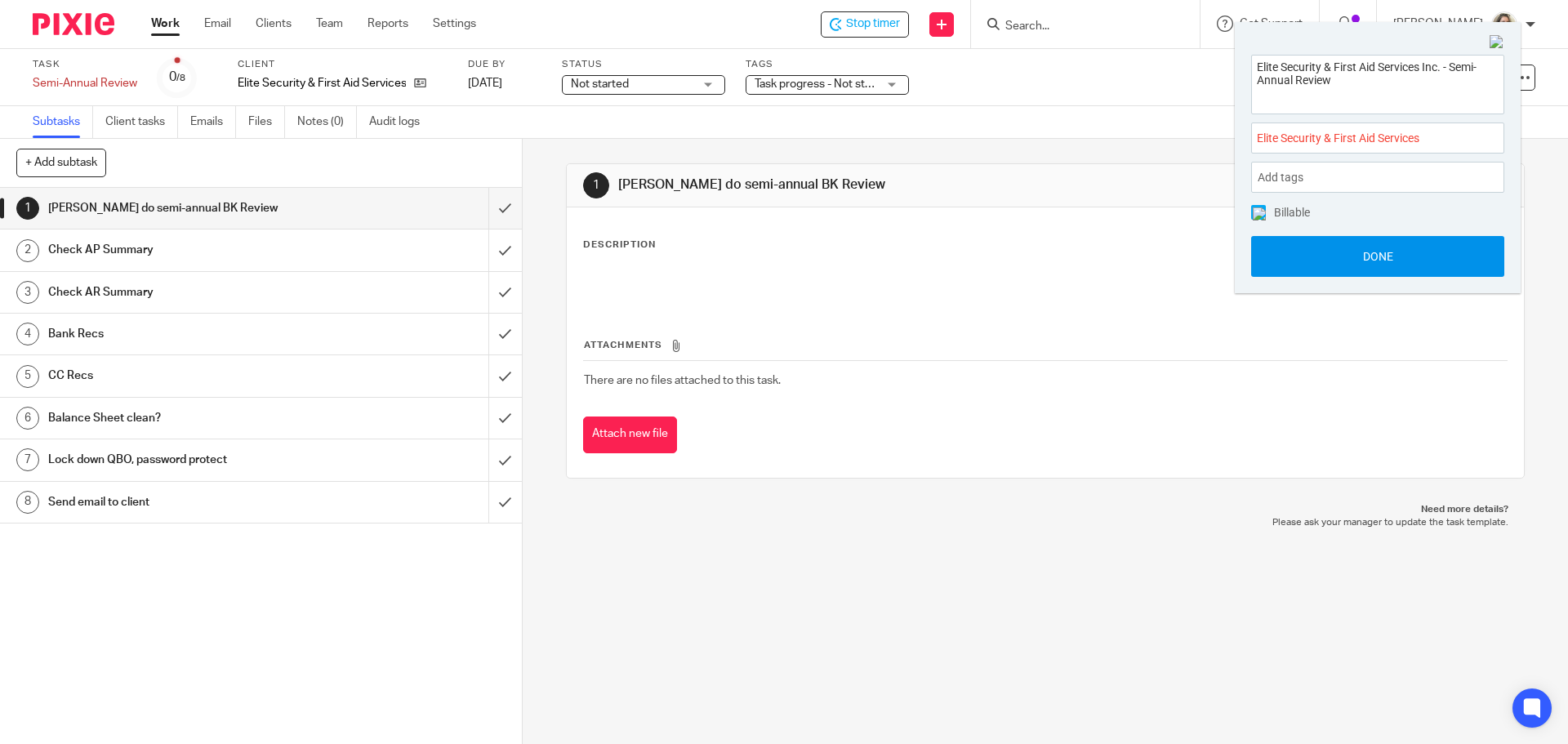
click at [1371, 260] on button "Done" at bounding box center [1378, 257] width 253 height 40
